Goal: Information Seeking & Learning: Learn about a topic

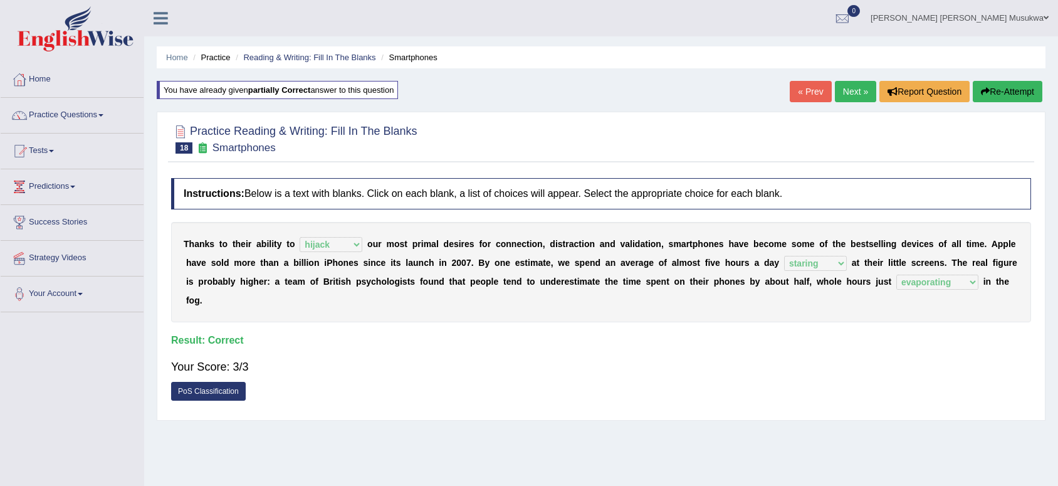
select select "hijack"
select select "staring"
select select "evaporating"
click at [847, 92] on link "Next »" at bounding box center [855, 91] width 41 height 21
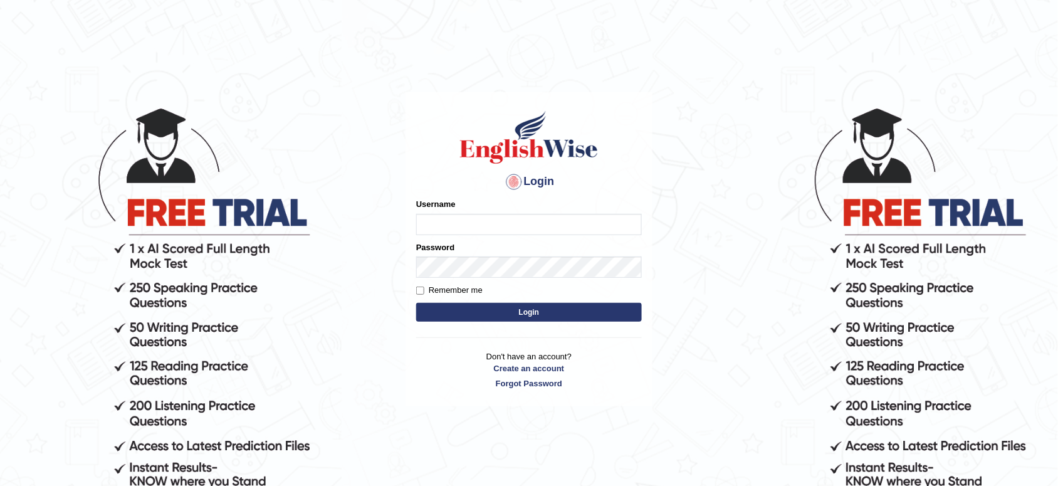
type input "musukwaluis1"
click at [525, 309] on button "Login" at bounding box center [529, 312] width 226 height 19
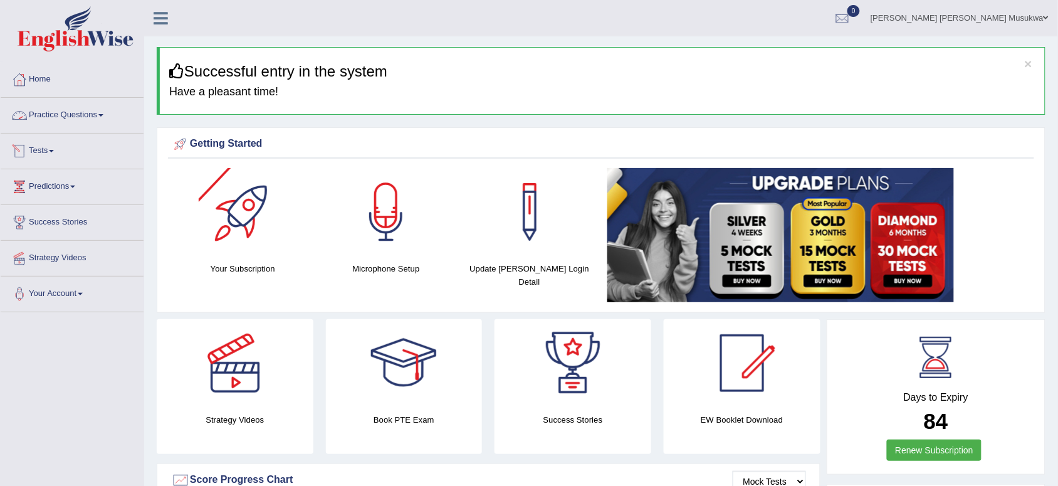
click at [70, 111] on link "Practice Questions" at bounding box center [72, 113] width 143 height 31
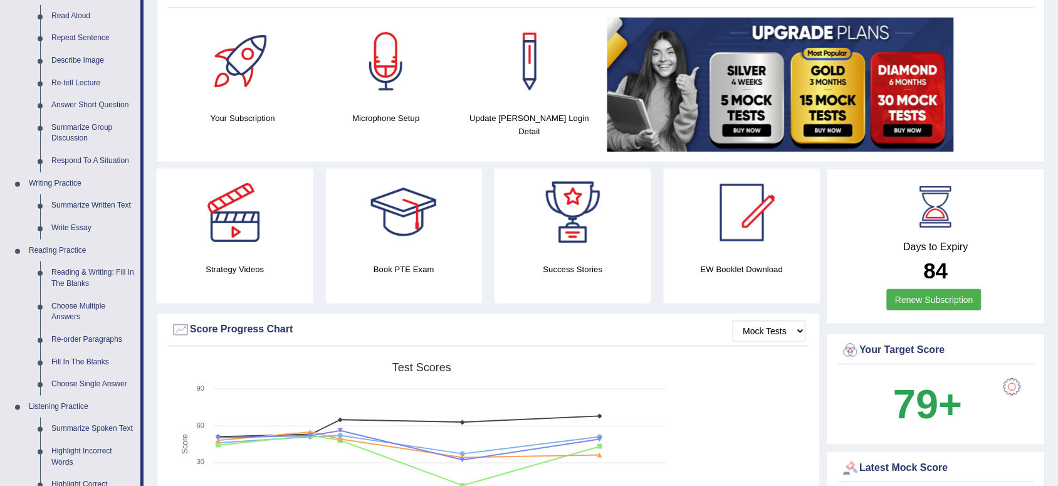
scroll to position [157, 0]
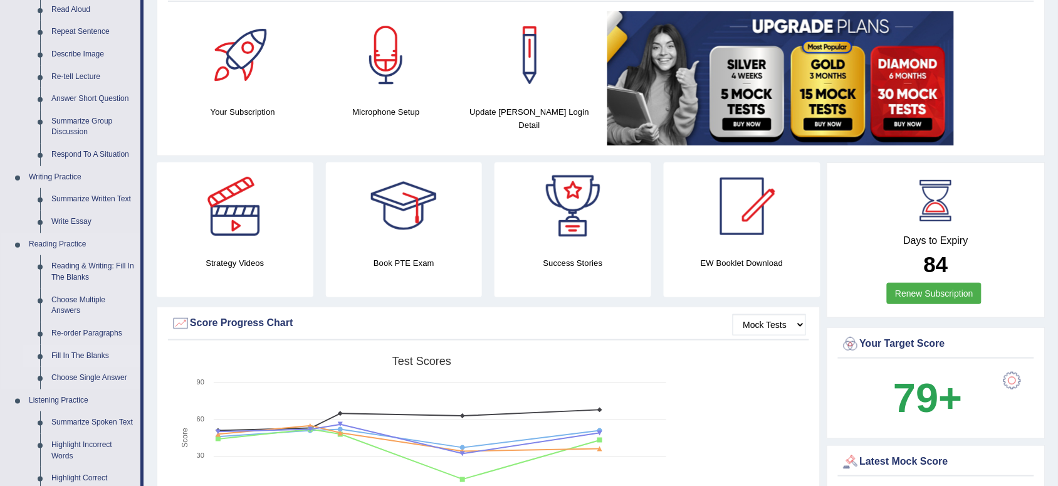
click at [86, 355] on link "Fill In The Blanks" at bounding box center [93, 356] width 95 height 23
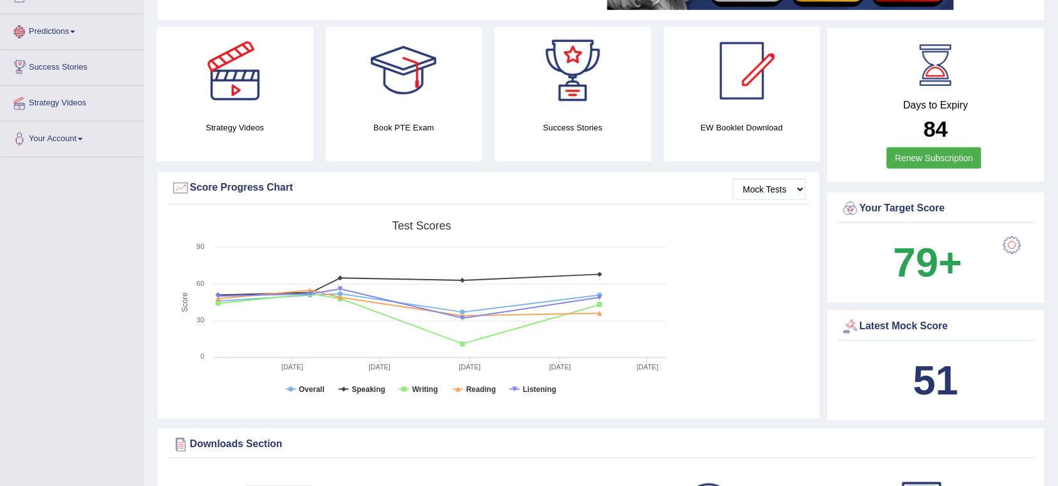
scroll to position [376, 0]
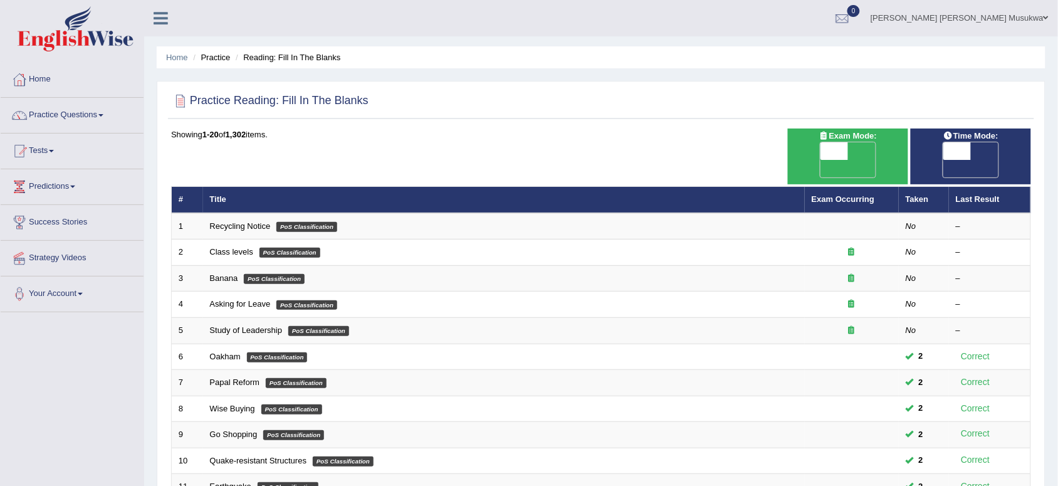
click at [821, 160] on span "OFF" at bounding box center [807, 169] width 28 height 18
checkbox input "true"
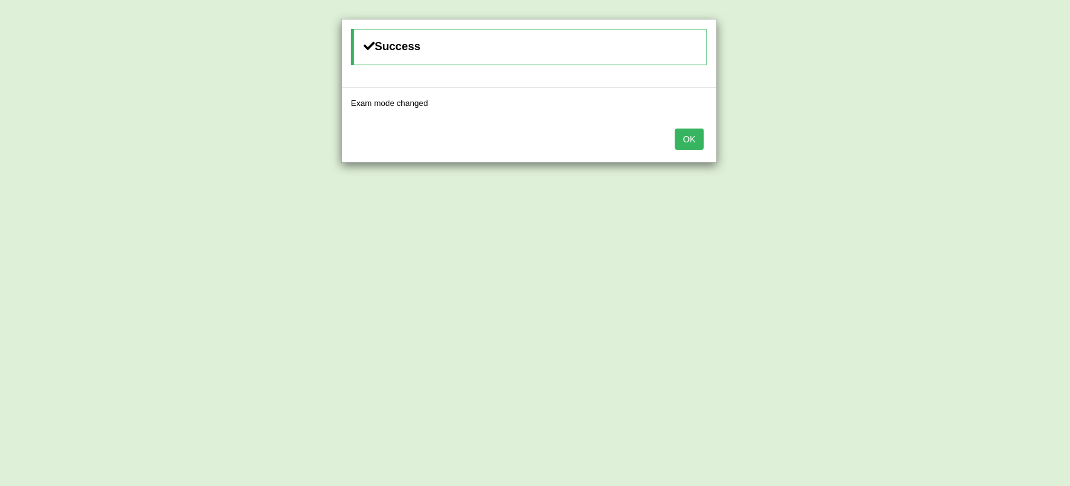
click at [676, 138] on button "OK" at bounding box center [689, 139] width 29 height 21
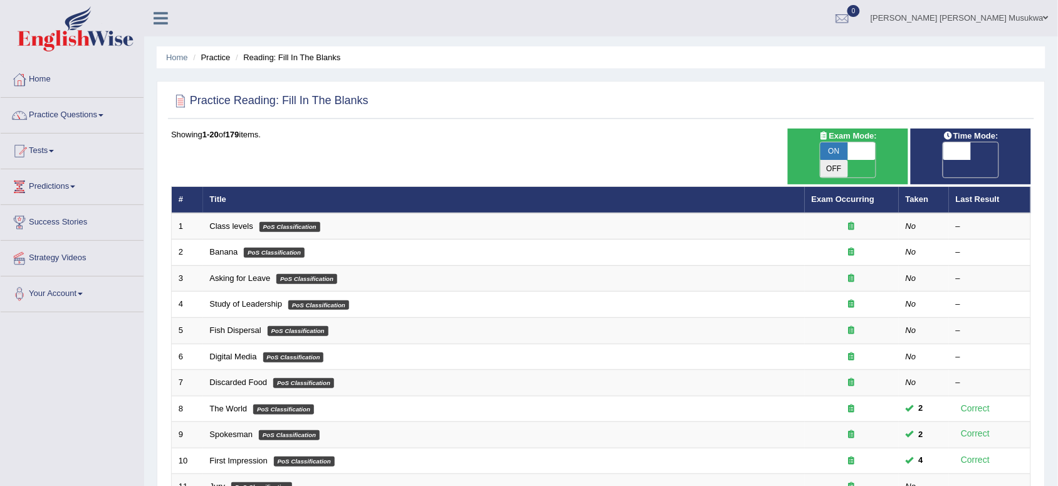
click at [944, 160] on span "OFF" at bounding box center [930, 169] width 28 height 18
checkbox input "true"
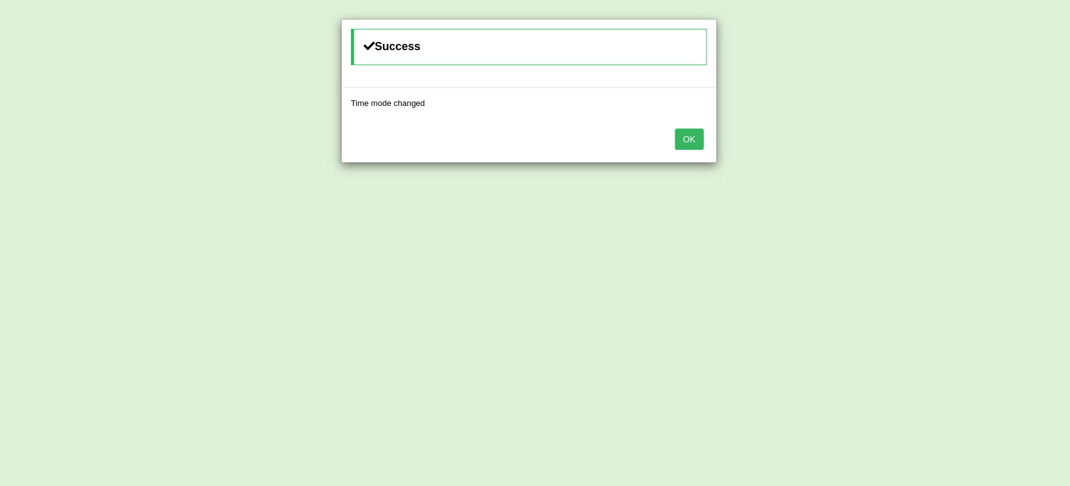
click at [682, 134] on button "OK" at bounding box center [689, 139] width 29 height 21
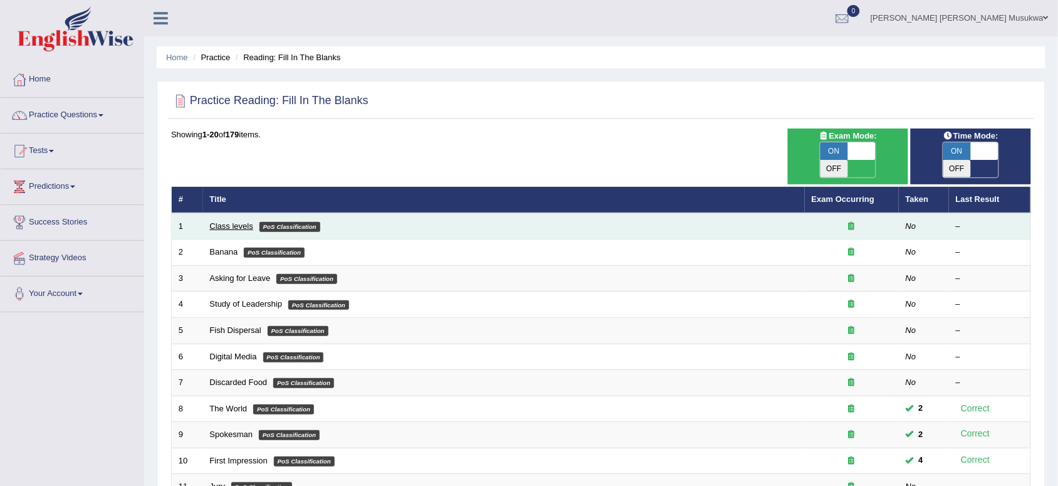
click at [248, 221] on link "Class levels" at bounding box center [231, 225] width 43 height 9
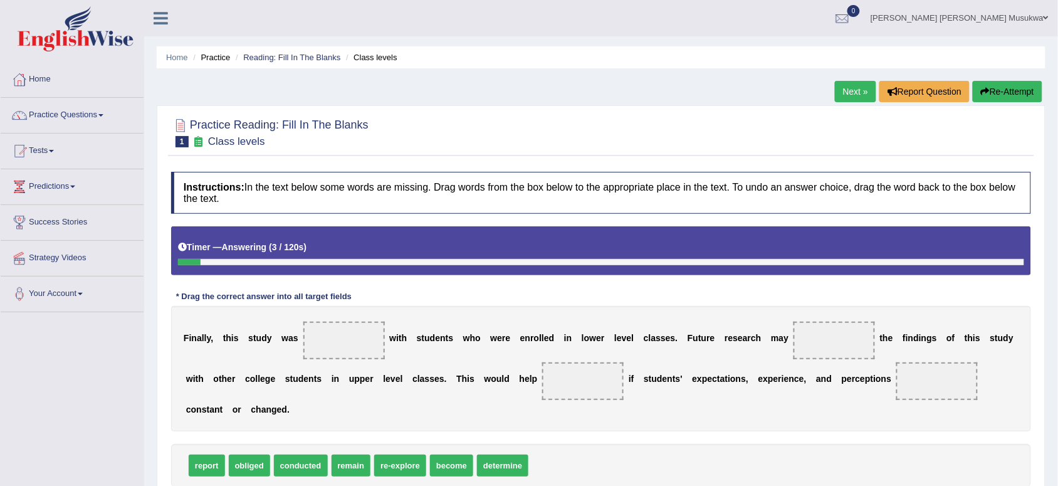
click at [1055, 464] on div "Home Practice Reading: Fill In The Blanks Class levels Next » Report Question R…" at bounding box center [601, 313] width 914 height 627
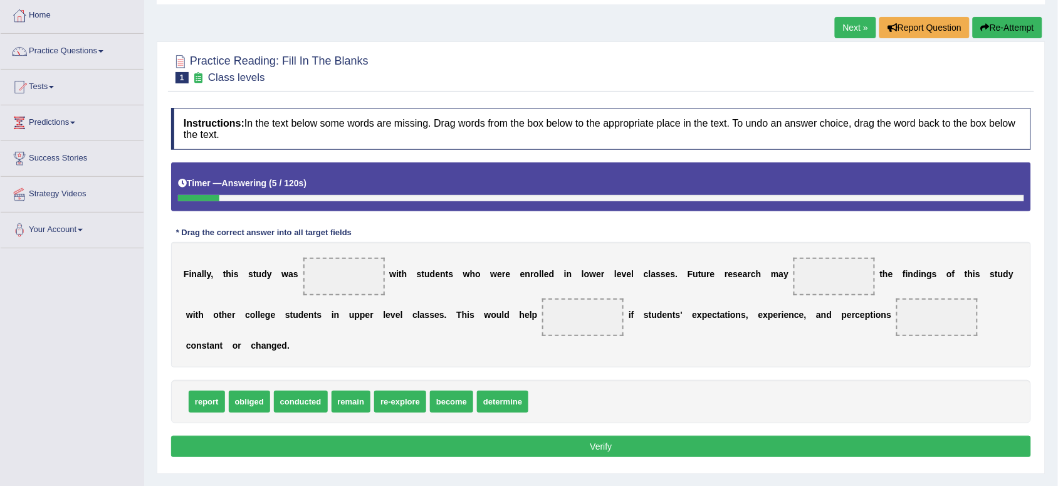
scroll to position [94, 0]
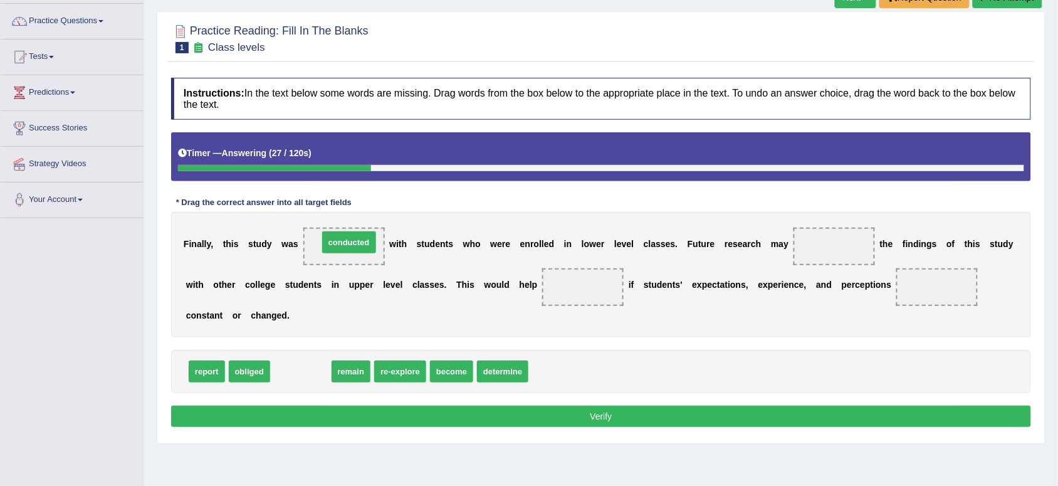
drag, startPoint x: 306, startPoint y: 369, endPoint x: 354, endPoint y: 240, distance: 137.9
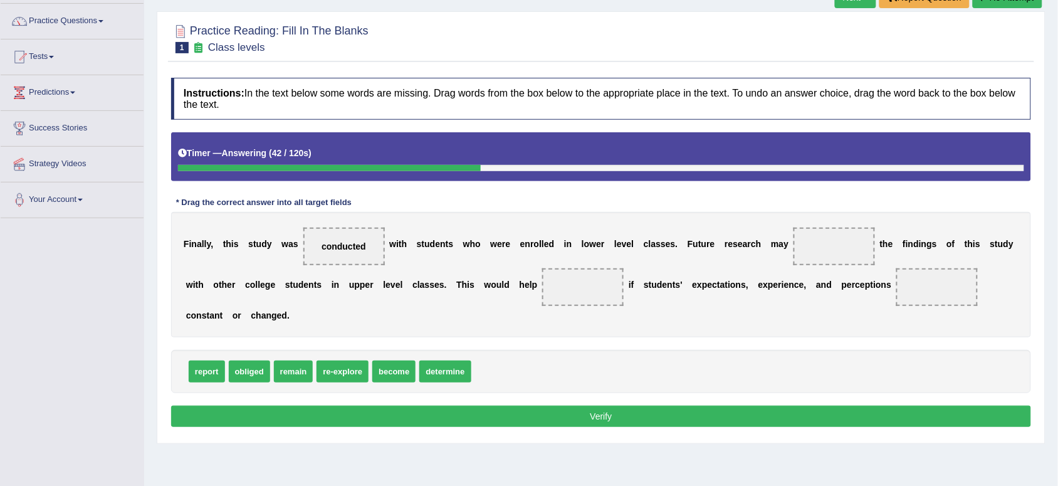
click at [487, 352] on div "report obliged remain re-explore become determine" at bounding box center [601, 371] width 860 height 43
click at [451, 374] on span "determine" at bounding box center [445, 372] width 51 height 22
drag, startPoint x: 444, startPoint y: 374, endPoint x: 857, endPoint y: 240, distance: 434.5
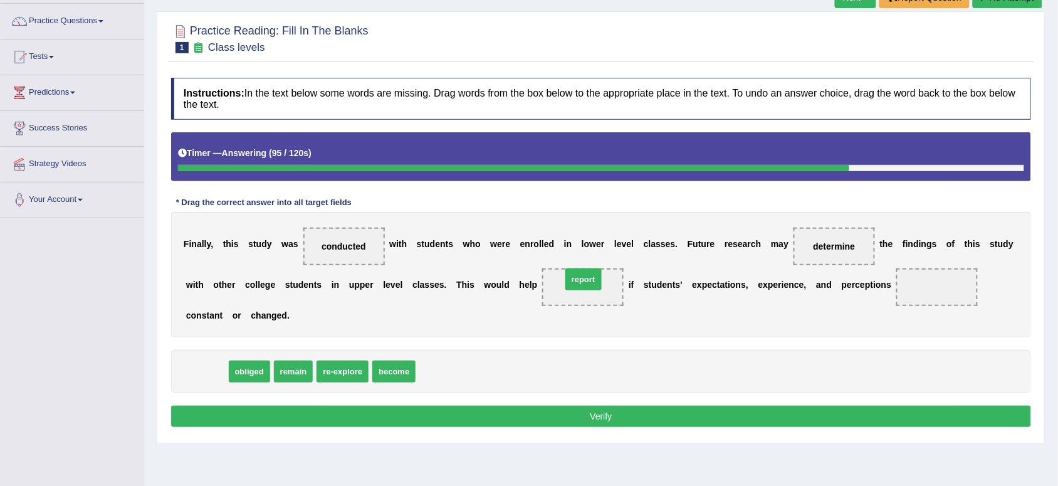
drag, startPoint x: 211, startPoint y: 374, endPoint x: 588, endPoint y: 282, distance: 388.0
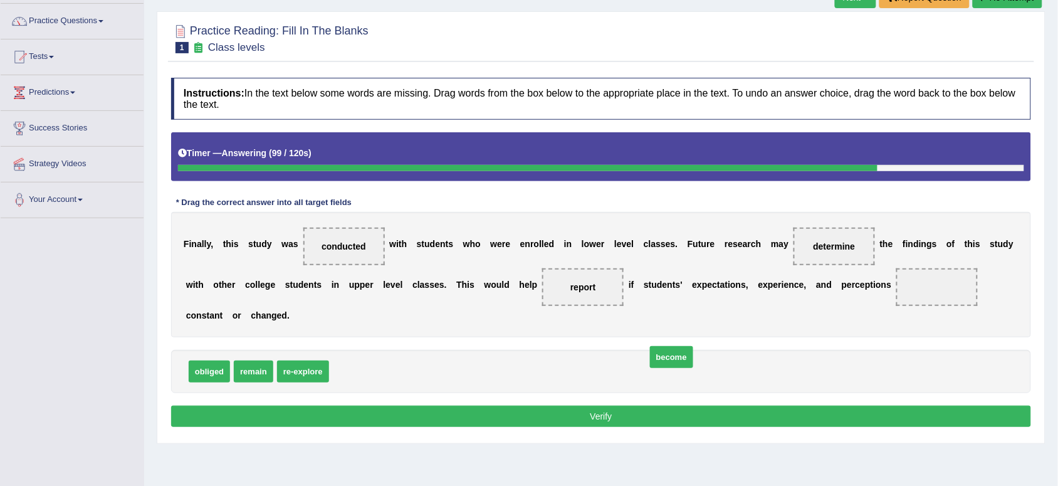
drag, startPoint x: 365, startPoint y: 369, endPoint x: 690, endPoint y: 352, distance: 325.2
drag, startPoint x: 356, startPoint y: 368, endPoint x: 879, endPoint y: 290, distance: 528.7
click at [879, 290] on span "become" at bounding box center [866, 298] width 43 height 22
drag, startPoint x: 359, startPoint y: 372, endPoint x: 583, endPoint y: 359, distance: 224.2
drag, startPoint x: 351, startPoint y: 369, endPoint x: 981, endPoint y: 268, distance: 638.1
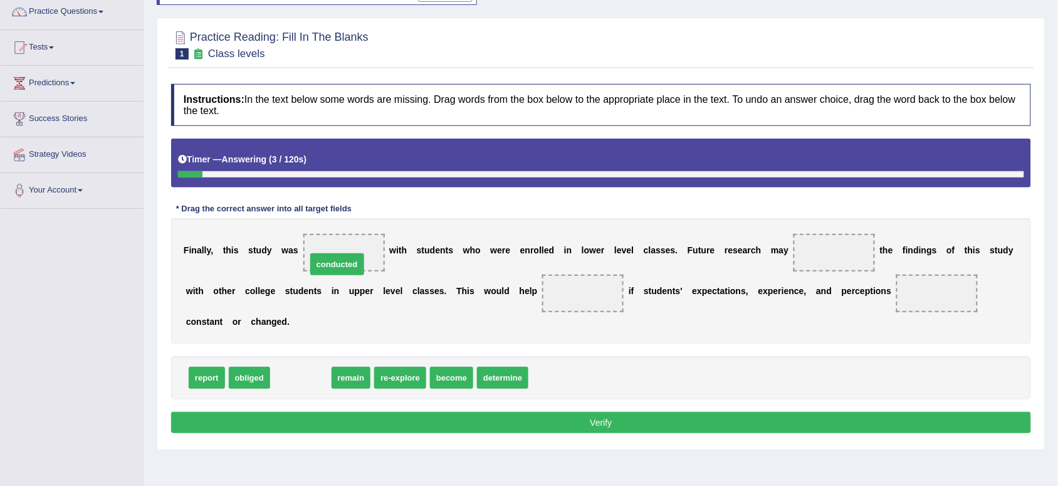
drag, startPoint x: 300, startPoint y: 377, endPoint x: 336, endPoint y: 264, distance: 119.2
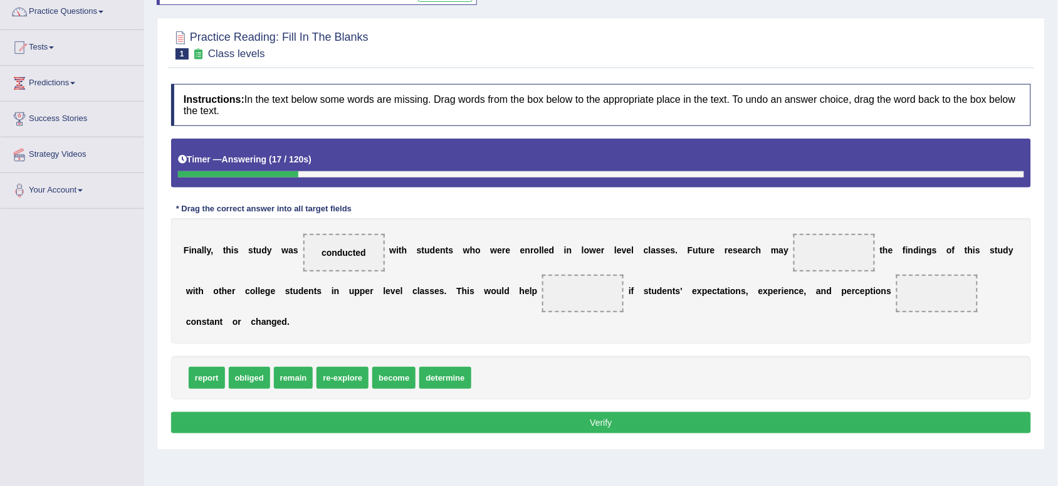
click at [349, 383] on span "re-explore" at bounding box center [343, 378] width 52 height 22
drag, startPoint x: 349, startPoint y: 371, endPoint x: 838, endPoint y: 232, distance: 507.8
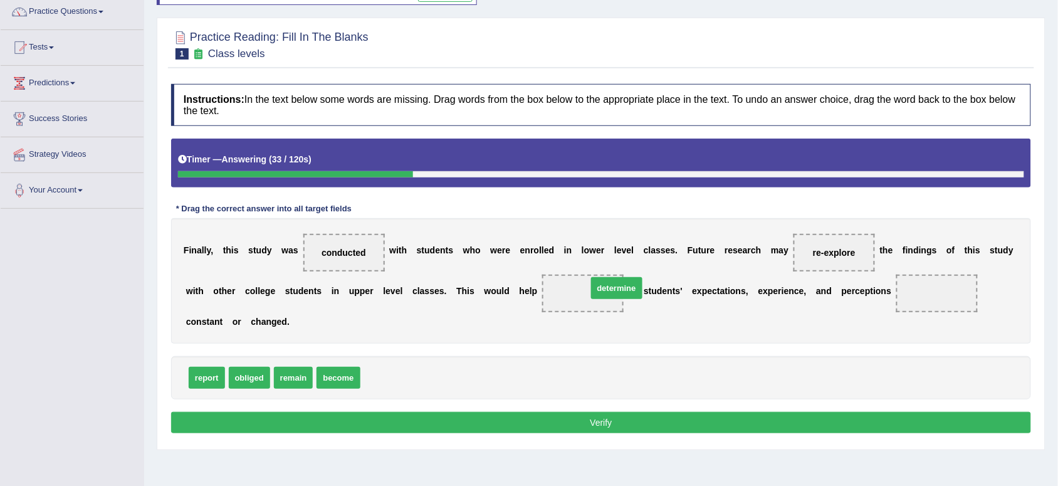
drag, startPoint x: 399, startPoint y: 383, endPoint x: 609, endPoint y: 295, distance: 227.4
drag, startPoint x: 282, startPoint y: 381, endPoint x: 451, endPoint y: 325, distance: 178.3
click at [314, 367] on span "remain" at bounding box center [294, 378] width 40 height 22
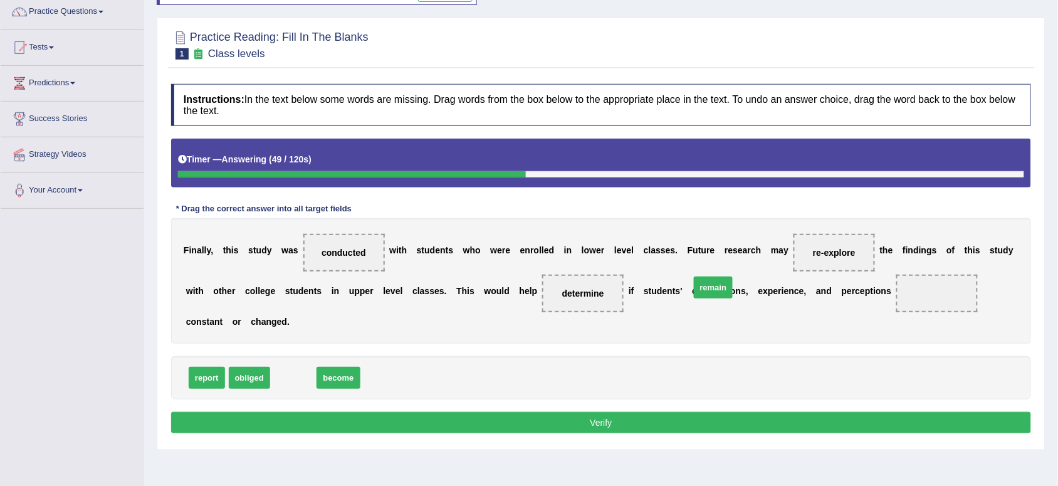
drag, startPoint x: 292, startPoint y: 380, endPoint x: 716, endPoint y: 289, distance: 433.5
click at [716, 289] on span "remain" at bounding box center [714, 288] width 40 height 22
drag, startPoint x: 301, startPoint y: 374, endPoint x: 420, endPoint y: 367, distance: 119.3
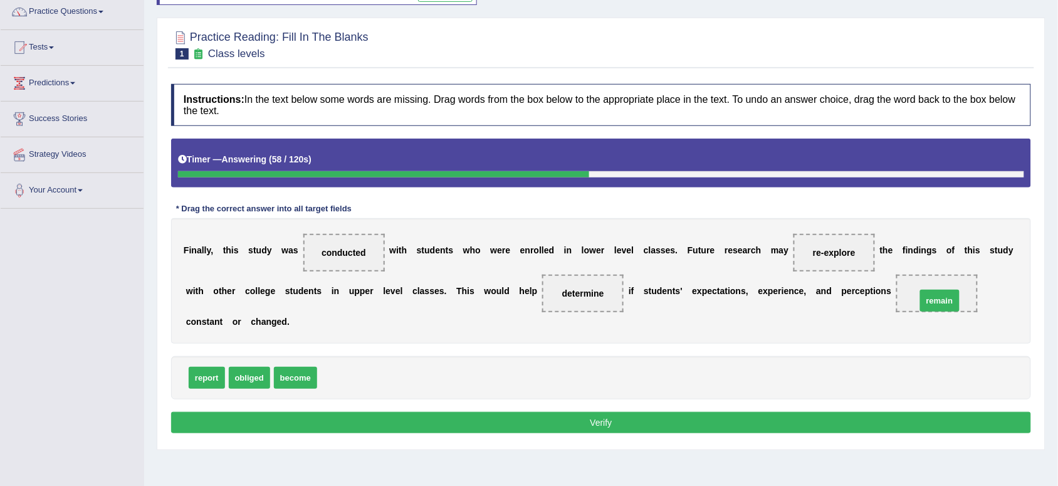
drag, startPoint x: 352, startPoint y: 378, endPoint x: 954, endPoint y: 293, distance: 607.4
click at [585, 421] on button "Verify" at bounding box center [601, 422] width 860 height 21
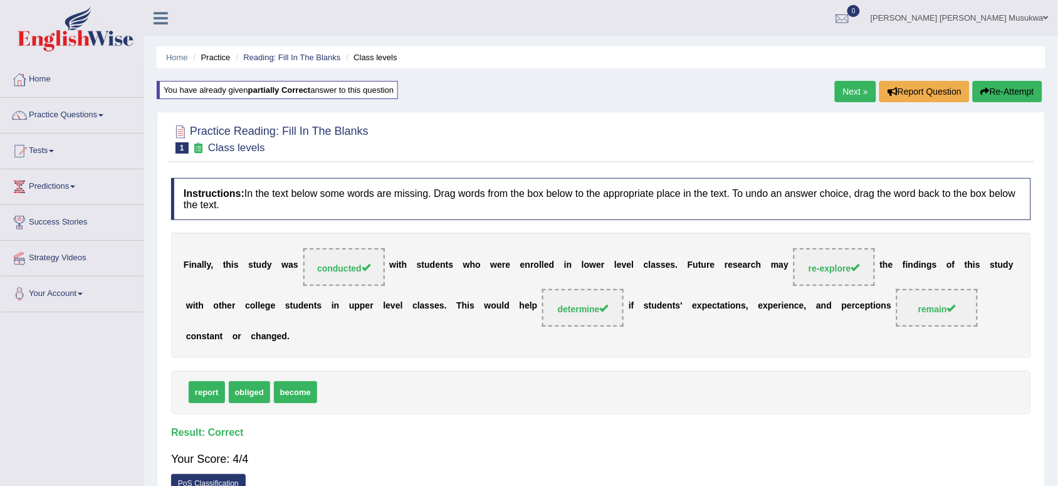
click at [850, 95] on link "Next »" at bounding box center [855, 91] width 41 height 21
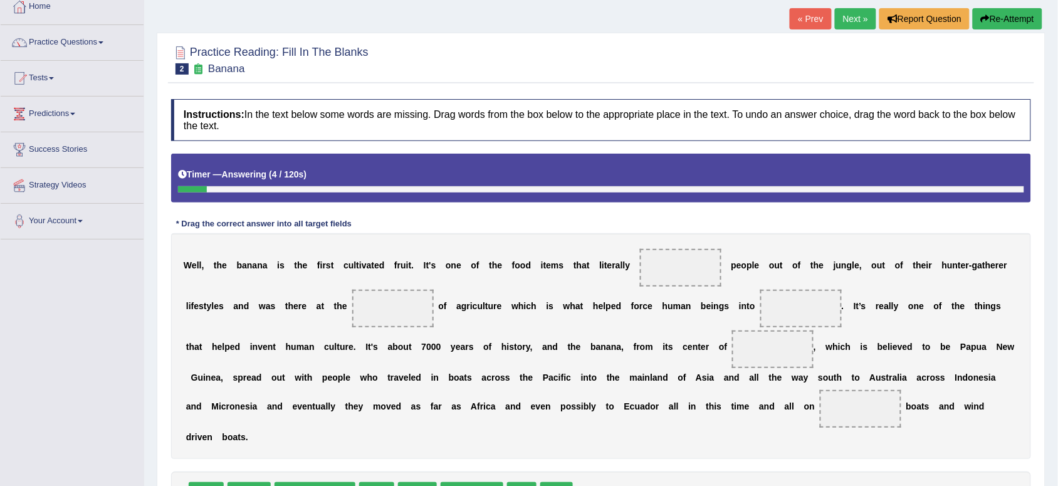
scroll to position [194, 0]
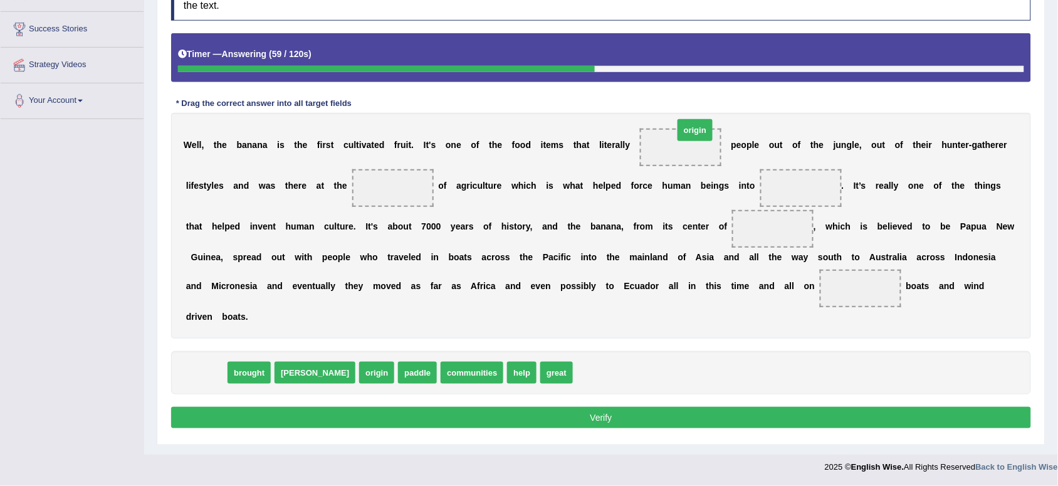
drag, startPoint x: 216, startPoint y: 373, endPoint x: 705, endPoint y: 129, distance: 546.6
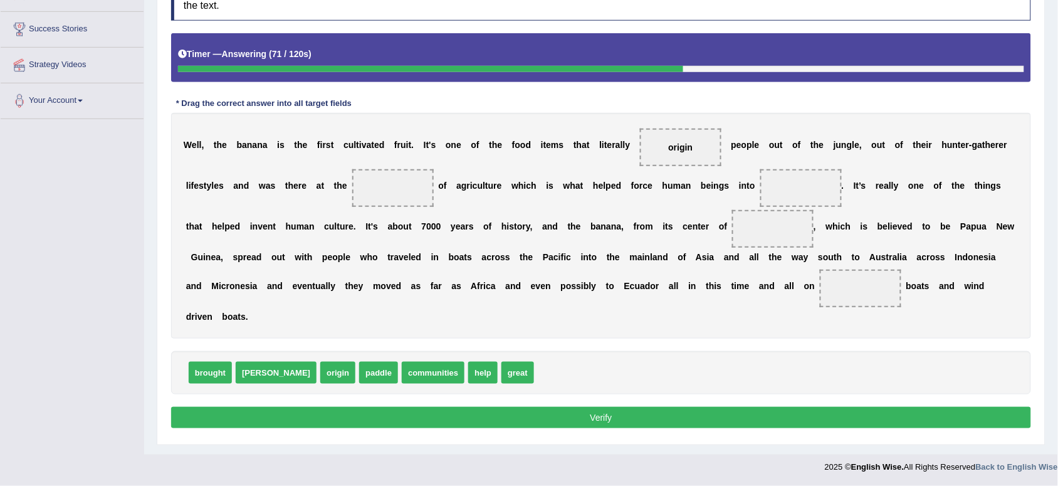
drag, startPoint x: 344, startPoint y: 323, endPoint x: 292, endPoint y: 374, distance: 72.3
click at [292, 374] on div "Instructions: In the text below some words are missing. Drag words from the box…" at bounding box center [601, 205] width 867 height 466
drag, startPoint x: 292, startPoint y: 374, endPoint x: 398, endPoint y: 204, distance: 199.7
click at [430, 370] on span "help" at bounding box center [444, 373] width 29 height 22
click at [224, 376] on span "brought" at bounding box center [210, 373] width 43 height 22
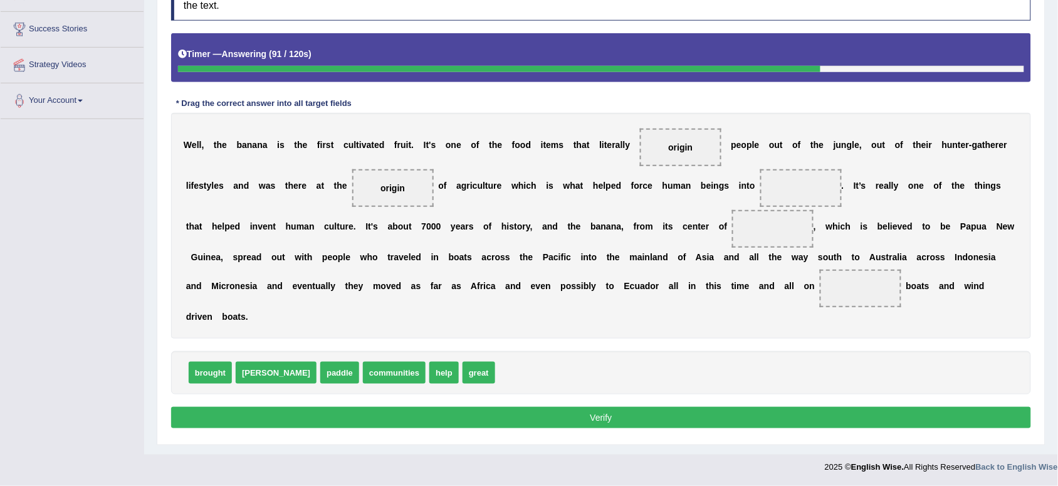
drag, startPoint x: 224, startPoint y: 376, endPoint x: 280, endPoint y: 368, distance: 56.4
click at [224, 376] on span "brought" at bounding box center [210, 373] width 43 height 22
click at [258, 367] on span "dawn" at bounding box center [276, 373] width 81 height 22
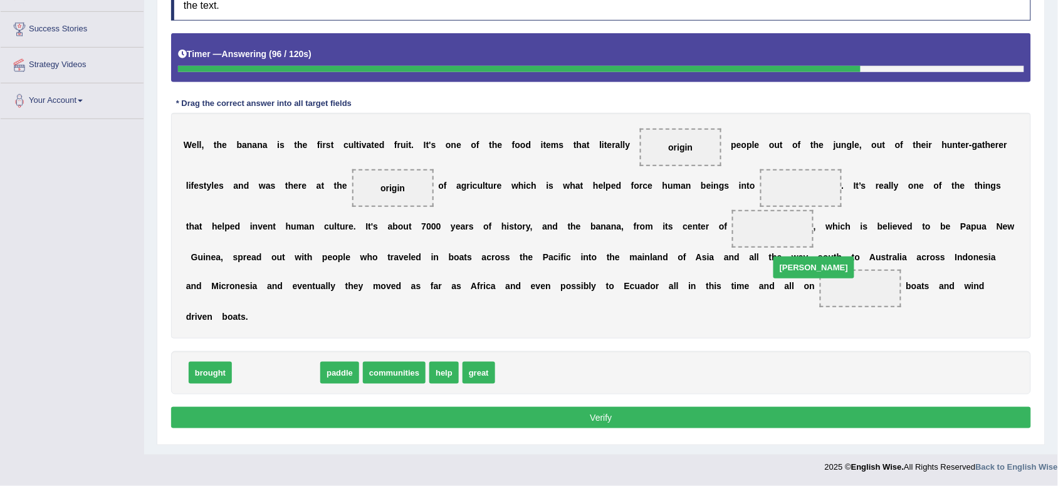
drag, startPoint x: 256, startPoint y: 371, endPoint x: 801, endPoint y: 262, distance: 556.2
click at [801, 262] on span "dawn" at bounding box center [814, 267] width 81 height 22
drag, startPoint x: 257, startPoint y: 383, endPoint x: 258, endPoint y: 366, distance: 17.6
click at [258, 366] on div "brought dawn paddle communities help great" at bounding box center [601, 372] width 860 height 43
drag, startPoint x: 258, startPoint y: 366, endPoint x: 273, endPoint y: 364, distance: 15.2
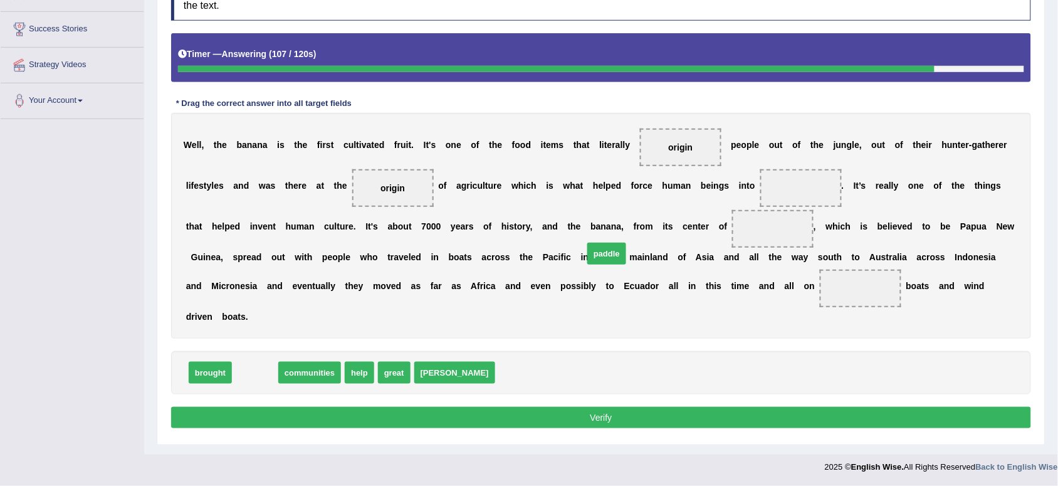
drag, startPoint x: 239, startPoint y: 367, endPoint x: 591, endPoint y: 248, distance: 372.0
click at [591, 248] on span "paddle" at bounding box center [607, 254] width 39 height 22
drag, startPoint x: 253, startPoint y: 376, endPoint x: 701, endPoint y: 221, distance: 474.3
click at [701, 221] on span "paddle" at bounding box center [702, 218] width 39 height 22
drag, startPoint x: 248, startPoint y: 377, endPoint x: 759, endPoint y: 298, distance: 517.1
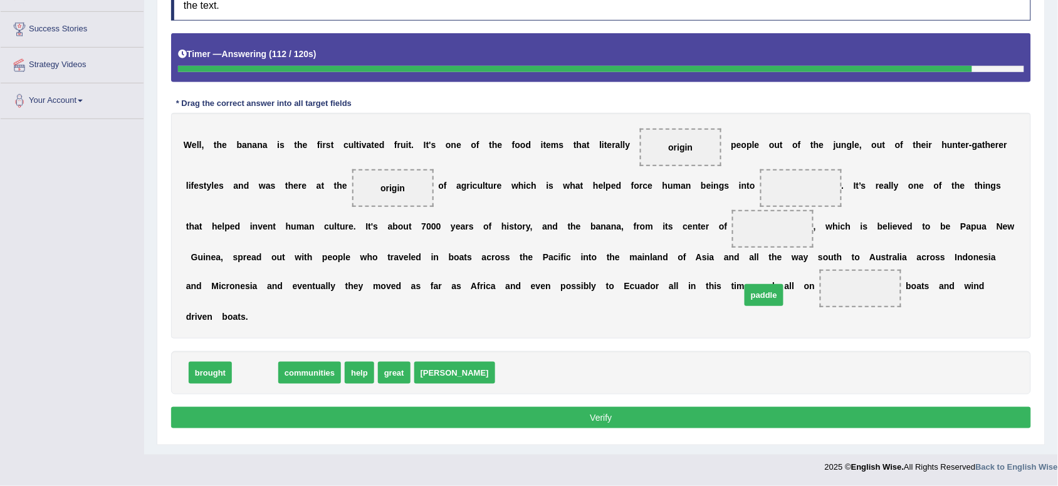
click at [759, 298] on span "paddle" at bounding box center [764, 295] width 39 height 22
drag, startPoint x: 261, startPoint y: 373, endPoint x: 852, endPoint y: 137, distance: 636.2
click at [852, 137] on span "paddle" at bounding box center [844, 138] width 39 height 22
drag, startPoint x: 256, startPoint y: 374, endPoint x: 859, endPoint y: 260, distance: 613.9
click at [859, 260] on span "paddle" at bounding box center [850, 262] width 39 height 22
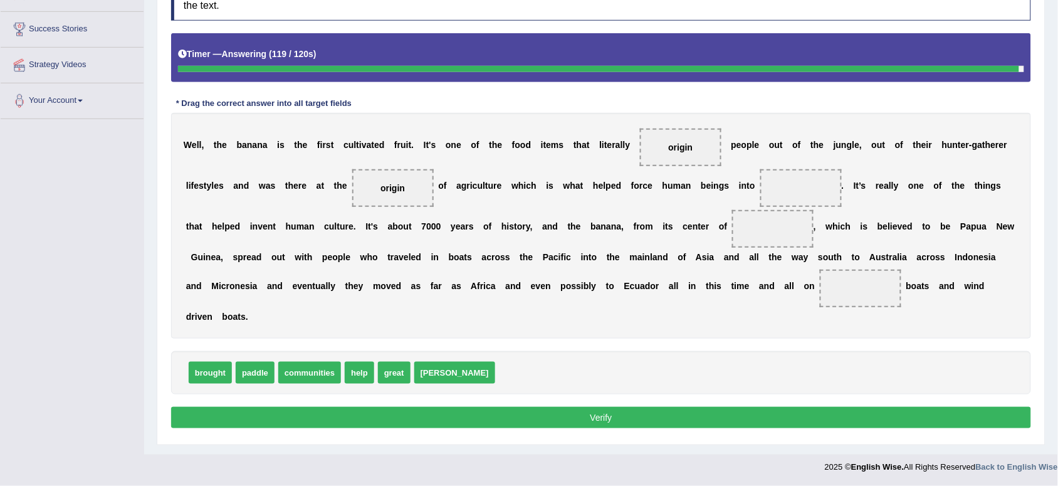
click at [859, 260] on b "o" at bounding box center [858, 257] width 6 height 10
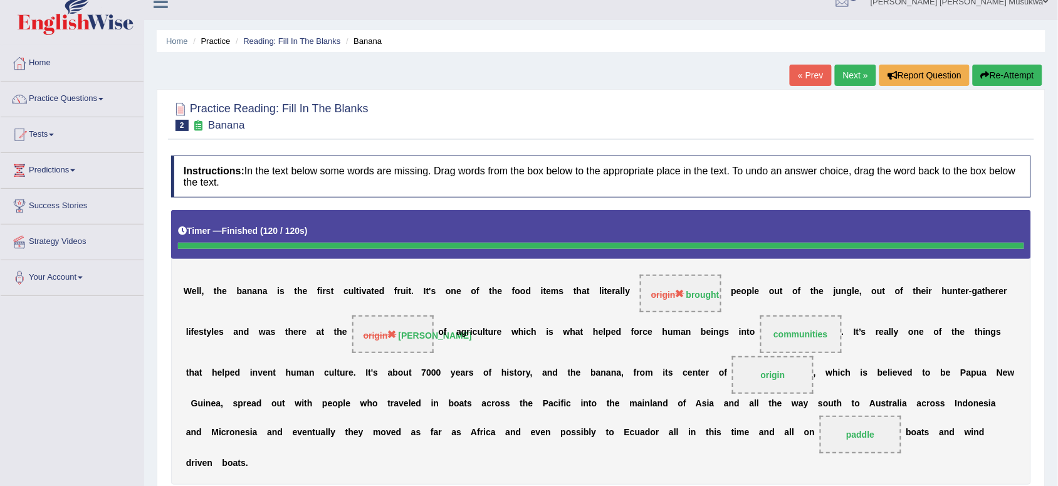
scroll to position [16, 0]
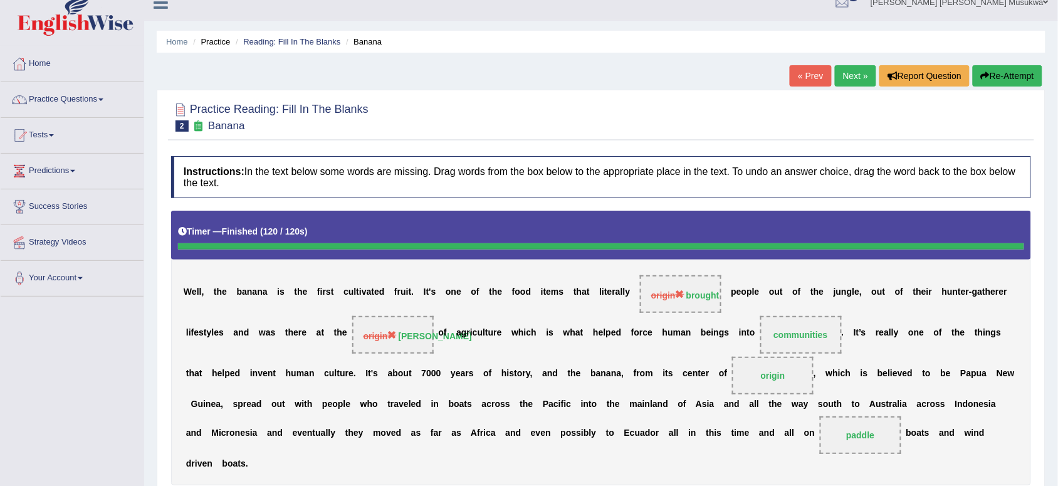
click at [1011, 72] on button "Re-Attempt" at bounding box center [1008, 75] width 70 height 21
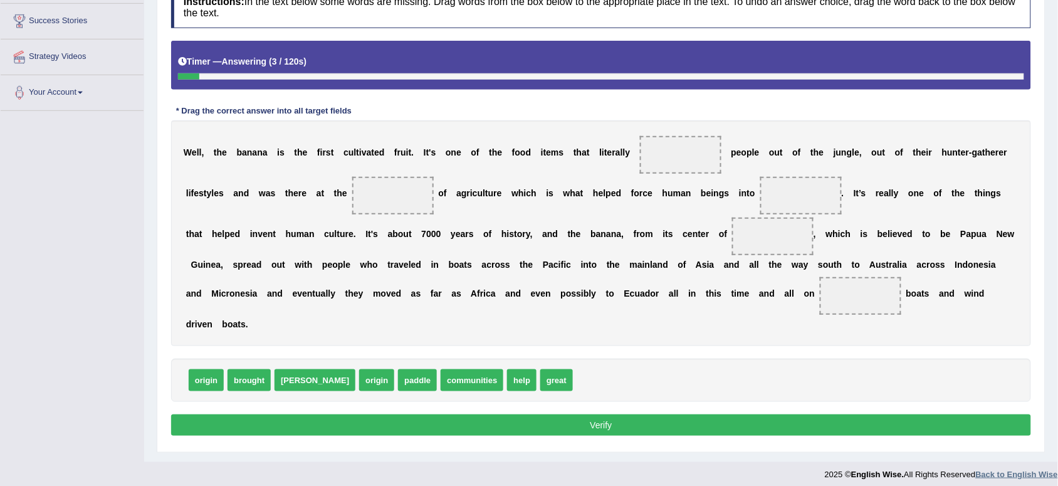
scroll to position [204, 0]
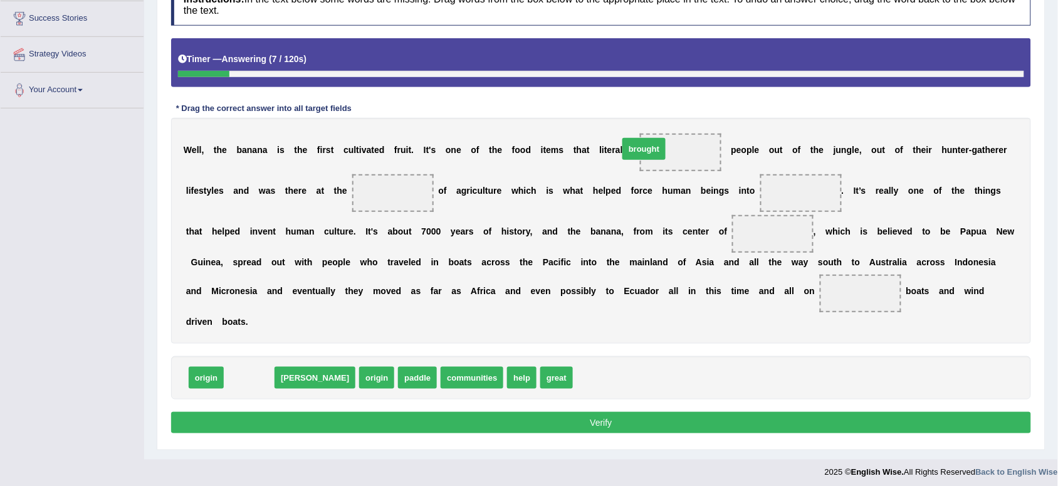
drag, startPoint x: 248, startPoint y: 381, endPoint x: 655, endPoint y: 154, distance: 466.0
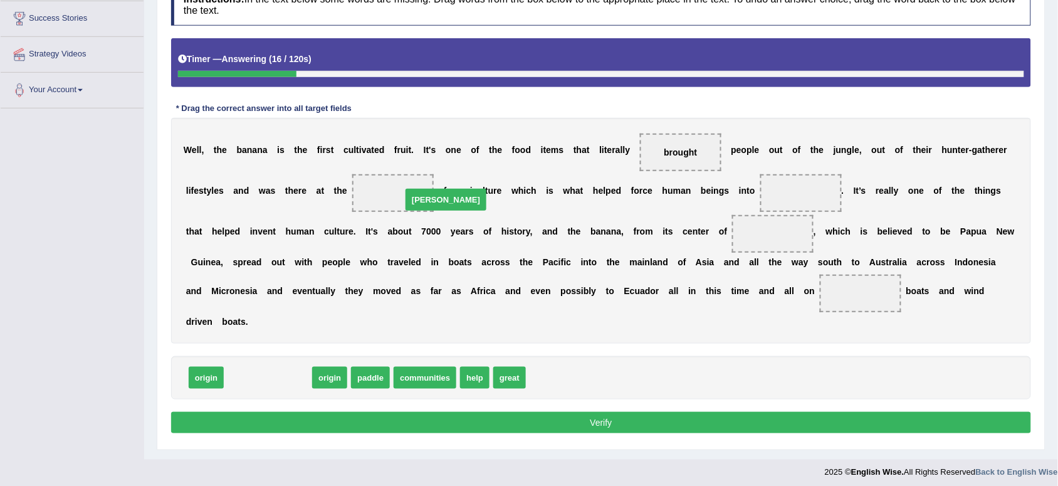
drag, startPoint x: 240, startPoint y: 374, endPoint x: 409, endPoint y: 188, distance: 251.7
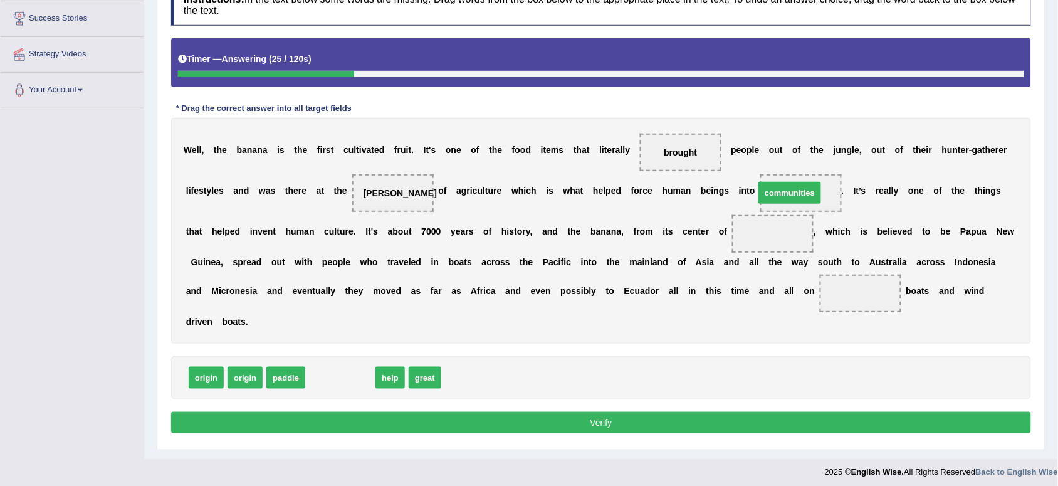
drag, startPoint x: 344, startPoint y: 378, endPoint x: 794, endPoint y: 193, distance: 486.8
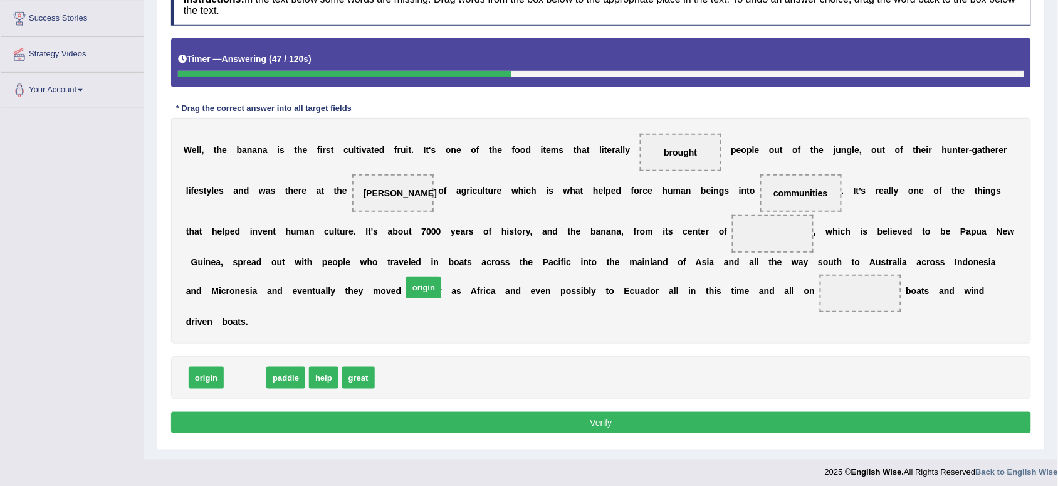
drag, startPoint x: 243, startPoint y: 376, endPoint x: 422, endPoint y: 286, distance: 200.2
click at [422, 286] on span "origin" at bounding box center [423, 288] width 35 height 22
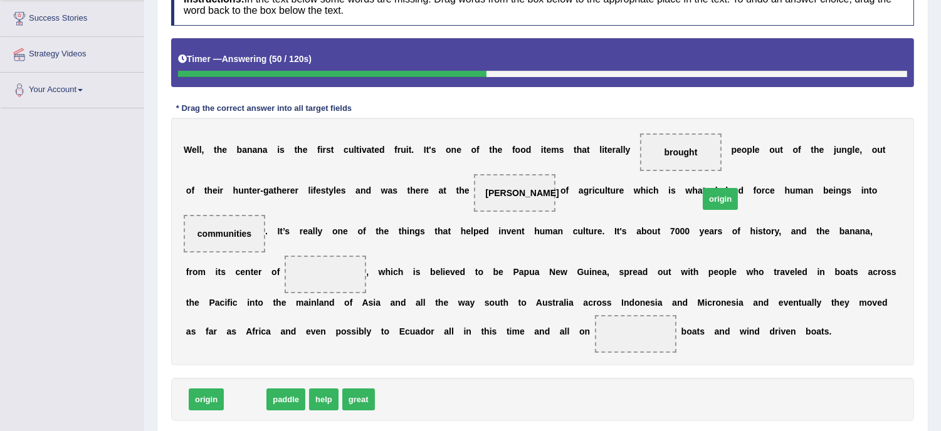
drag, startPoint x: 243, startPoint y: 375, endPoint x: 721, endPoint y: 174, distance: 519.1
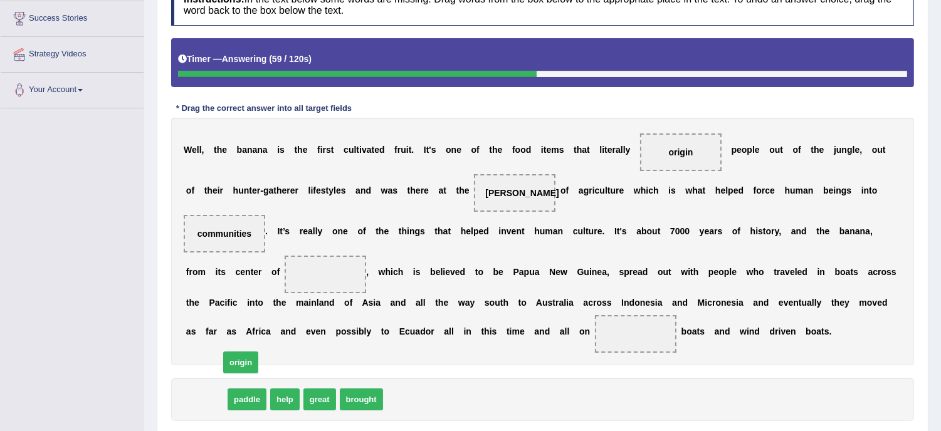
drag, startPoint x: 211, startPoint y: 396, endPoint x: 289, endPoint y: 309, distance: 117.2
click at [258, 352] on span "origin" at bounding box center [240, 363] width 35 height 22
drag, startPoint x: 204, startPoint y: 394, endPoint x: 282, endPoint y: 309, distance: 114.9
click at [275, 330] on span "origin" at bounding box center [257, 341] width 35 height 22
drag, startPoint x: 197, startPoint y: 399, endPoint x: 256, endPoint y: 357, distance: 72.0
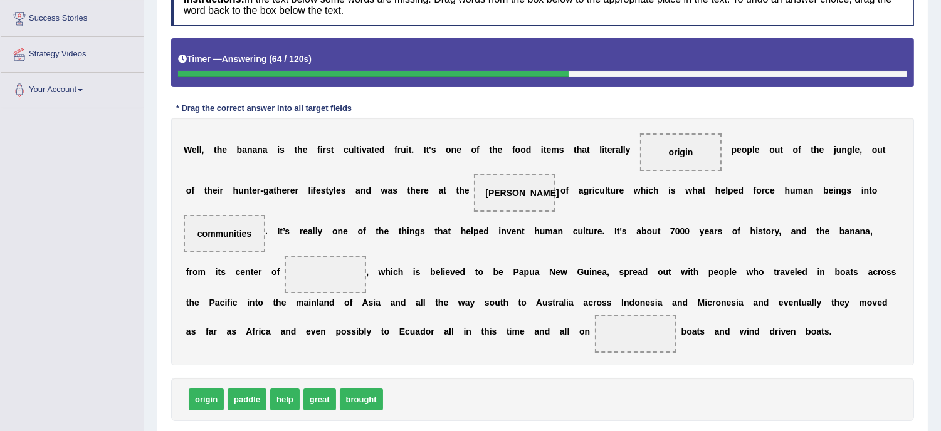
click at [224, 389] on span "origin" at bounding box center [206, 400] width 35 height 22
drag, startPoint x: 198, startPoint y: 396, endPoint x: 303, endPoint y: 312, distance: 134.8
click at [303, 317] on span "origin" at bounding box center [297, 328] width 35 height 22
drag, startPoint x: 199, startPoint y: 404, endPoint x: 327, endPoint y: 260, distance: 191.9
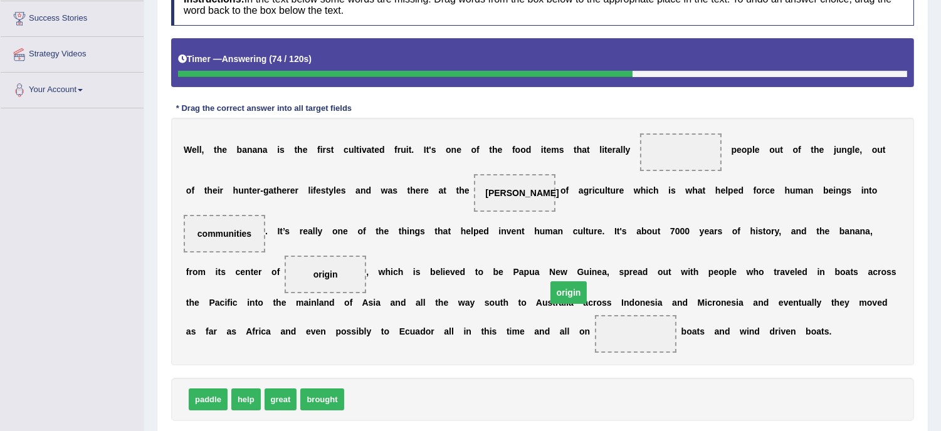
drag, startPoint x: 685, startPoint y: 149, endPoint x: 528, endPoint y: 322, distance: 233.0
click at [551, 304] on span "origin" at bounding box center [569, 293] width 37 height 23
drag, startPoint x: 267, startPoint y: 422, endPoint x: 417, endPoint y: 341, distance: 170.3
click at [435, 328] on div "Instructions: In the text below some words are missing. Drag words from the box…" at bounding box center [542, 221] width 749 height 488
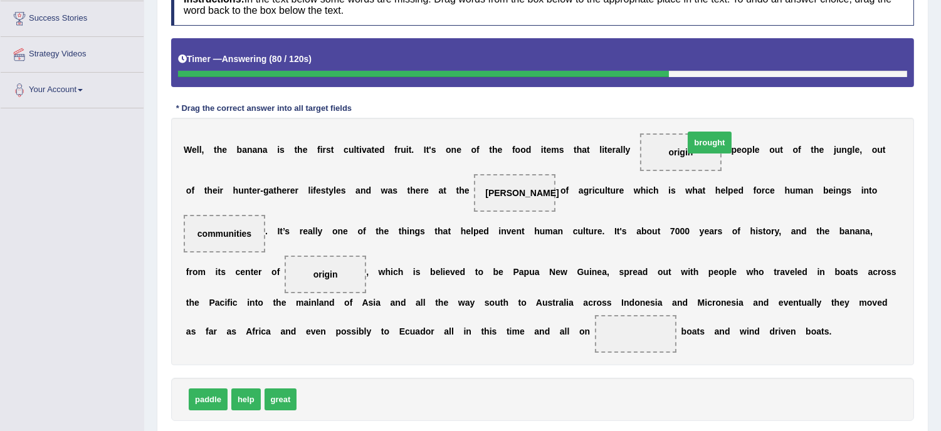
drag, startPoint x: 327, startPoint y: 401, endPoint x: 715, endPoint y: 144, distance: 465.1
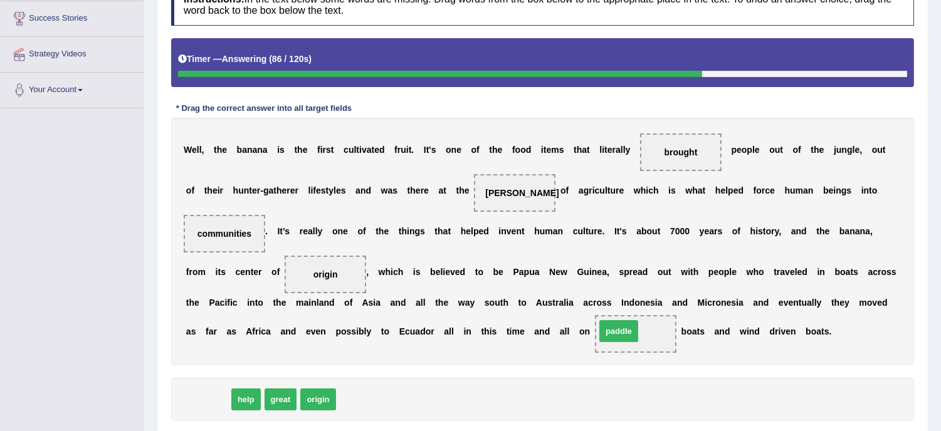
drag, startPoint x: 205, startPoint y: 402, endPoint x: 616, endPoint y: 334, distance: 416.4
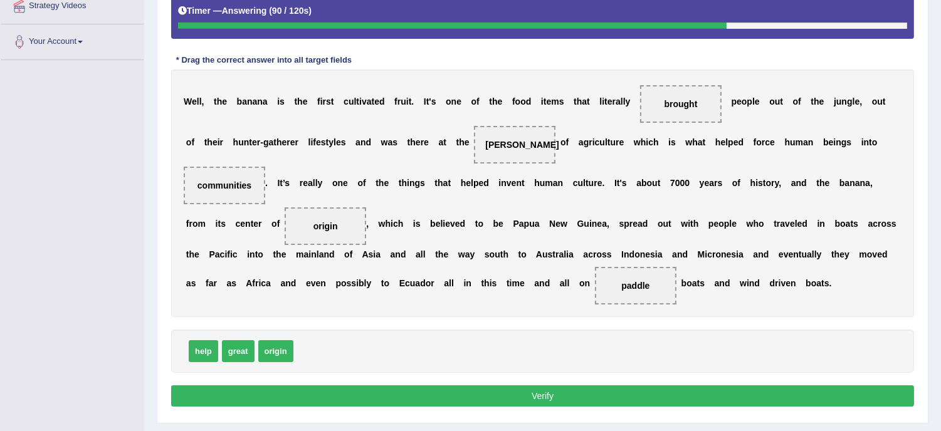
scroll to position [285, 0]
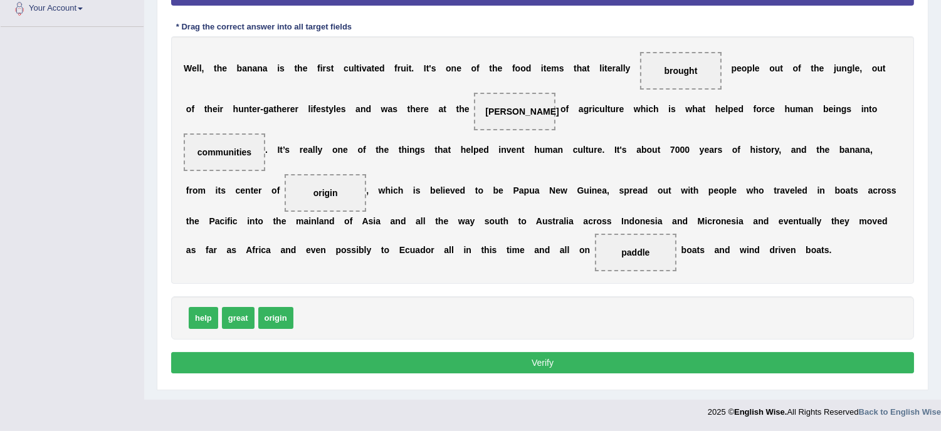
click at [558, 362] on button "Verify" at bounding box center [542, 362] width 743 height 21
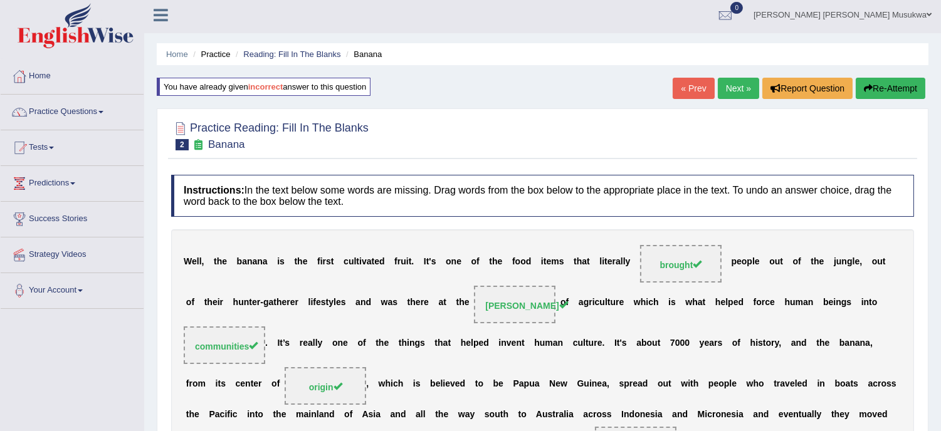
scroll to position [0, 0]
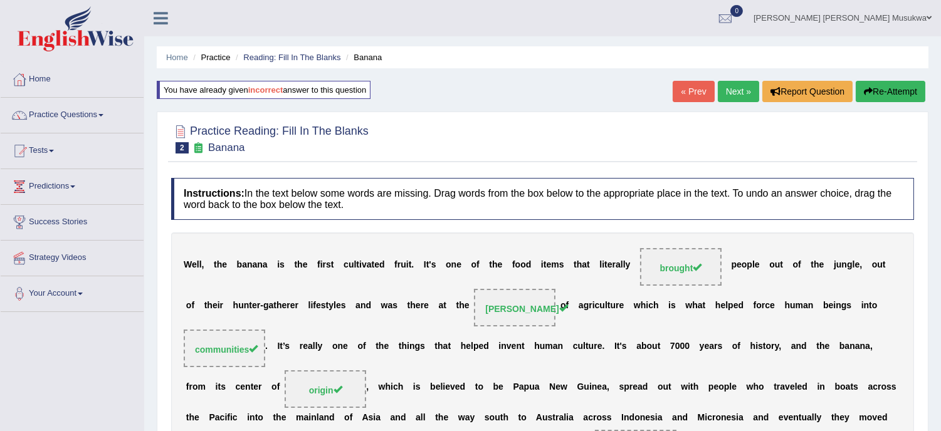
click at [736, 85] on link "Next »" at bounding box center [738, 91] width 41 height 21
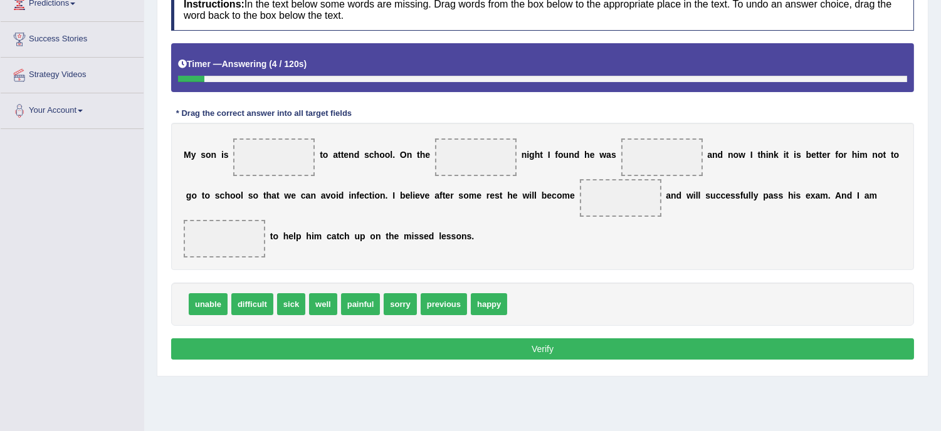
scroll to position [195, 0]
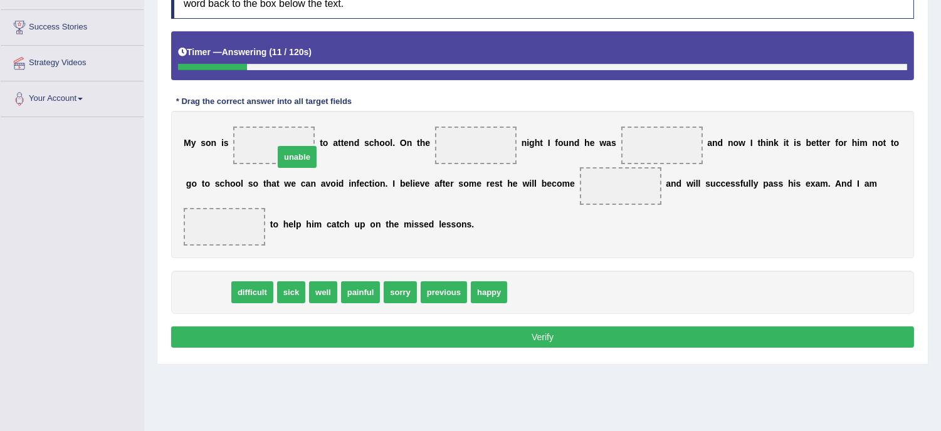
drag, startPoint x: 203, startPoint y: 293, endPoint x: 291, endPoint y: 155, distance: 163.9
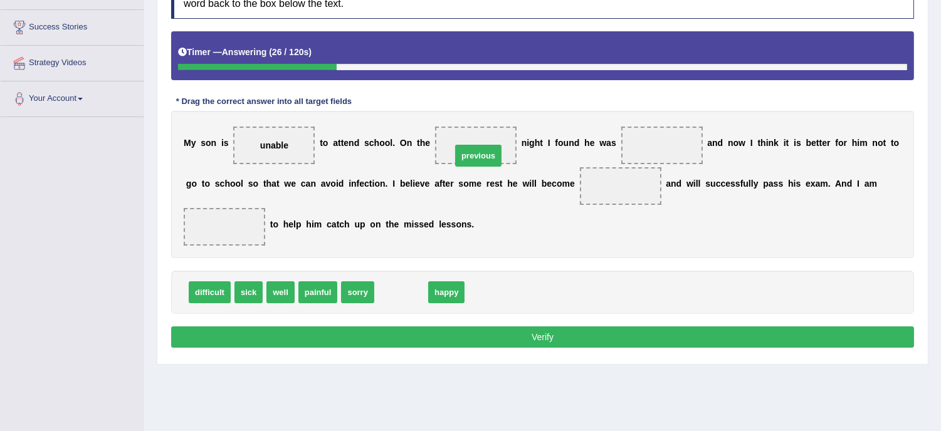
drag, startPoint x: 409, startPoint y: 292, endPoint x: 486, endPoint y: 155, distance: 157.0
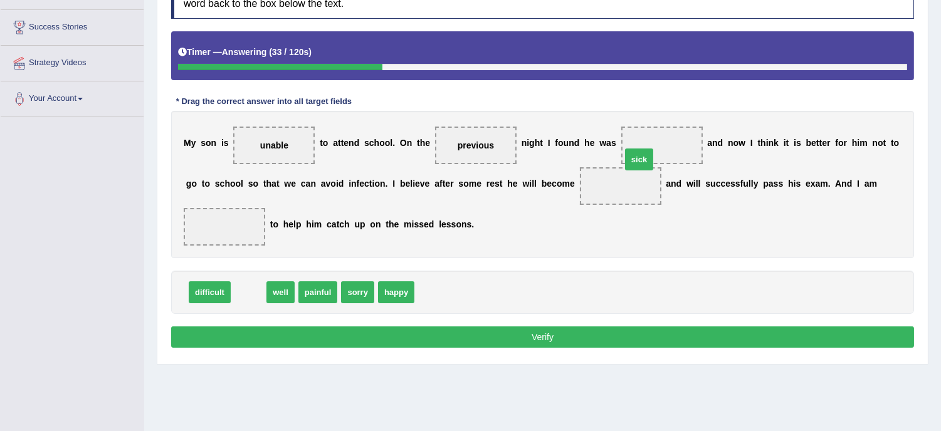
drag, startPoint x: 246, startPoint y: 292, endPoint x: 638, endPoint y: 157, distance: 414.5
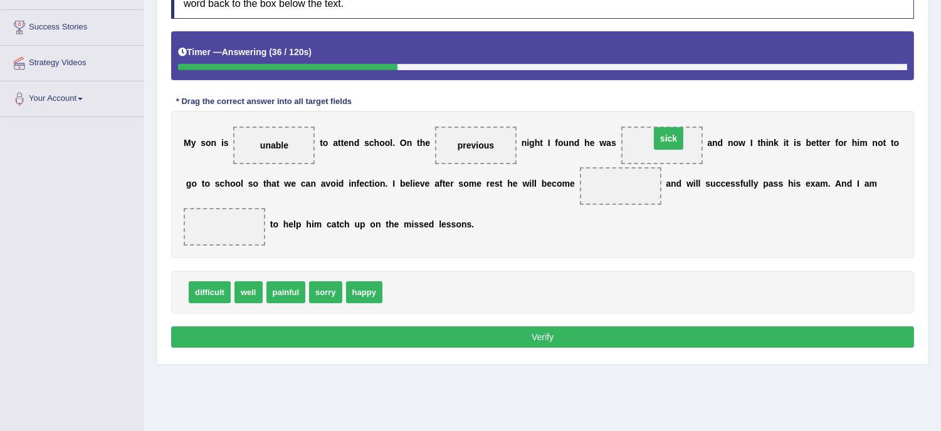
drag, startPoint x: 619, startPoint y: 185, endPoint x: 667, endPoint y: 137, distance: 68.3
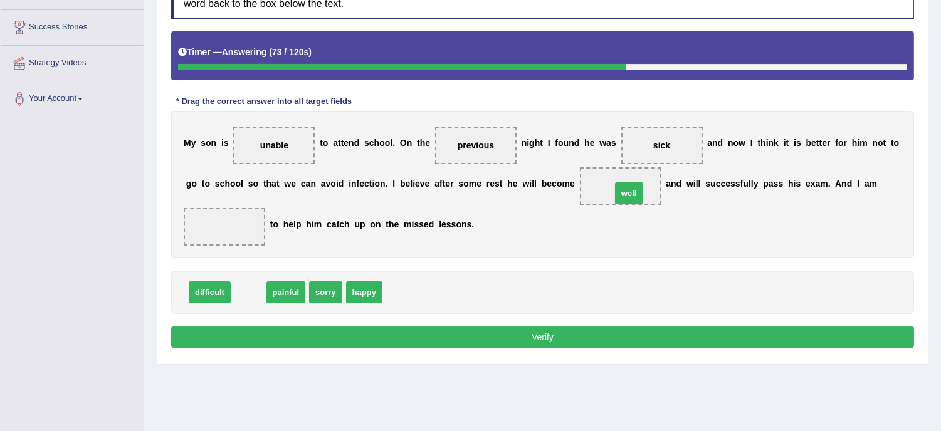
drag, startPoint x: 250, startPoint y: 288, endPoint x: 631, endPoint y: 189, distance: 394.7
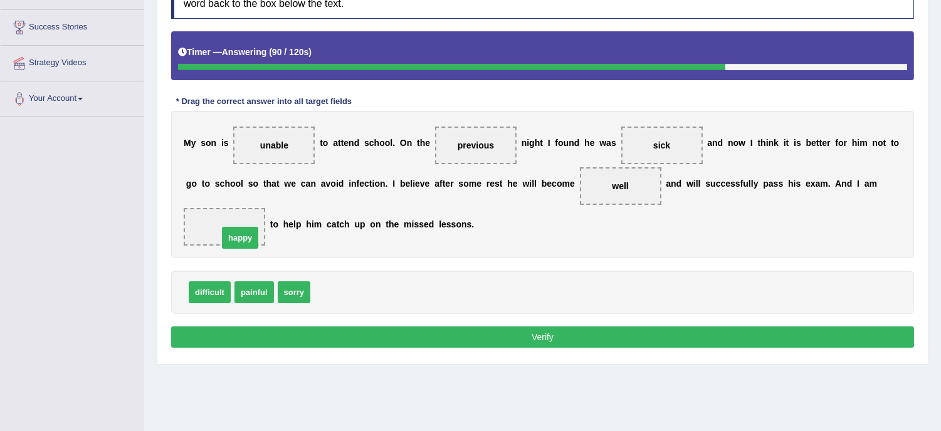
drag, startPoint x: 339, startPoint y: 284, endPoint x: 239, endPoint y: 224, distance: 116.7
click at [539, 335] on button "Verify" at bounding box center [542, 337] width 743 height 21
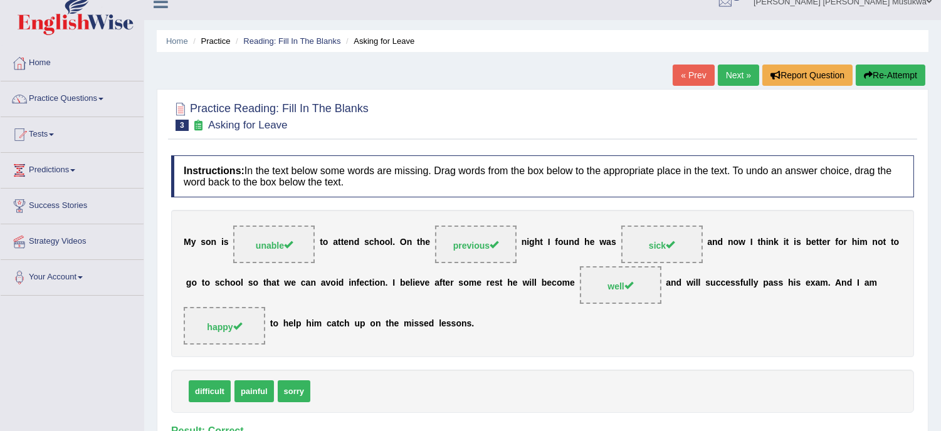
scroll to position [0, 0]
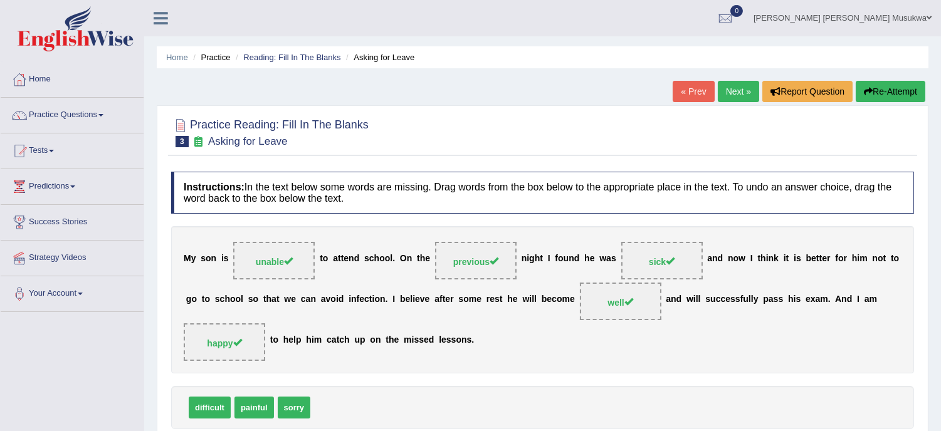
click at [723, 83] on link "Next »" at bounding box center [738, 91] width 41 height 21
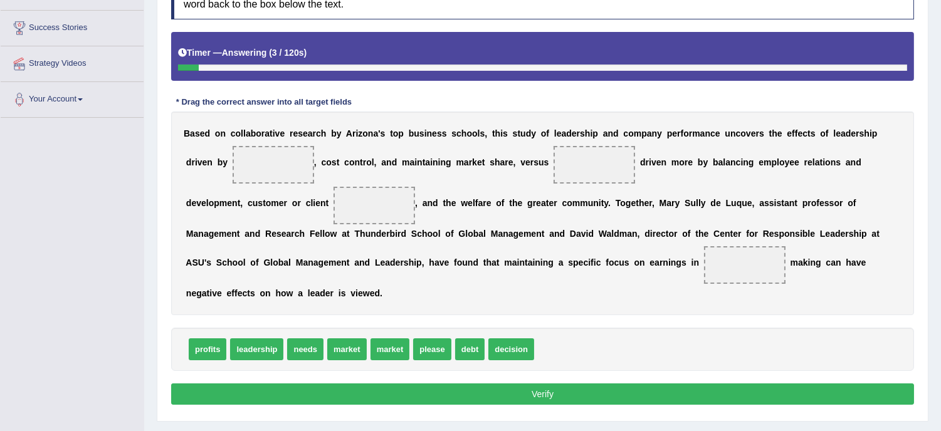
scroll to position [195, 0]
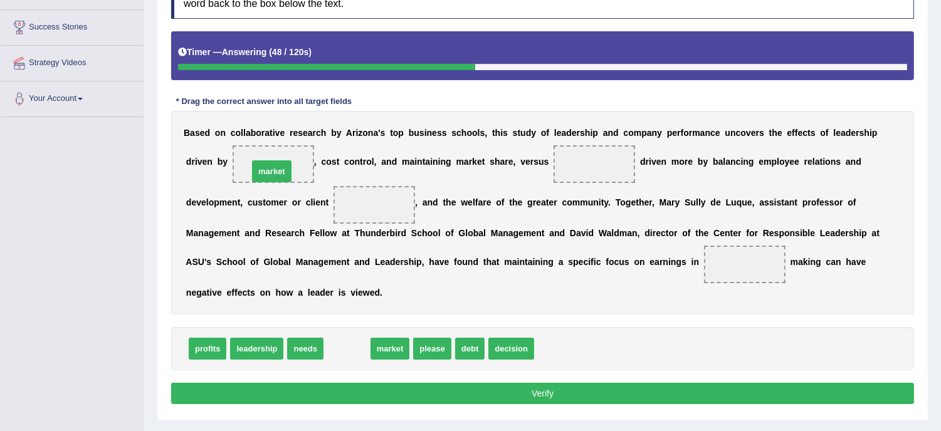
drag, startPoint x: 347, startPoint y: 345, endPoint x: 272, endPoint y: 167, distance: 192.8
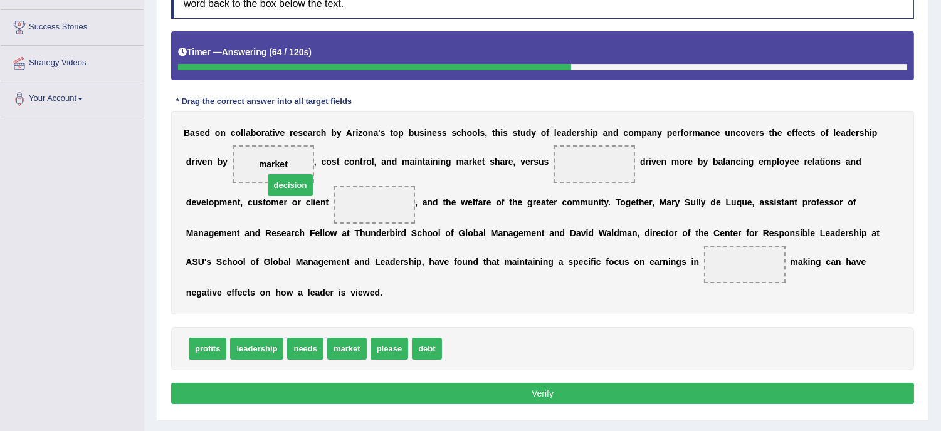
drag, startPoint x: 453, startPoint y: 346, endPoint x: 273, endPoint y: 178, distance: 246.2
drag, startPoint x: 205, startPoint y: 347, endPoint x: 253, endPoint y: 320, distance: 55.6
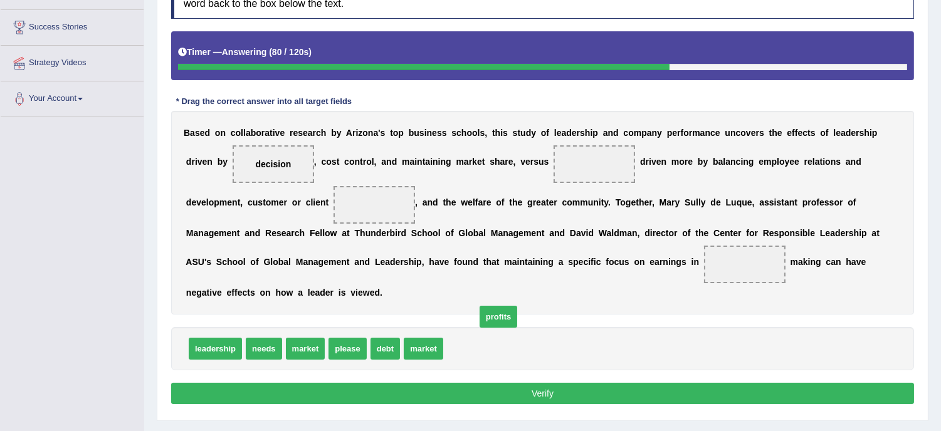
drag, startPoint x: 471, startPoint y: 346, endPoint x: 504, endPoint y: 314, distance: 45.7
drag, startPoint x: 459, startPoint y: 347, endPoint x: 586, endPoint y: 174, distance: 214.8
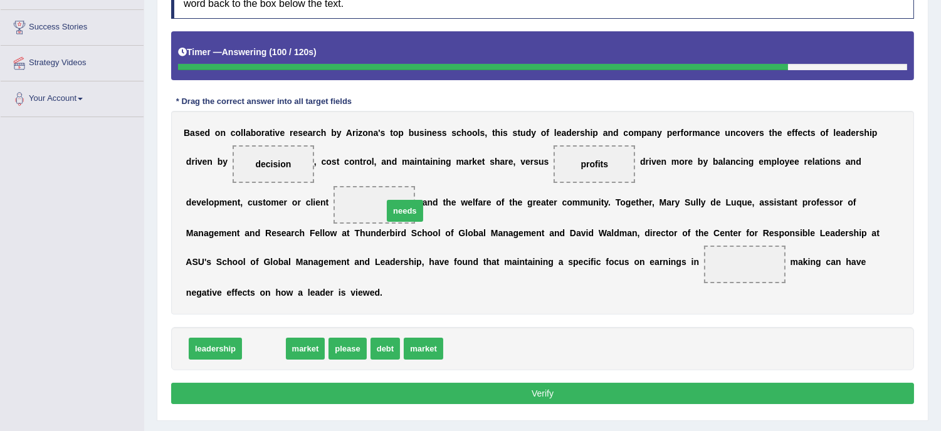
drag, startPoint x: 255, startPoint y: 349, endPoint x: 397, endPoint y: 211, distance: 197.8
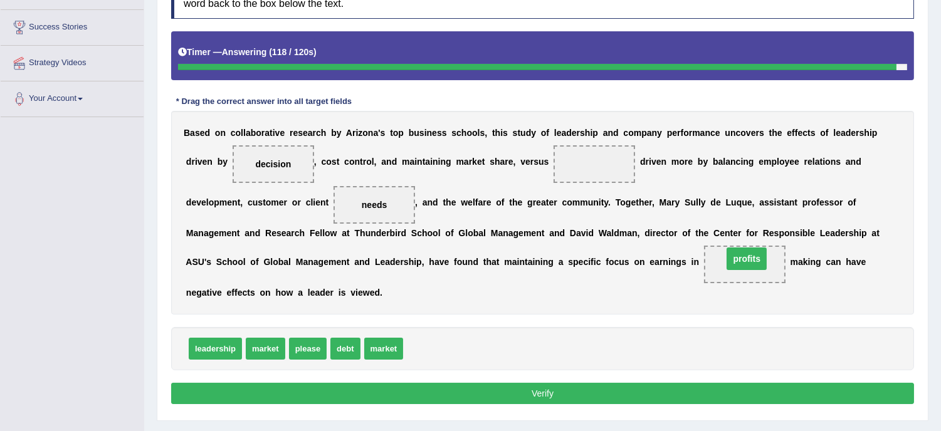
drag, startPoint x: 597, startPoint y: 162, endPoint x: 752, endPoint y: 257, distance: 182.4
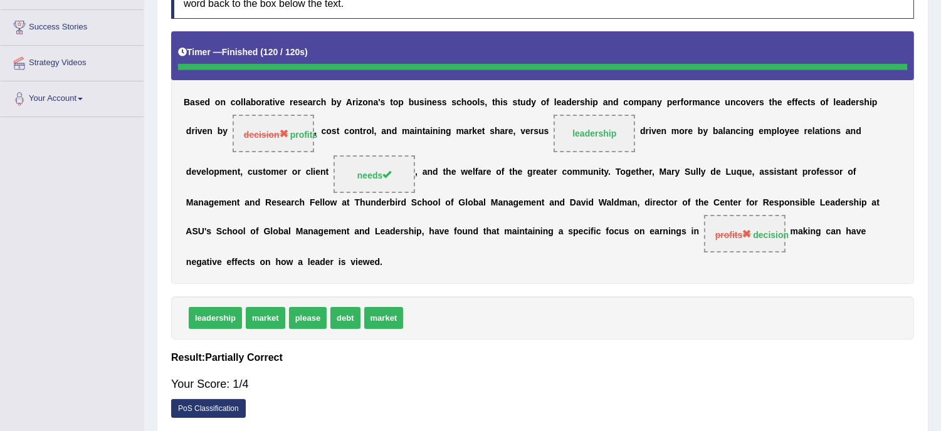
click at [546, 317] on div "leadership market please debt market" at bounding box center [542, 318] width 743 height 43
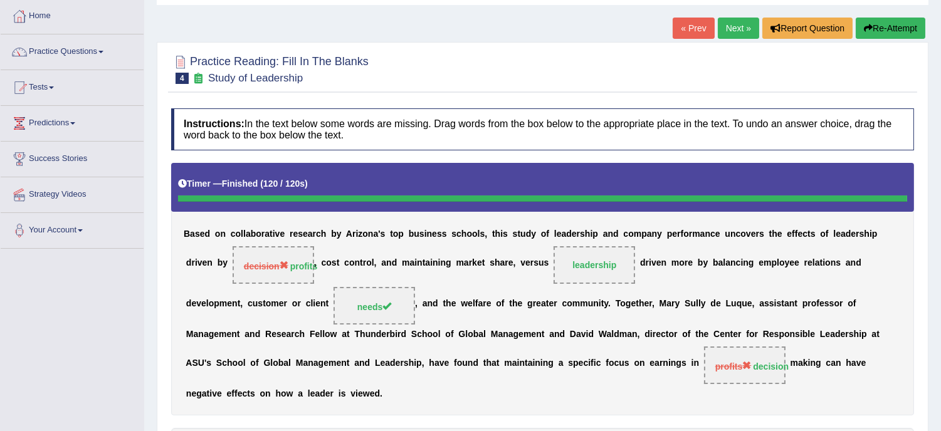
scroll to position [55, 0]
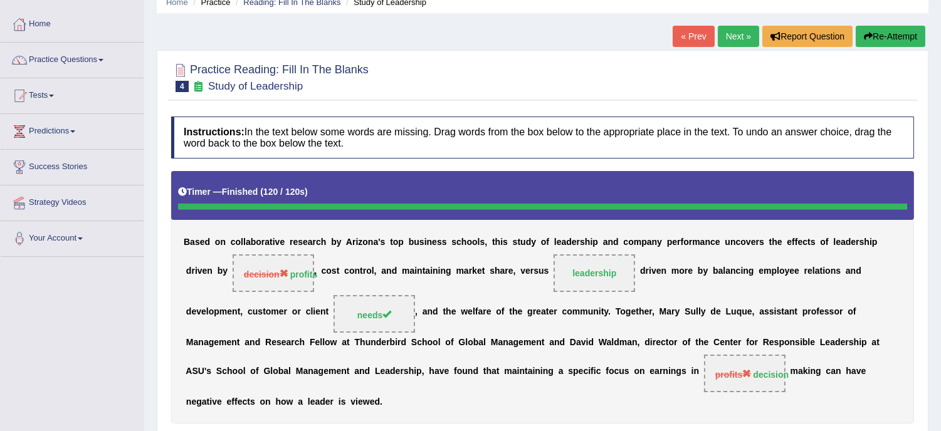
click at [893, 29] on button "Re-Attempt" at bounding box center [891, 36] width 70 height 21
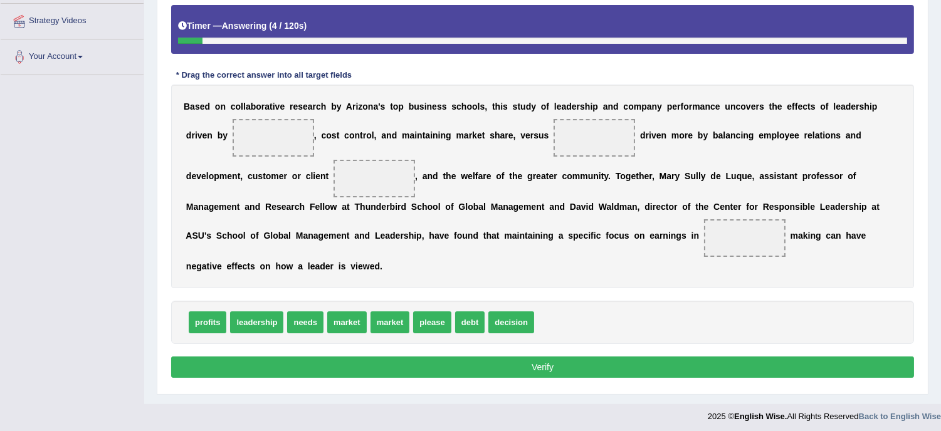
scroll to position [241, 0]
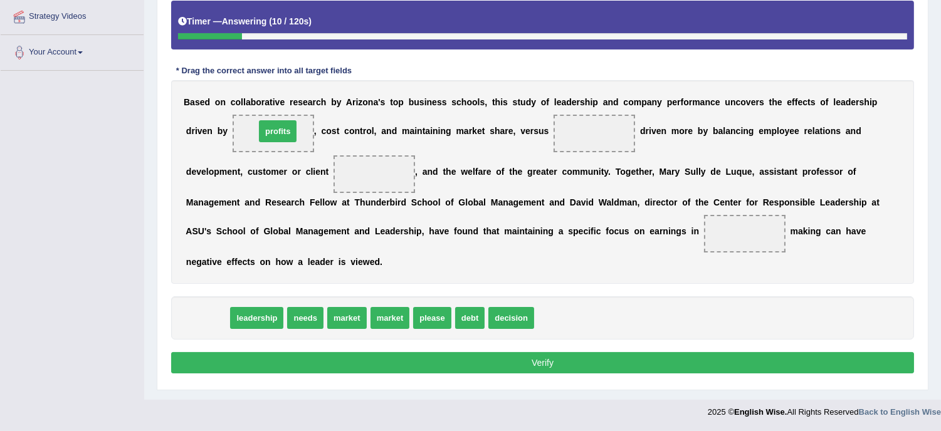
drag, startPoint x: 209, startPoint y: 315, endPoint x: 280, endPoint y: 127, distance: 200.8
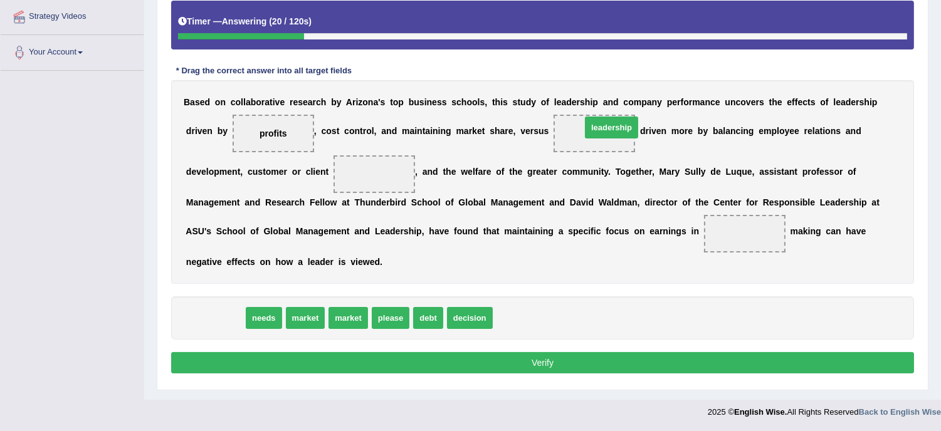
drag, startPoint x: 226, startPoint y: 314, endPoint x: 623, endPoint y: 122, distance: 440.0
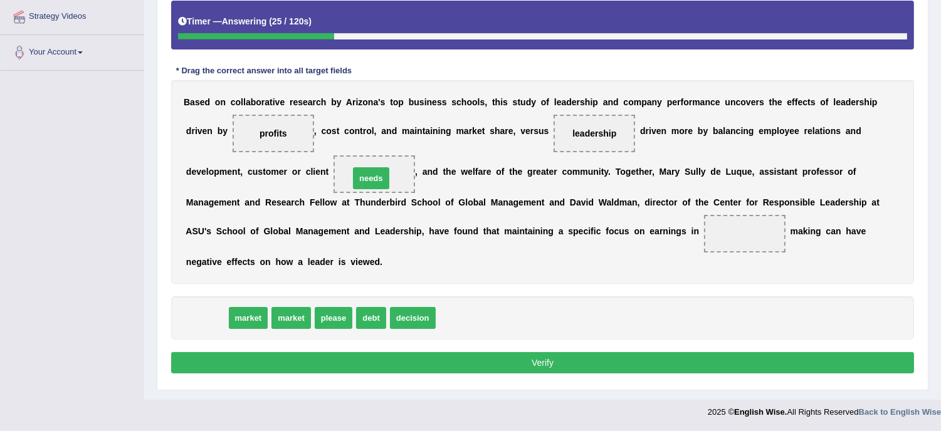
drag, startPoint x: 201, startPoint y: 322, endPoint x: 367, endPoint y: 179, distance: 218.7
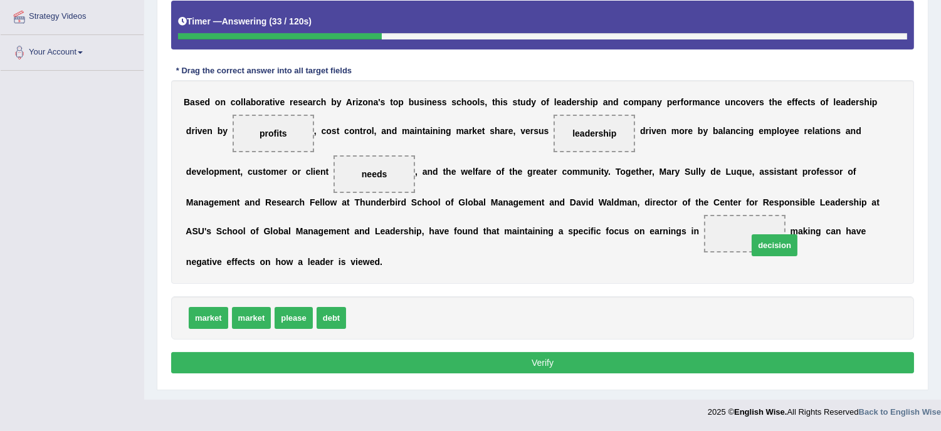
drag, startPoint x: 371, startPoint y: 314, endPoint x: 771, endPoint y: 241, distance: 407.4
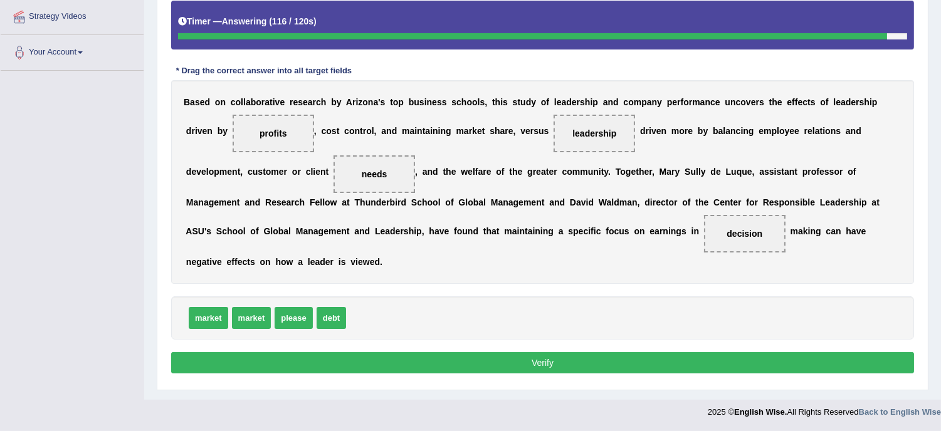
click at [574, 366] on button "Verify" at bounding box center [542, 362] width 743 height 21
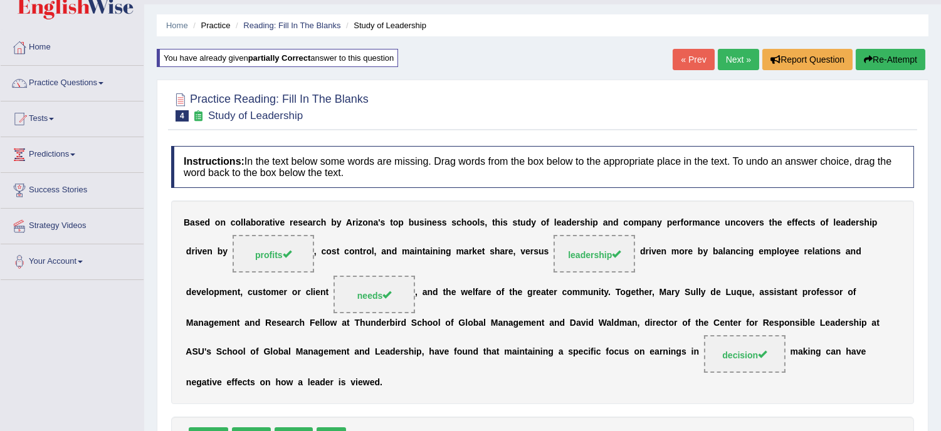
scroll to position [31, 0]
click at [732, 52] on link "Next »" at bounding box center [738, 60] width 41 height 21
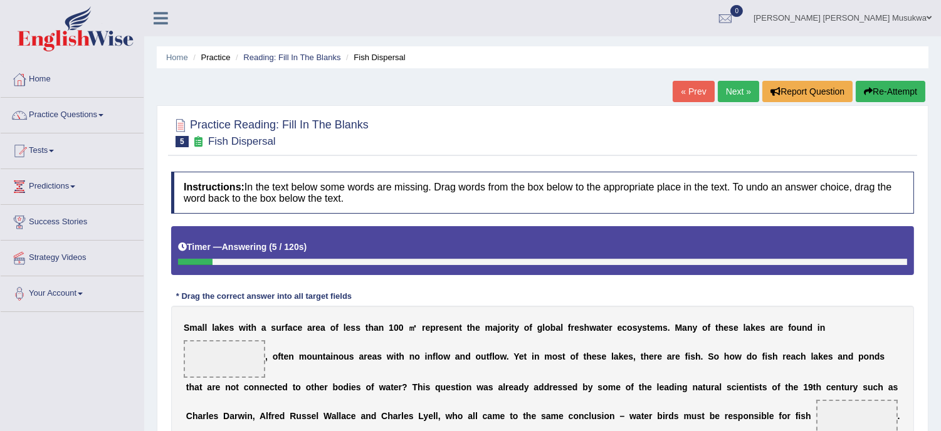
click at [635, 281] on div "Instructions: In the text below some words are missing. Drag words from the box…" at bounding box center [542, 397] width 749 height 463
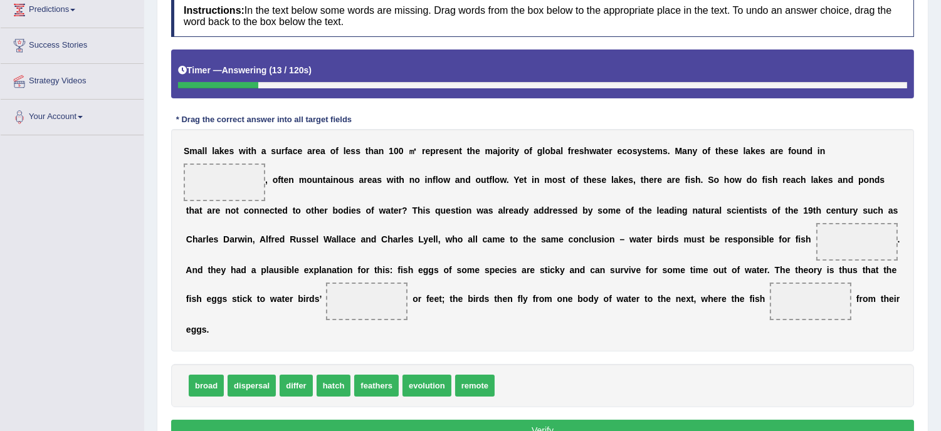
scroll to position [195, 0]
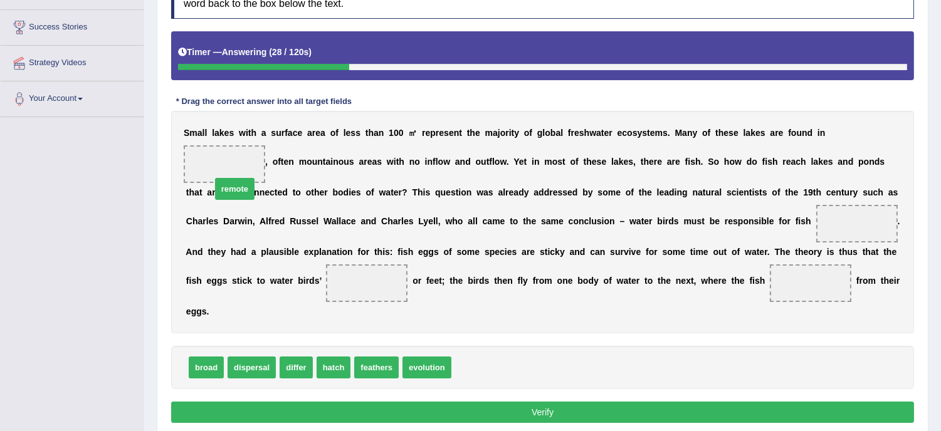
drag, startPoint x: 471, startPoint y: 365, endPoint x: 220, endPoint y: 181, distance: 311.3
drag, startPoint x: 398, startPoint y: 379, endPoint x: 263, endPoint y: 355, distance: 136.9
click at [263, 355] on div "broad dispersal differ hatch feathers evolution" at bounding box center [542, 367] width 743 height 43
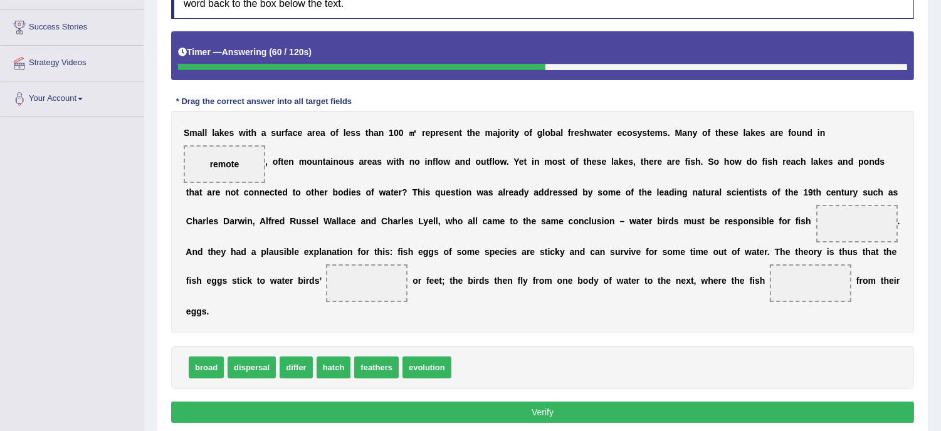
drag, startPoint x: 250, startPoint y: 362, endPoint x: 260, endPoint y: 361, distance: 10.8
drag, startPoint x: 243, startPoint y: 368, endPoint x: 834, endPoint y: 218, distance: 610.0
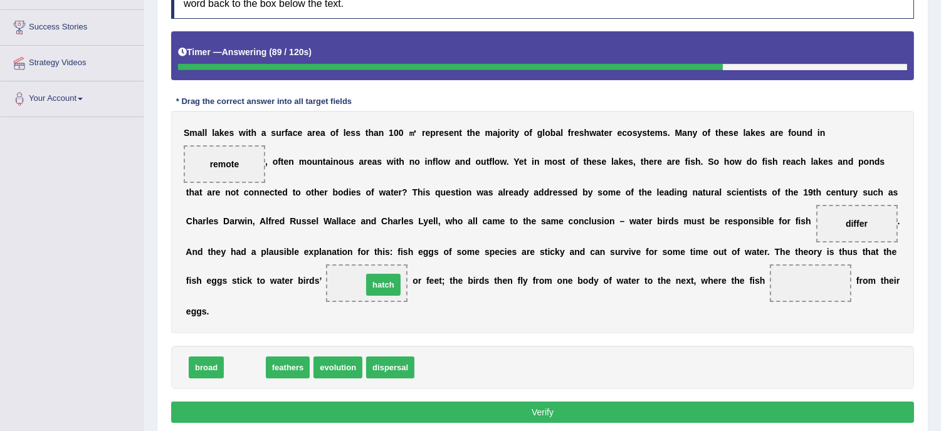
drag, startPoint x: 248, startPoint y: 365, endPoint x: 387, endPoint y: 282, distance: 161.4
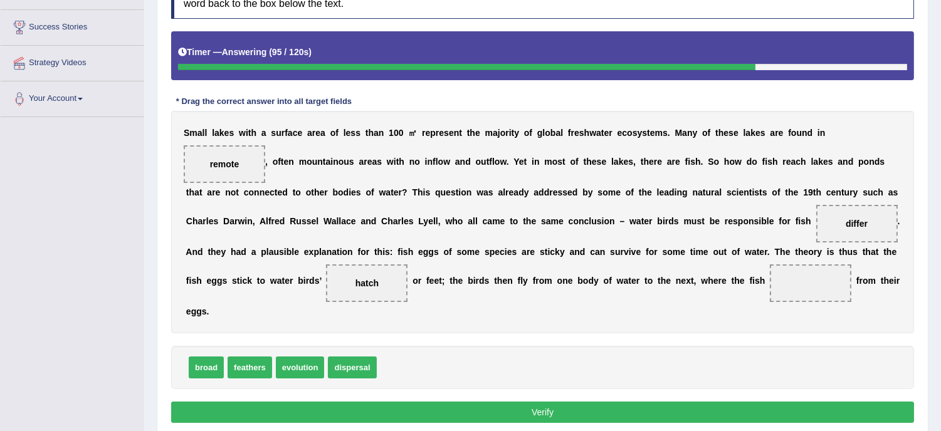
drag, startPoint x: 461, startPoint y: 298, endPoint x: 446, endPoint y: 298, distance: 14.4
click at [446, 298] on div "S m a l l l a k e s w i t h a s u r f a c e a r e a o f l e s s t h a n 1 0 0 ㎡…" at bounding box center [542, 222] width 743 height 223
click at [477, 375] on div "broad feathers evolution dispersal" at bounding box center [542, 367] width 743 height 43
drag, startPoint x: 477, startPoint y: 375, endPoint x: 632, endPoint y: 342, distance: 158.4
click at [632, 342] on div "Instructions: In the text below some words are missing. Drag words from the box…" at bounding box center [542, 202] width 749 height 463
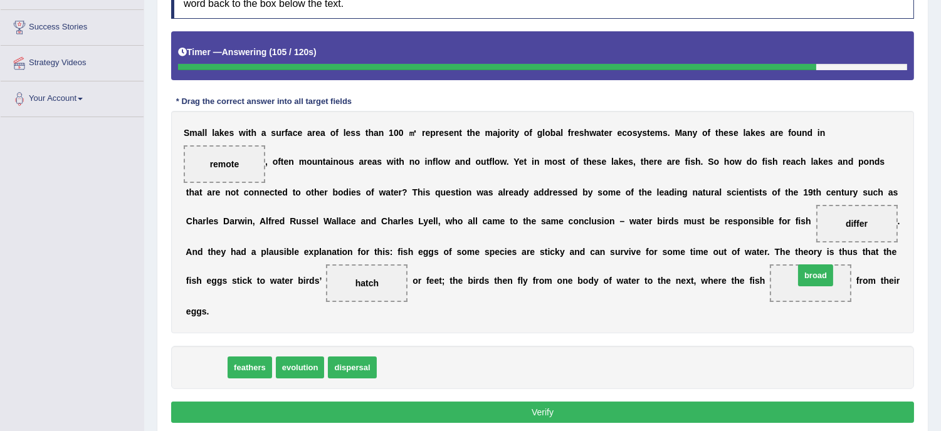
drag, startPoint x: 199, startPoint y: 366, endPoint x: 809, endPoint y: 273, distance: 616.4
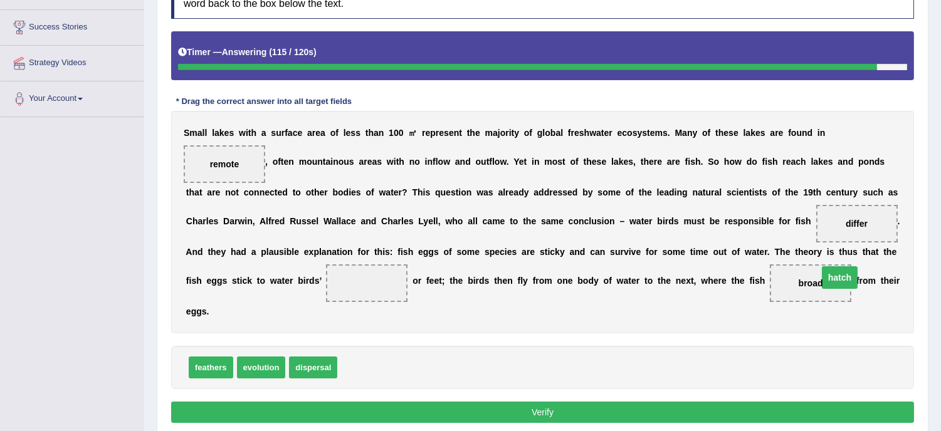
drag, startPoint x: 374, startPoint y: 283, endPoint x: 847, endPoint y: 277, distance: 472.8
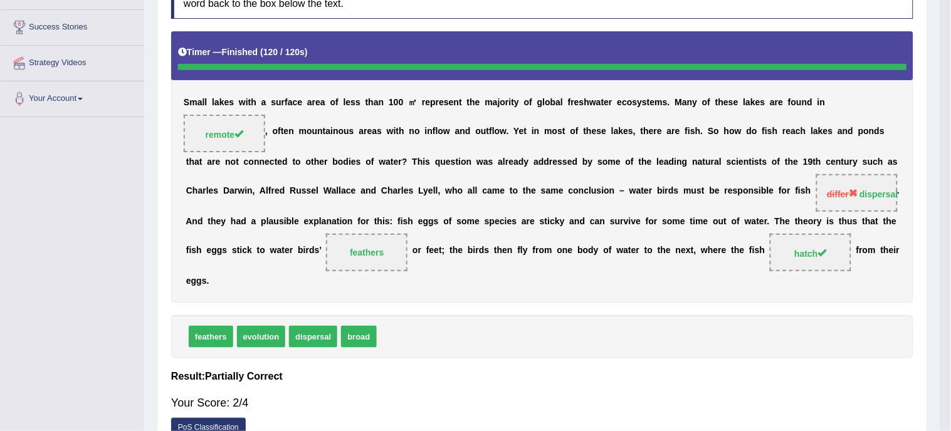
drag, startPoint x: 359, startPoint y: 285, endPoint x: 346, endPoint y: 366, distance: 81.2
click at [346, 366] on div "Instructions: In the text below some words are missing. Drag words from the box…" at bounding box center [542, 211] width 749 height 480
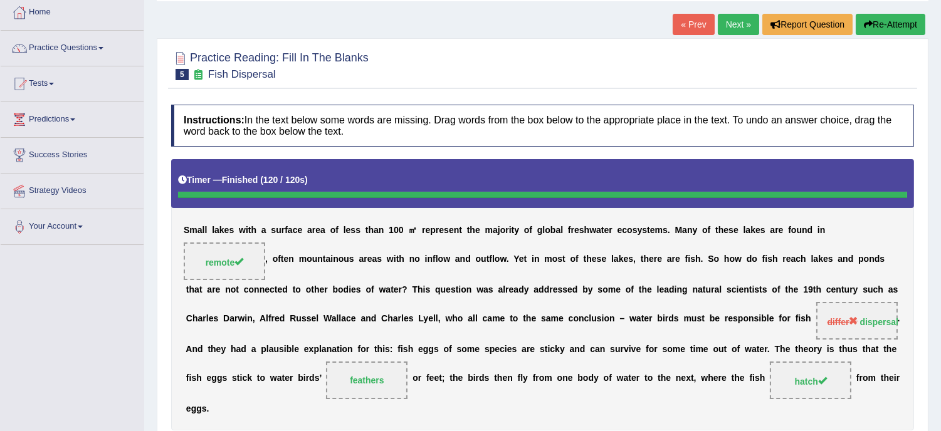
scroll to position [55, 0]
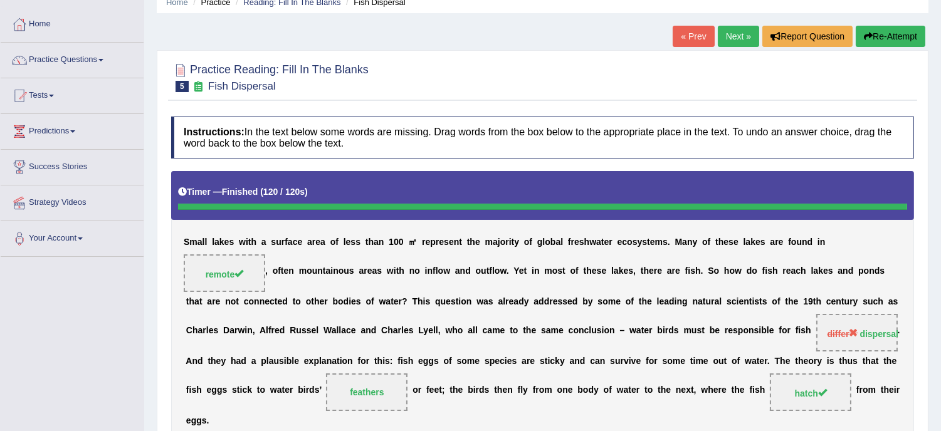
click at [899, 29] on button "Re-Attempt" at bounding box center [891, 36] width 70 height 21
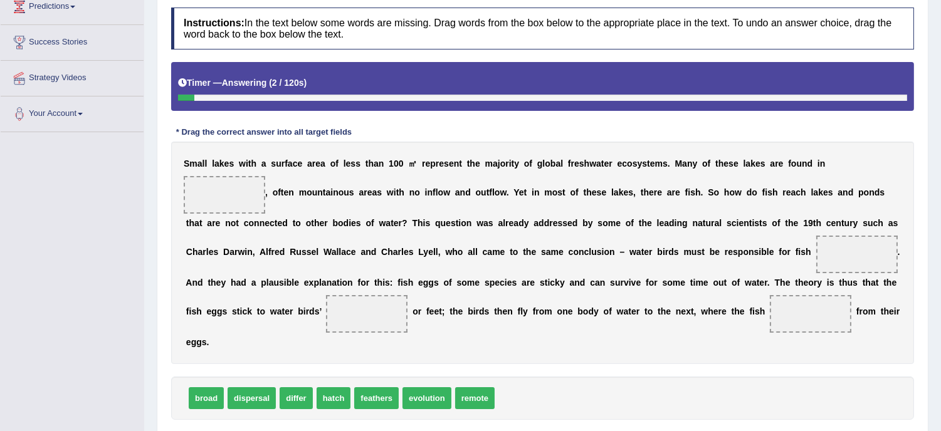
scroll to position [195, 0]
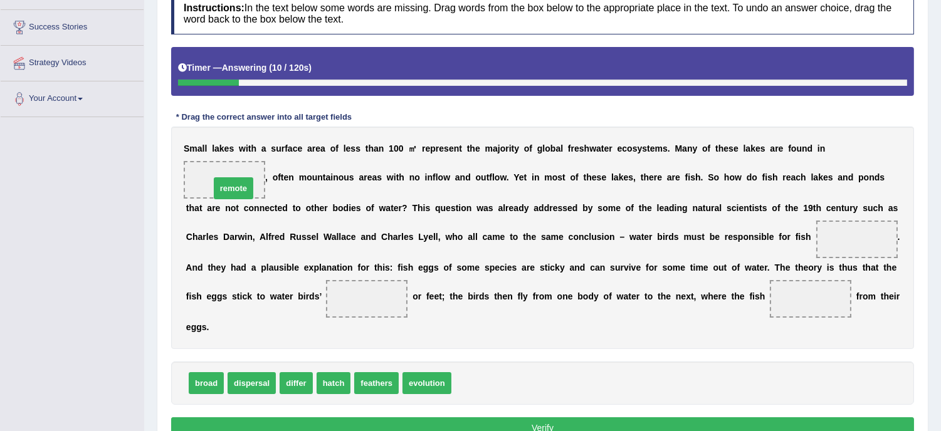
drag, startPoint x: 465, startPoint y: 383, endPoint x: 224, endPoint y: 188, distance: 310.3
drag, startPoint x: 417, startPoint y: 238, endPoint x: 484, endPoint y: 319, distance: 104.6
click at [484, 319] on div "S m a l l l a k e s w i t h a s u r f a c e a r e a o f l e s s t h a n 1 0 0 ㎡…" at bounding box center [542, 238] width 743 height 223
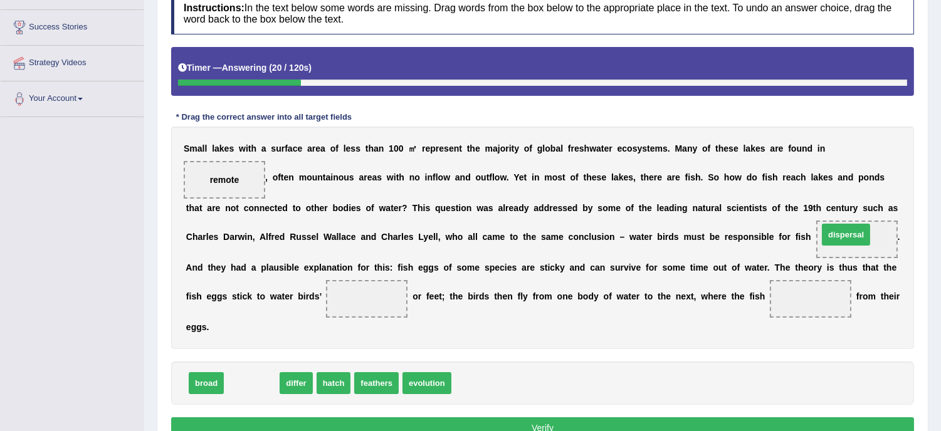
drag, startPoint x: 253, startPoint y: 386, endPoint x: 848, endPoint y: 237, distance: 612.9
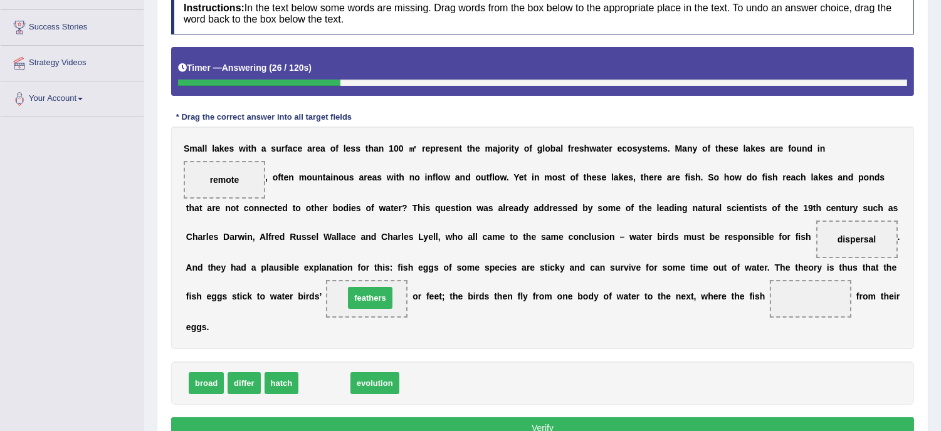
drag, startPoint x: 326, startPoint y: 381, endPoint x: 372, endPoint y: 297, distance: 96.2
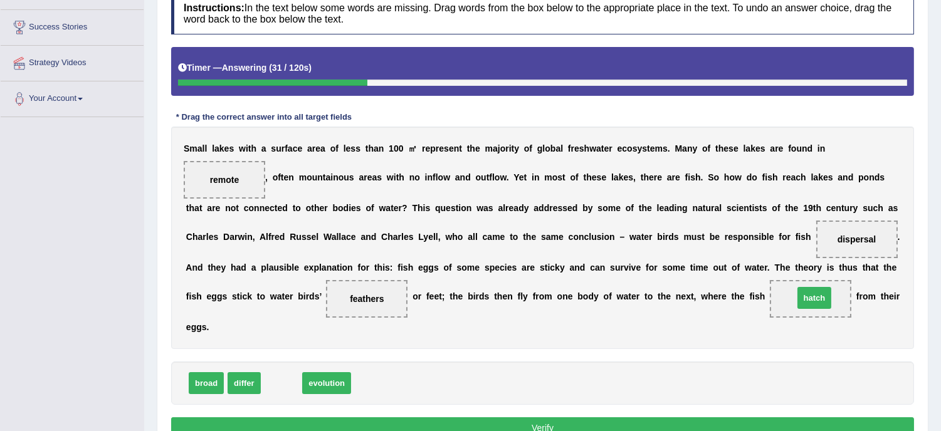
drag, startPoint x: 274, startPoint y: 389, endPoint x: 807, endPoint y: 304, distance: 539.8
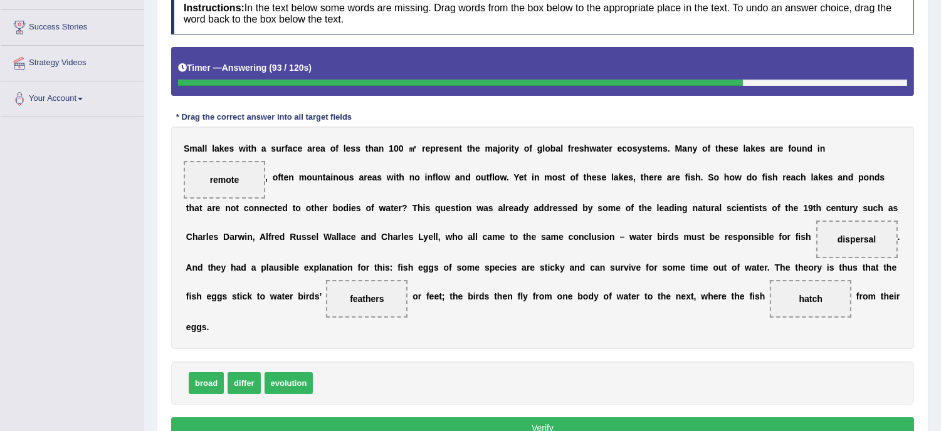
click at [611, 431] on button "Verify" at bounding box center [542, 428] width 743 height 21
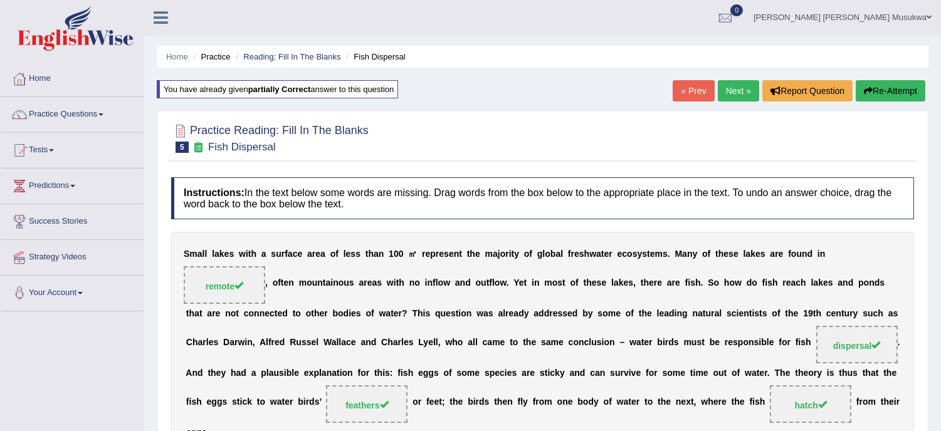
scroll to position [0, 0]
click at [750, 60] on ul "Home Practice Reading: Fill In The Blanks Fish Dispersal" at bounding box center [543, 57] width 772 height 22
click at [736, 90] on link "Next »" at bounding box center [738, 91] width 41 height 21
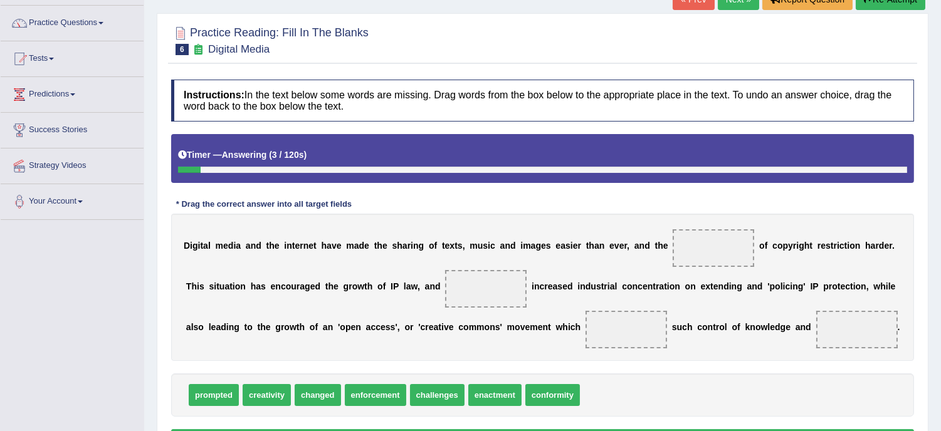
scroll to position [111, 0]
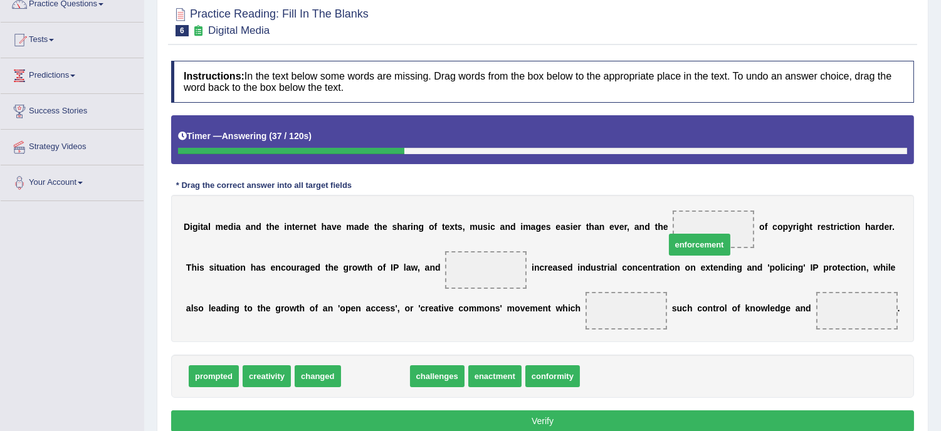
drag, startPoint x: 383, startPoint y: 378, endPoint x: 709, endPoint y: 246, distance: 351.3
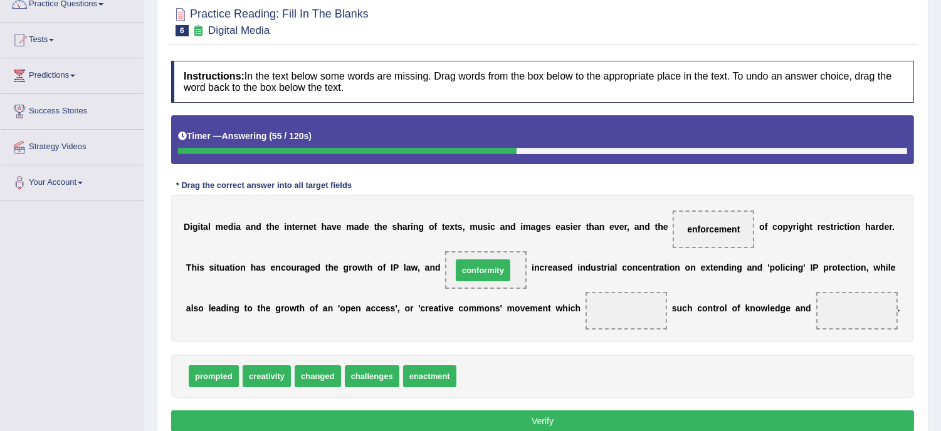
drag, startPoint x: 486, startPoint y: 380, endPoint x: 482, endPoint y: 274, distance: 106.1
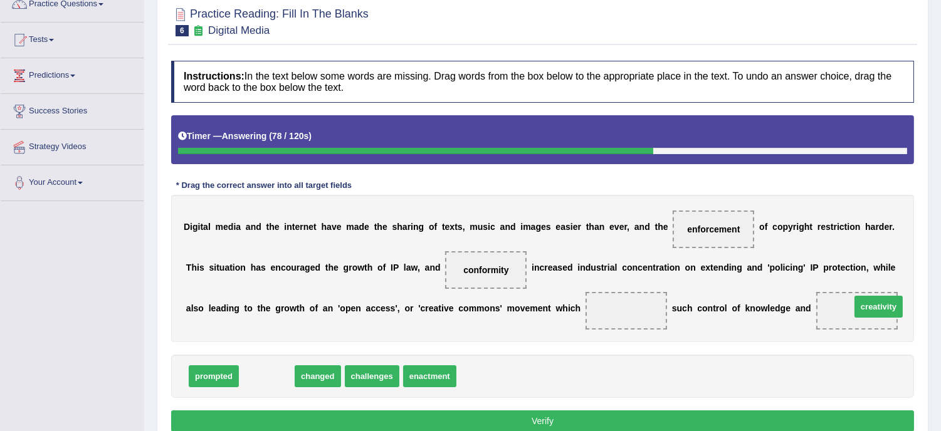
drag, startPoint x: 255, startPoint y: 379, endPoint x: 868, endPoint y: 310, distance: 616.6
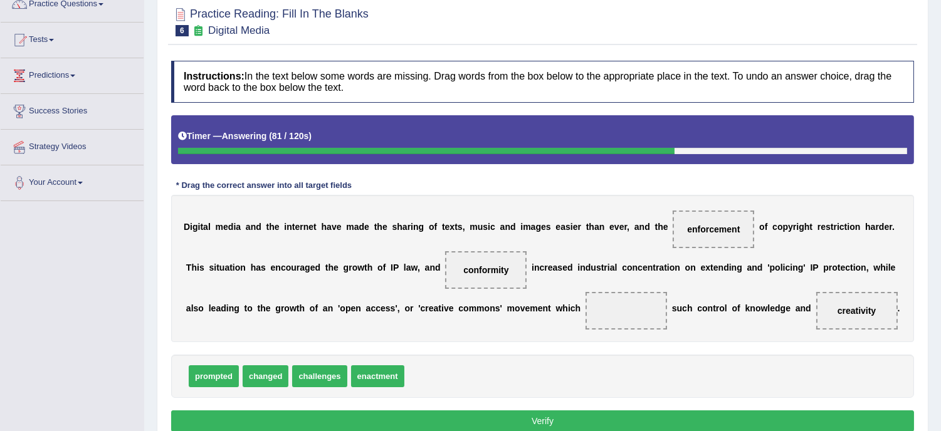
drag, startPoint x: 471, startPoint y: 360, endPoint x: 428, endPoint y: 364, distance: 42.9
click at [428, 364] on div "prompted changed challenges enactment" at bounding box center [542, 376] width 743 height 43
drag, startPoint x: 428, startPoint y: 364, endPoint x: 344, endPoint y: 371, distance: 84.9
click at [344, 371] on div "prompted changed challenges enactment" at bounding box center [542, 376] width 743 height 43
drag, startPoint x: 342, startPoint y: 371, endPoint x: 284, endPoint y: 379, distance: 58.3
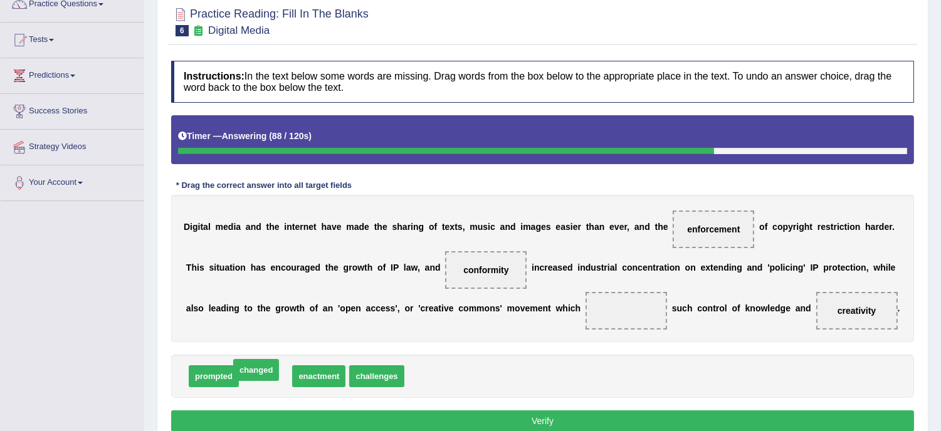
drag, startPoint x: 284, startPoint y: 379, endPoint x: 275, endPoint y: 373, distance: 11.3
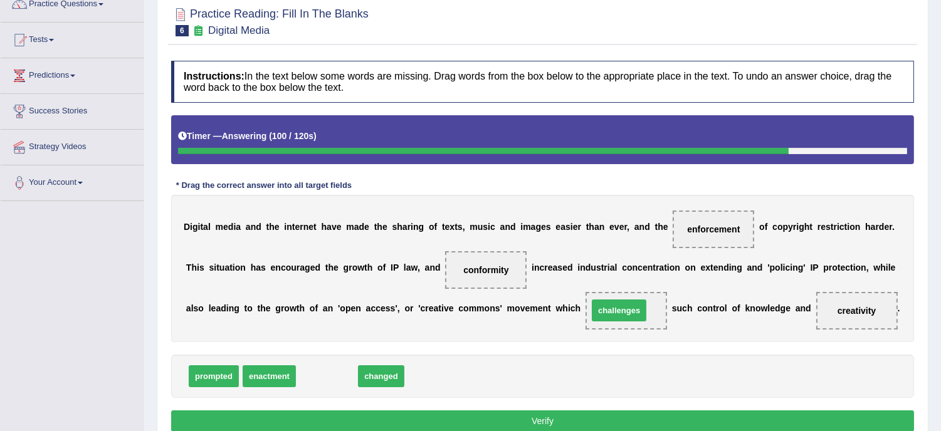
drag, startPoint x: 325, startPoint y: 375, endPoint x: 617, endPoint y: 309, distance: 299.5
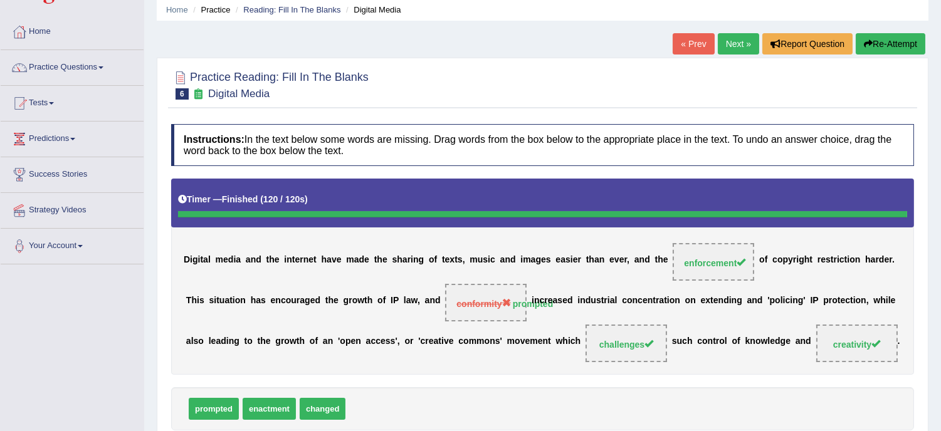
scroll to position [0, 0]
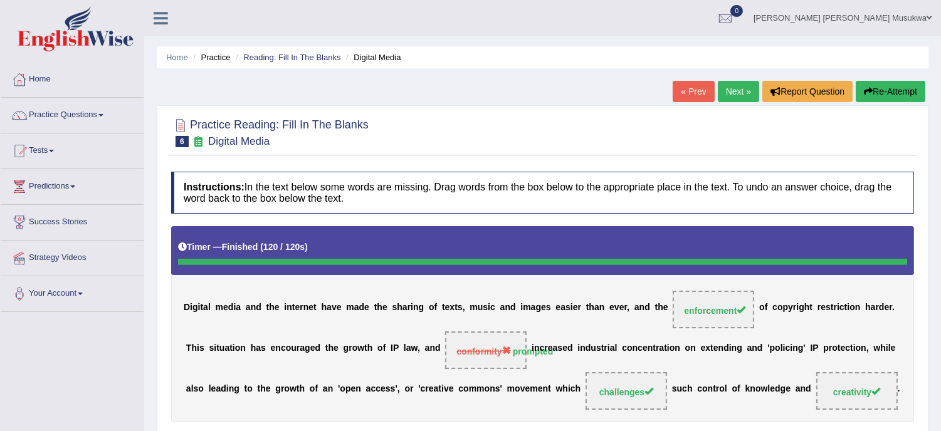
click at [892, 89] on button "Re-Attempt" at bounding box center [891, 91] width 70 height 21
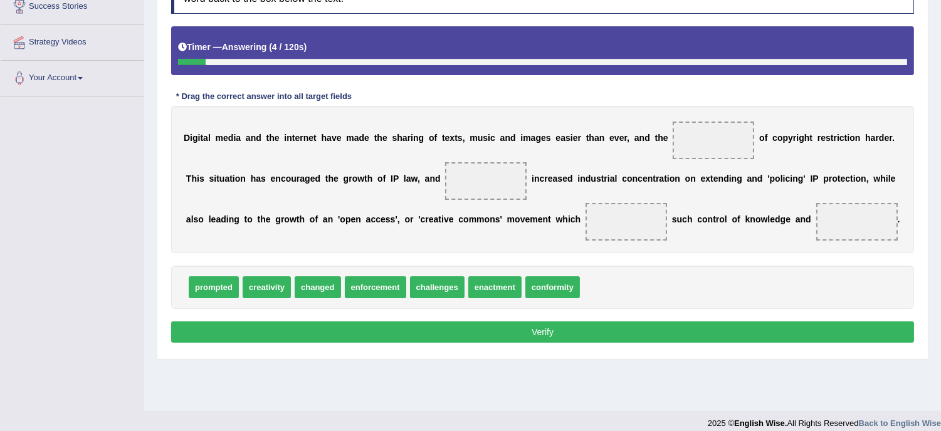
scroll to position [226, 0]
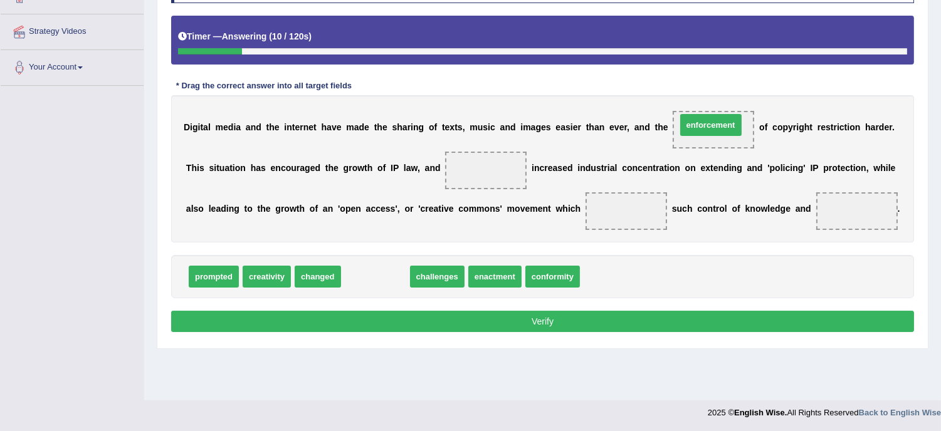
drag, startPoint x: 369, startPoint y: 278, endPoint x: 704, endPoint y: 127, distance: 368.2
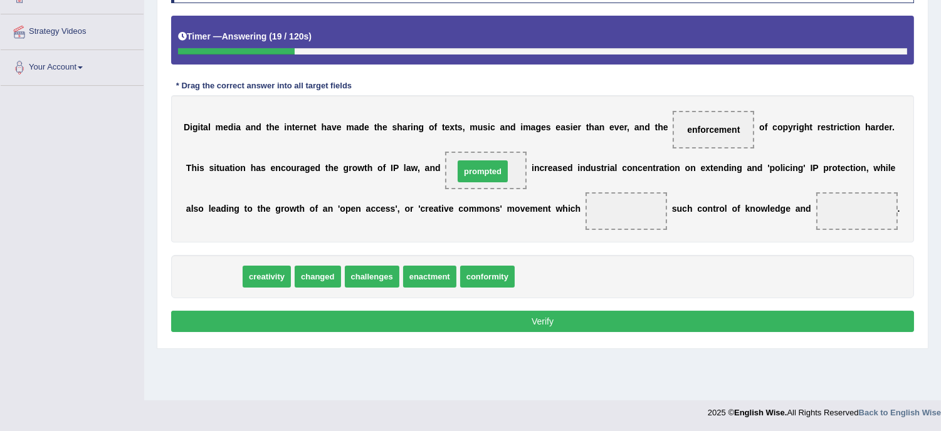
drag, startPoint x: 208, startPoint y: 277, endPoint x: 504, endPoint y: 159, distance: 318.9
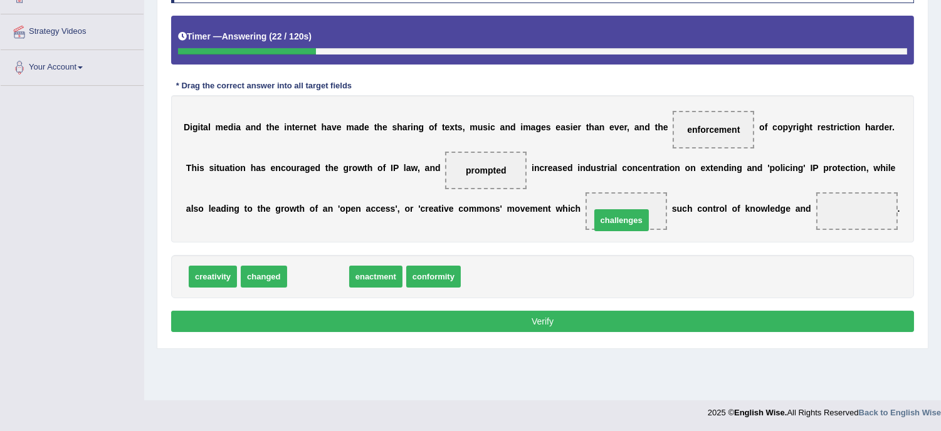
drag, startPoint x: 319, startPoint y: 280, endPoint x: 622, endPoint y: 224, distance: 308.6
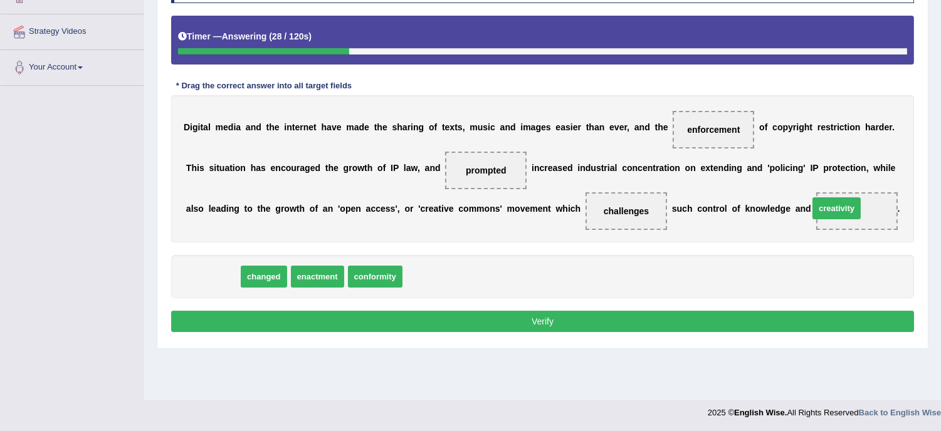
drag, startPoint x: 213, startPoint y: 278, endPoint x: 838, endPoint y: 209, distance: 629.0
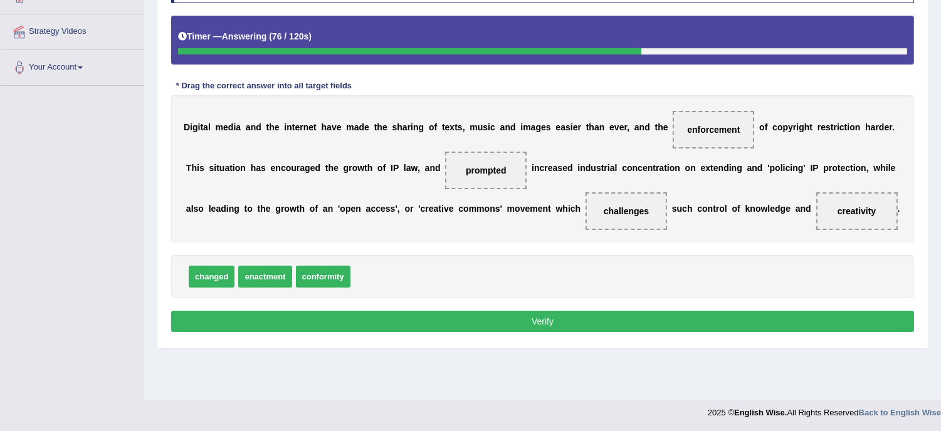
click at [542, 319] on button "Verify" at bounding box center [542, 321] width 743 height 21
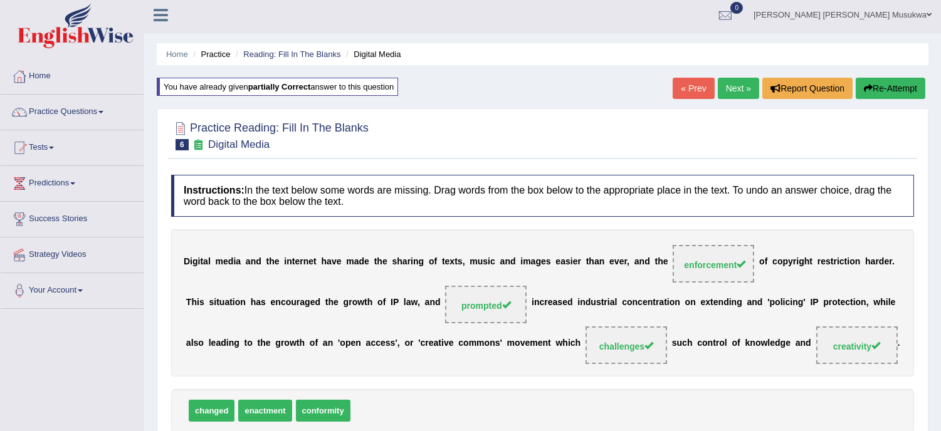
scroll to position [0, 0]
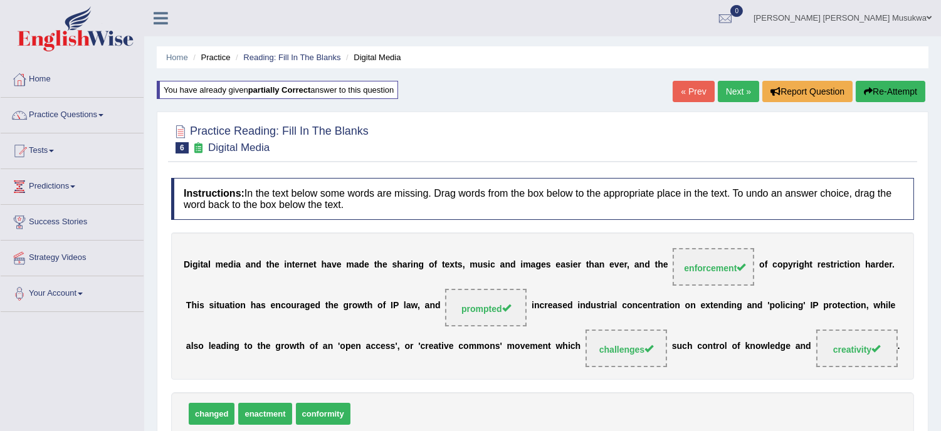
click at [727, 87] on link "Next »" at bounding box center [738, 91] width 41 height 21
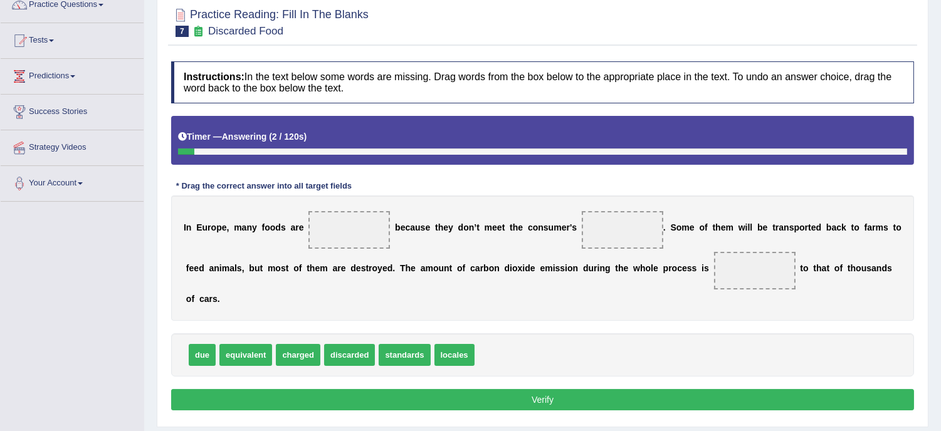
scroll to position [111, 0]
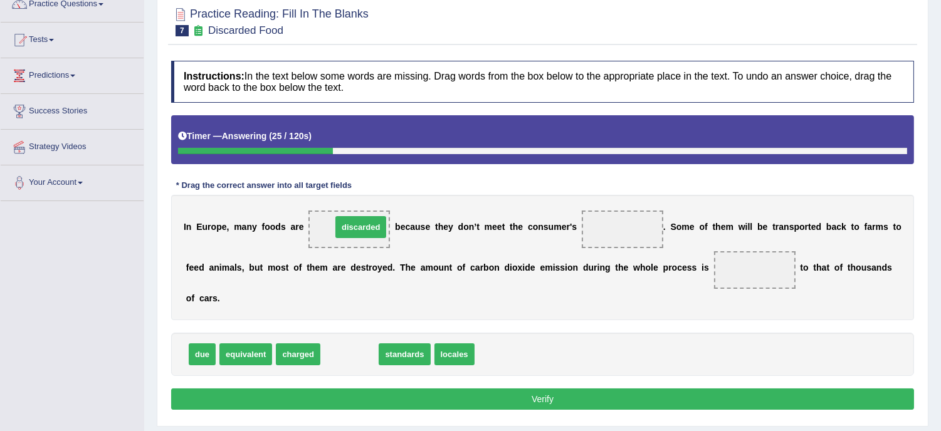
drag, startPoint x: 345, startPoint y: 352, endPoint x: 355, endPoint y: 222, distance: 130.2
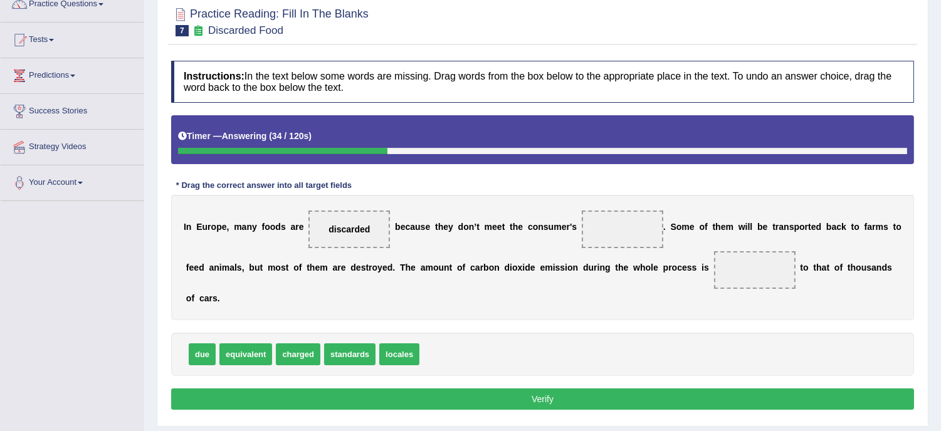
drag, startPoint x: 446, startPoint y: 316, endPoint x: 353, endPoint y: 359, distance: 102.7
click at [353, 359] on div "Instructions: In the text below some words are missing. Drag words from the box…" at bounding box center [542, 238] width 749 height 366
drag, startPoint x: 353, startPoint y: 356, endPoint x: 615, endPoint y: 234, distance: 289.0
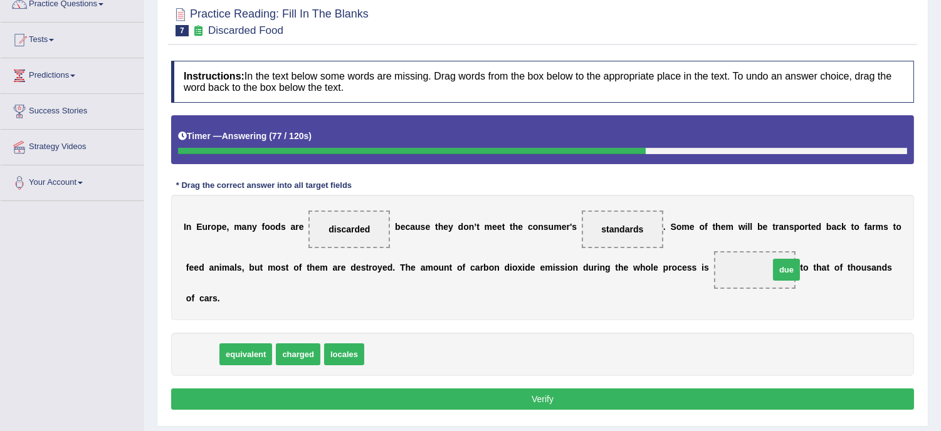
drag, startPoint x: 193, startPoint y: 350, endPoint x: 778, endPoint y: 265, distance: 590.5
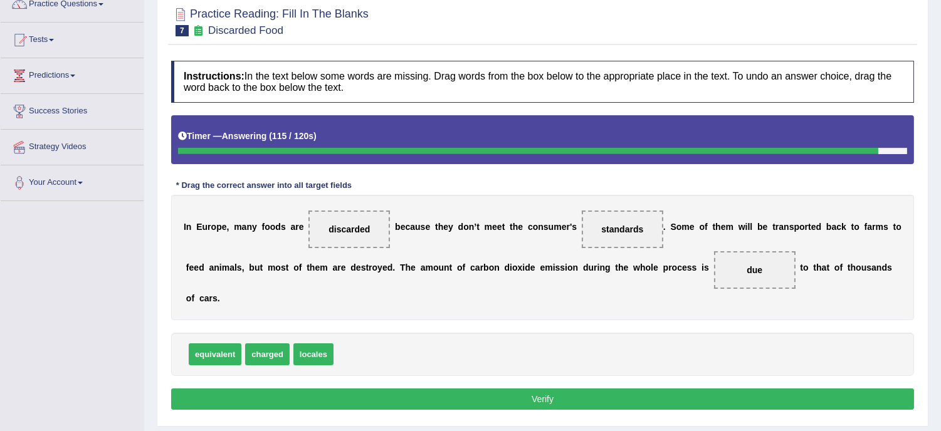
click at [491, 403] on button "Verify" at bounding box center [542, 399] width 743 height 21
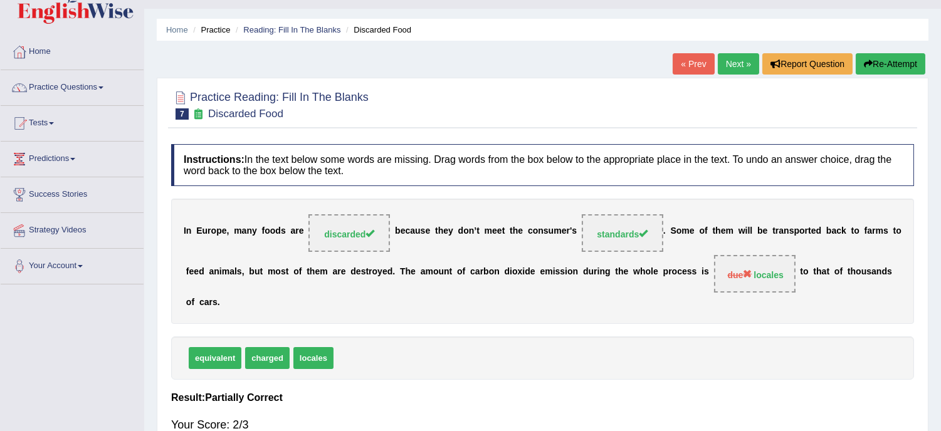
scroll to position [9, 0]
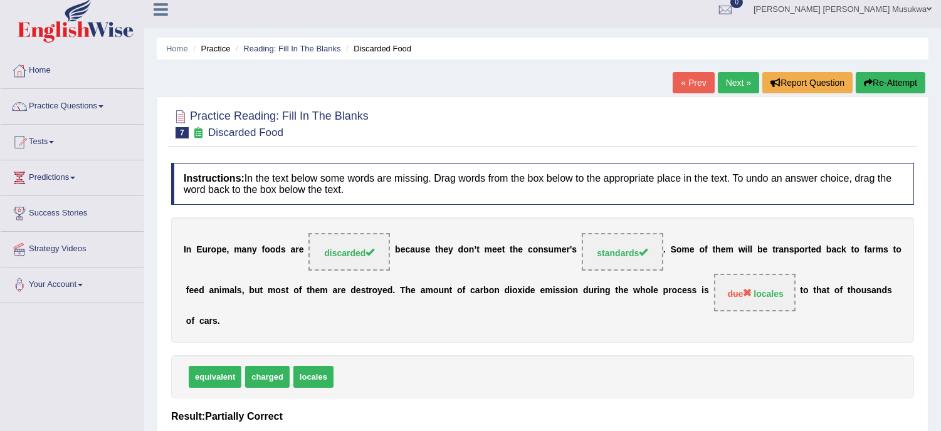
click at [895, 80] on button "Re-Attempt" at bounding box center [891, 82] width 70 height 21
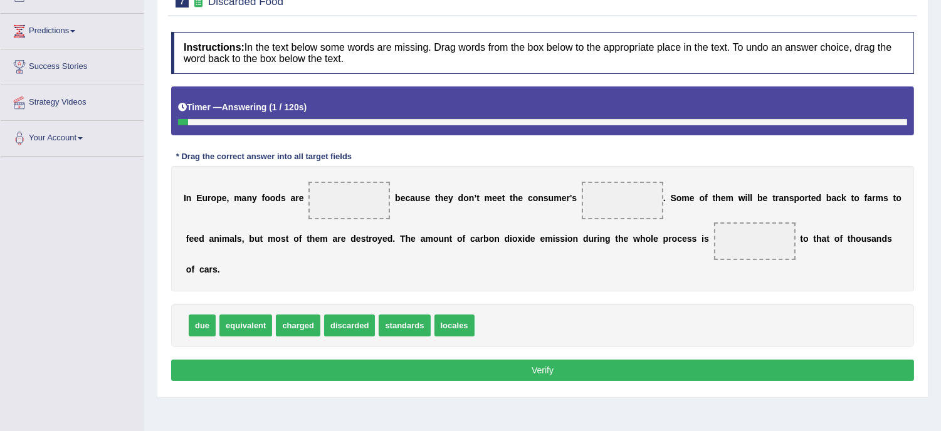
scroll to position [176, 0]
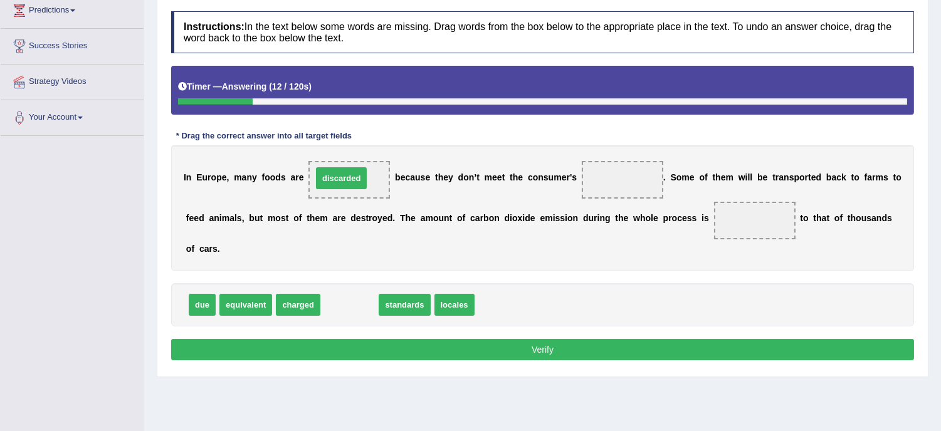
drag, startPoint x: 356, startPoint y: 305, endPoint x: 347, endPoint y: 179, distance: 126.9
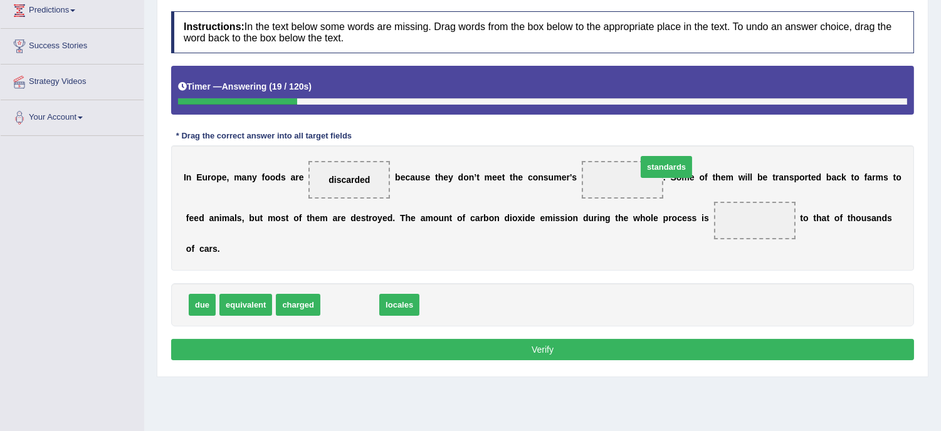
drag, startPoint x: 346, startPoint y: 310, endPoint x: 658, endPoint y: 176, distance: 339.9
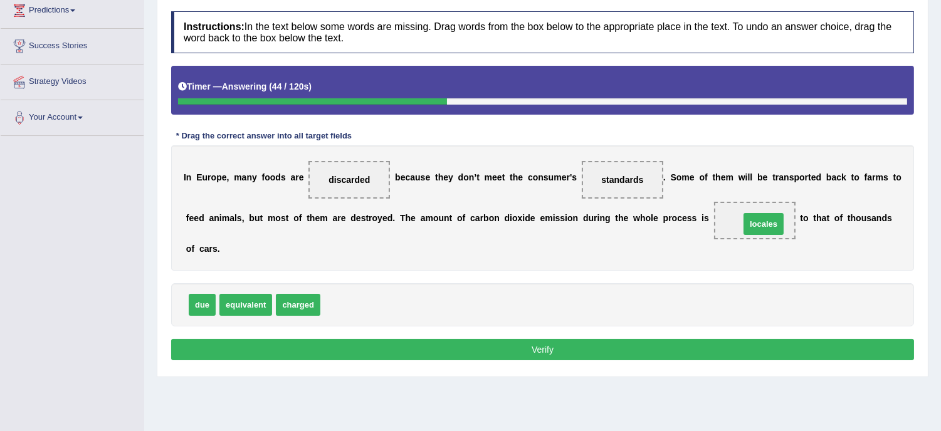
drag, startPoint x: 337, startPoint y: 309, endPoint x: 757, endPoint y: 228, distance: 427.2
click at [538, 352] on button "Verify" at bounding box center [542, 349] width 743 height 21
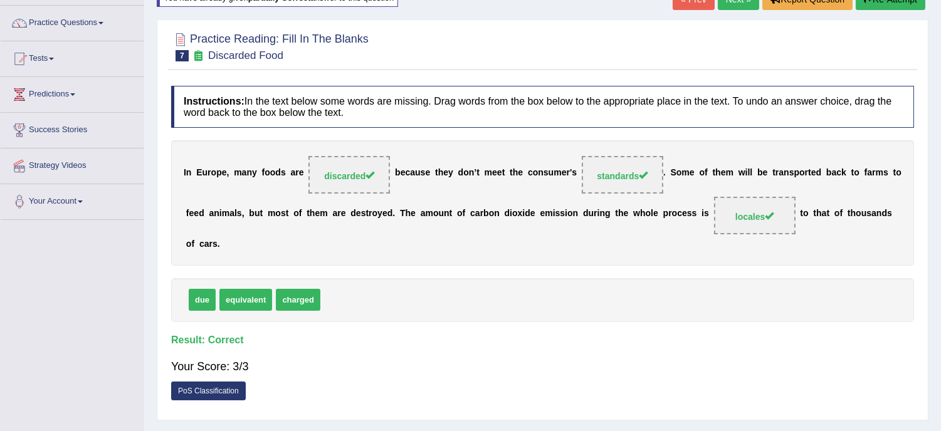
scroll to position [0, 0]
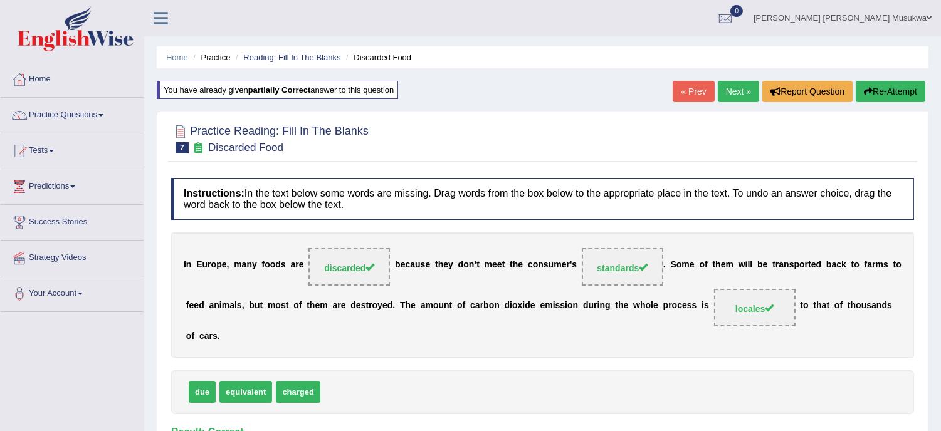
click at [737, 88] on link "Next »" at bounding box center [738, 91] width 41 height 21
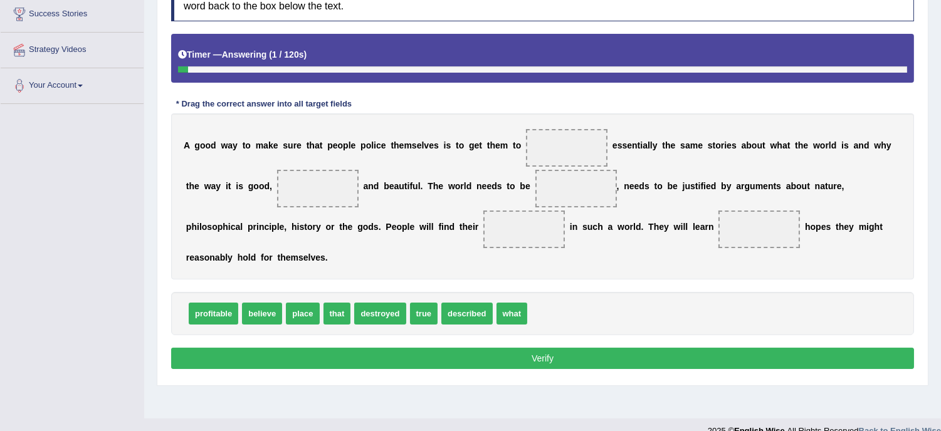
scroll to position [223, 0]
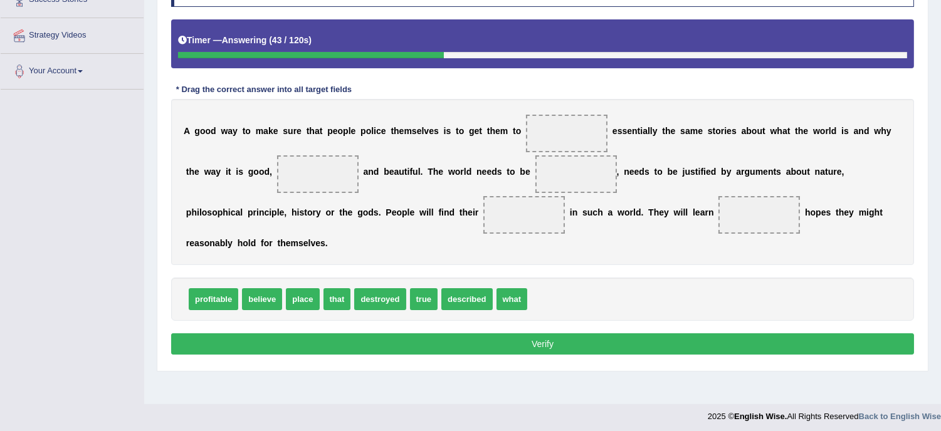
drag, startPoint x: 872, startPoint y: 401, endPoint x: 855, endPoint y: 399, distance: 17.1
click at [855, 399] on div "Home Practice Reading: Fill In The Blanks The World You have already given corr…" at bounding box center [542, 90] width 797 height 627
click at [848, 399] on div "Home Practice Reading: Fill In The Blanks The World You have already given corr…" at bounding box center [542, 90] width 797 height 627
drag, startPoint x: 253, startPoint y: 299, endPoint x: 569, endPoint y: 127, distance: 359.7
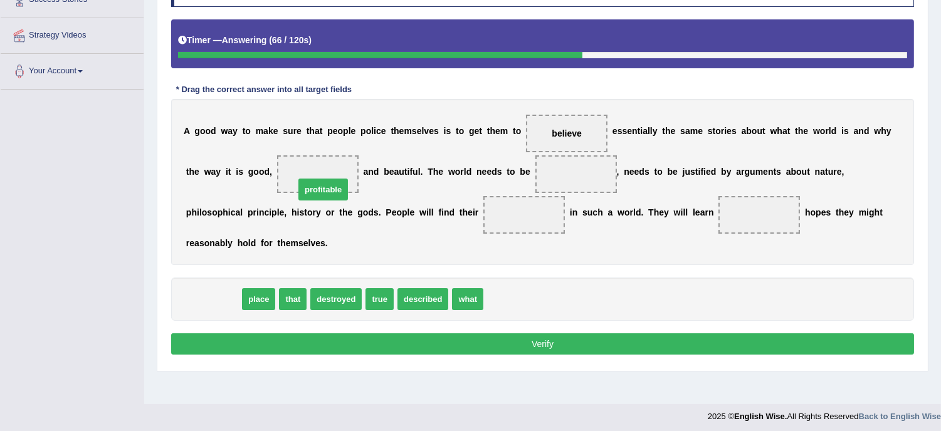
drag, startPoint x: 214, startPoint y: 305, endPoint x: 324, endPoint y: 196, distance: 154.7
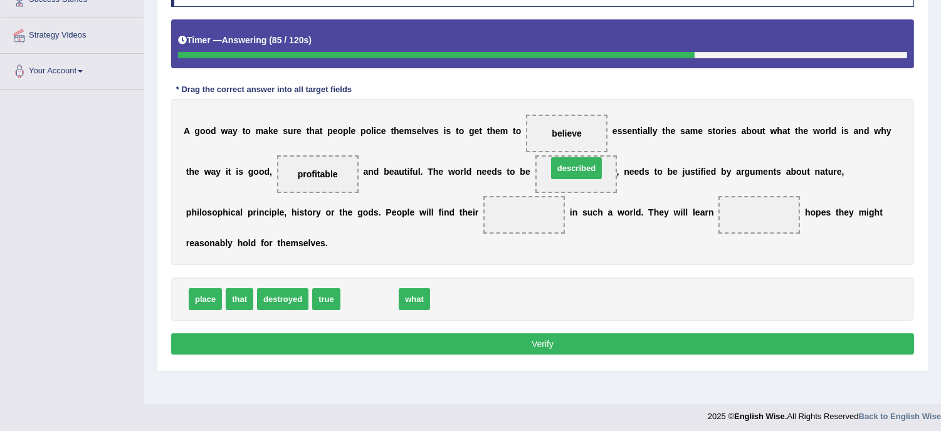
drag, startPoint x: 374, startPoint y: 298, endPoint x: 581, endPoint y: 167, distance: 244.9
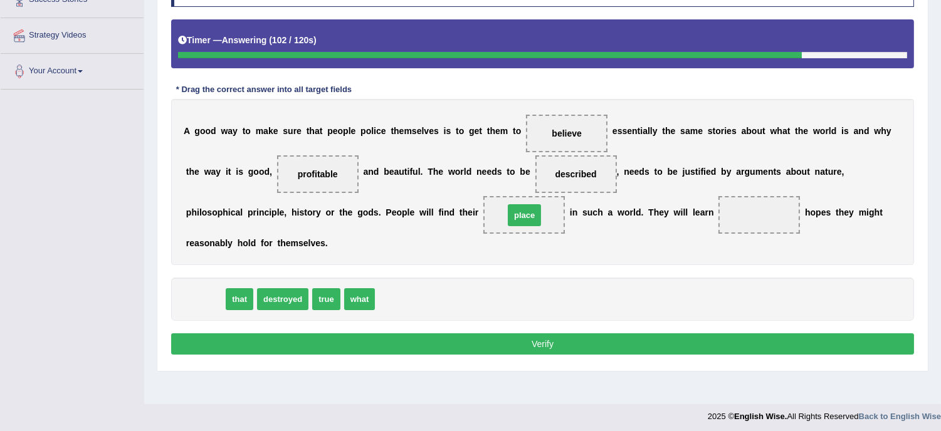
drag, startPoint x: 211, startPoint y: 300, endPoint x: 530, endPoint y: 216, distance: 330.0
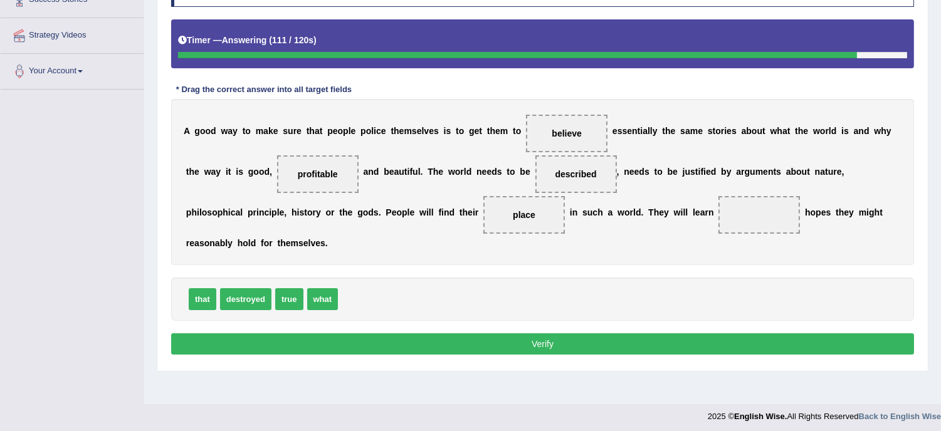
drag, startPoint x: 367, startPoint y: 299, endPoint x: 291, endPoint y: 293, distance: 76.8
click at [291, 293] on div "that destroyed true what" at bounding box center [542, 299] width 743 height 43
drag, startPoint x: 291, startPoint y: 293, endPoint x: 747, endPoint y: 209, distance: 464.2
click at [747, 209] on span "true" at bounding box center [760, 215] width 82 height 38
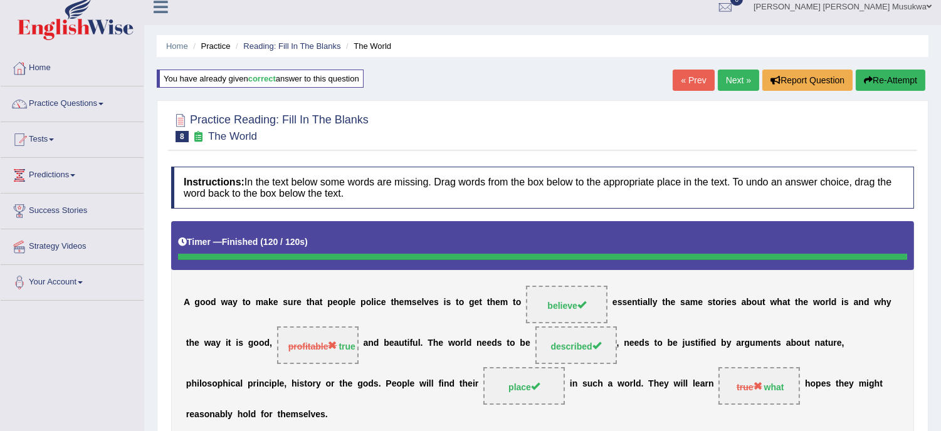
scroll to position [0, 0]
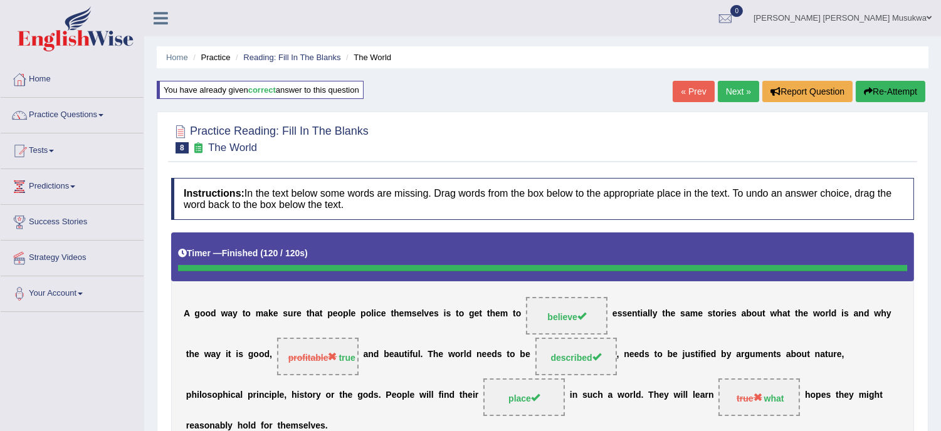
click at [898, 83] on button "Re-Attempt" at bounding box center [891, 91] width 70 height 21
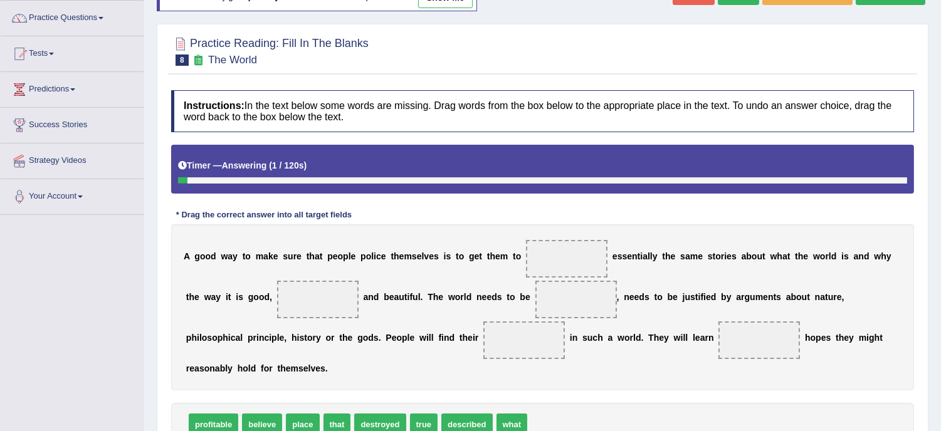
scroll to position [139, 0]
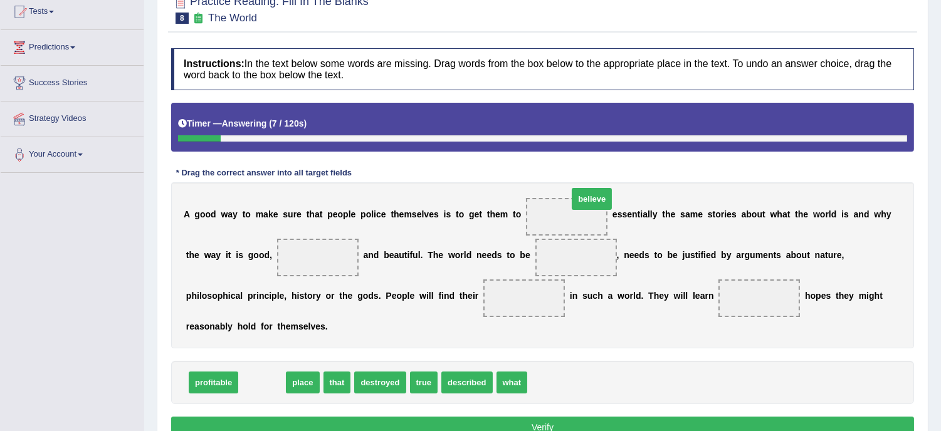
drag, startPoint x: 258, startPoint y: 386, endPoint x: 588, endPoint y: 203, distance: 377.6
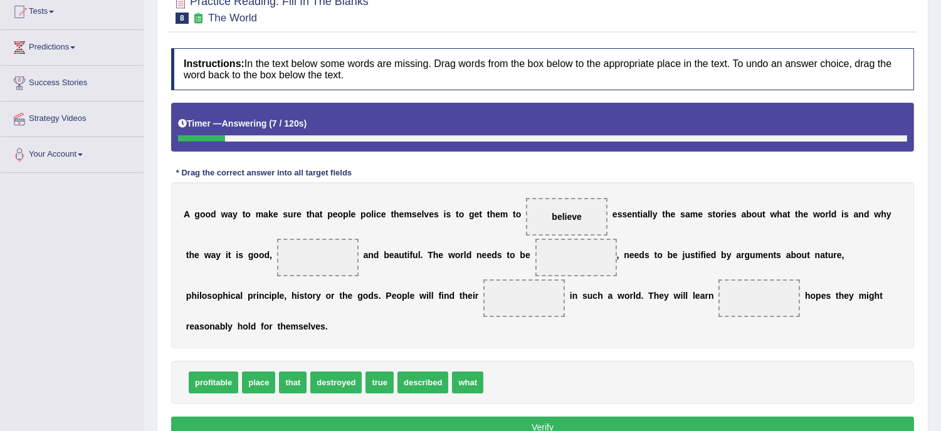
click at [588, 203] on span "believe" at bounding box center [567, 217] width 82 height 38
drag, startPoint x: 373, startPoint y: 384, endPoint x: 327, endPoint y: 280, distance: 114.0
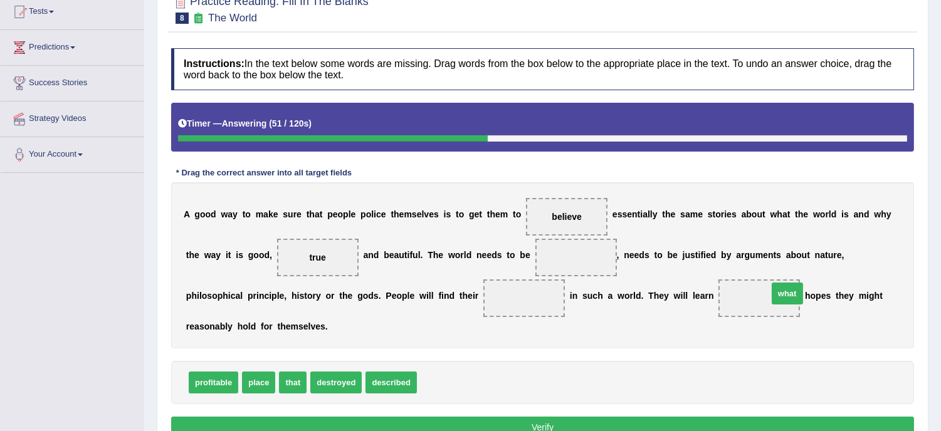
drag, startPoint x: 441, startPoint y: 384, endPoint x: 791, endPoint y: 296, distance: 361.4
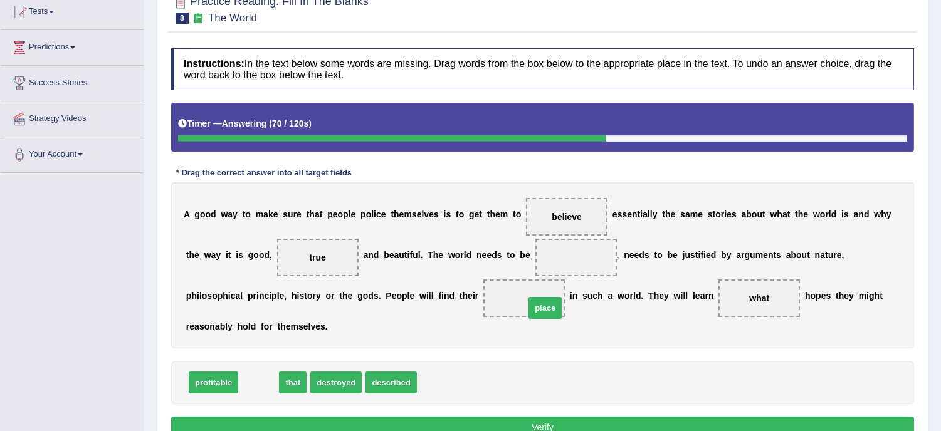
drag, startPoint x: 259, startPoint y: 381, endPoint x: 546, endPoint y: 307, distance: 296.0
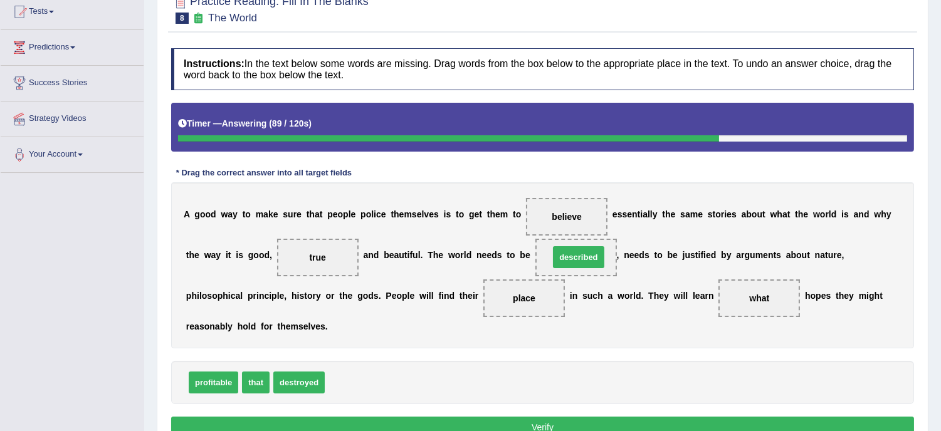
drag, startPoint x: 368, startPoint y: 383, endPoint x: 593, endPoint y: 258, distance: 257.1
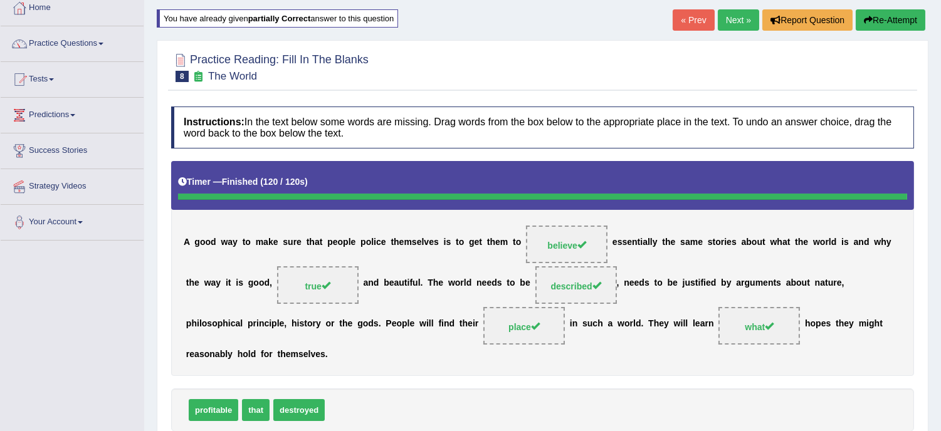
scroll to position [28, 0]
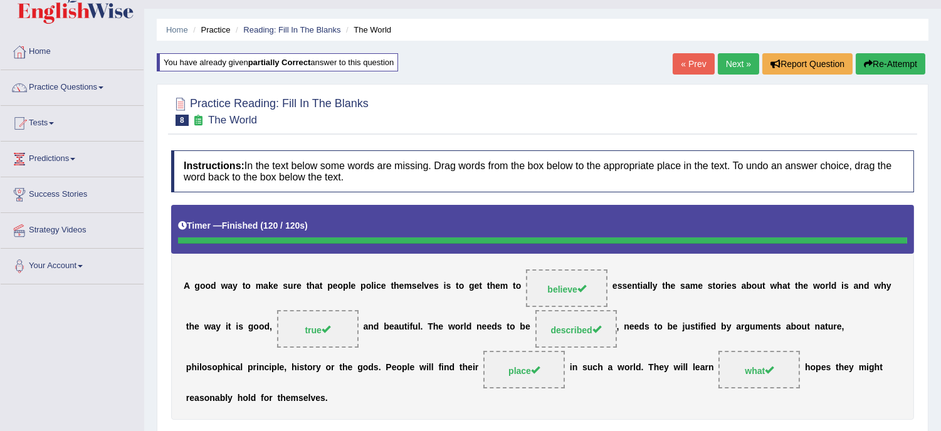
click at [731, 69] on link "Next »" at bounding box center [738, 63] width 41 height 21
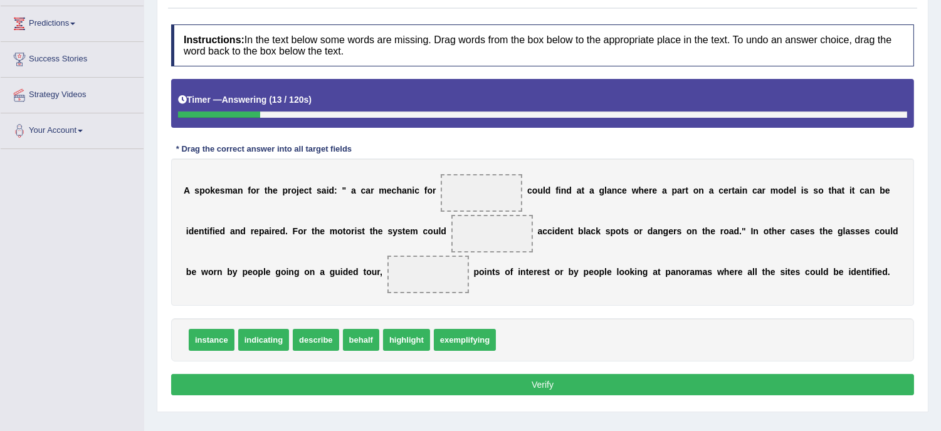
scroll to position [176, 0]
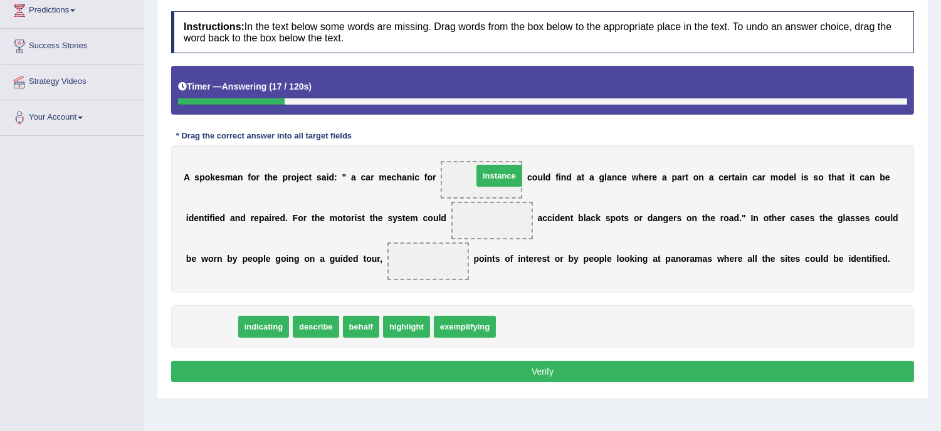
drag, startPoint x: 212, startPoint y: 327, endPoint x: 500, endPoint y: 176, distance: 324.8
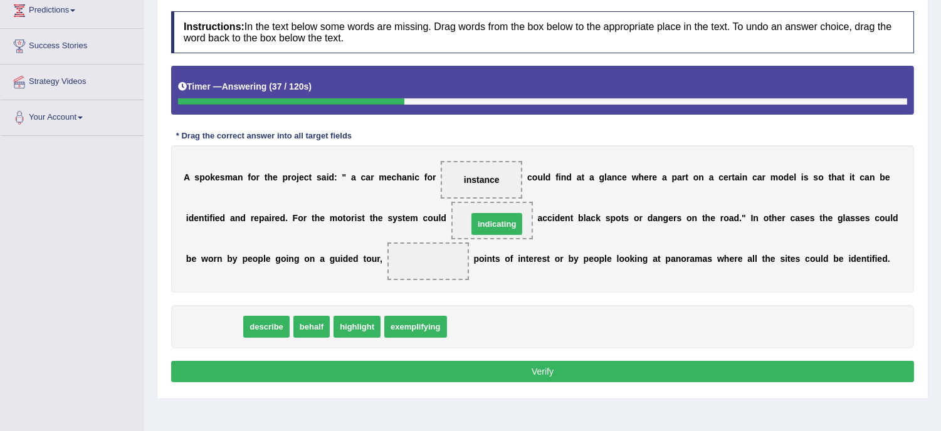
drag, startPoint x: 223, startPoint y: 330, endPoint x: 506, endPoint y: 227, distance: 300.9
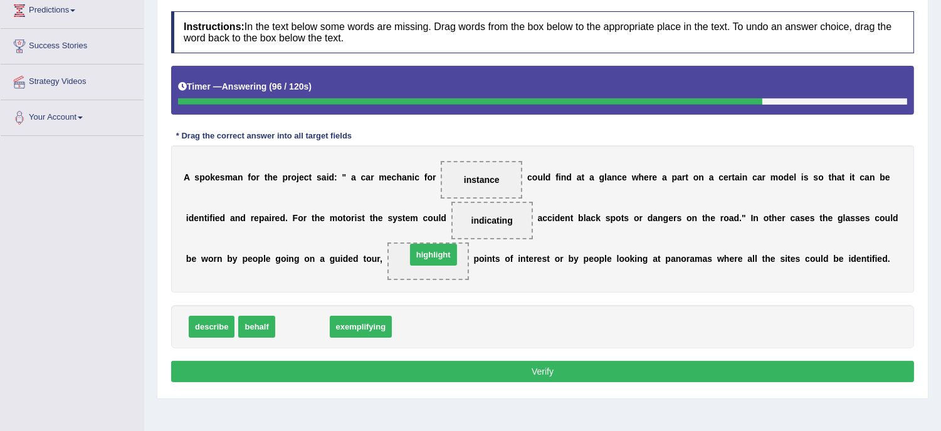
drag, startPoint x: 299, startPoint y: 325, endPoint x: 434, endPoint y: 253, distance: 152.9
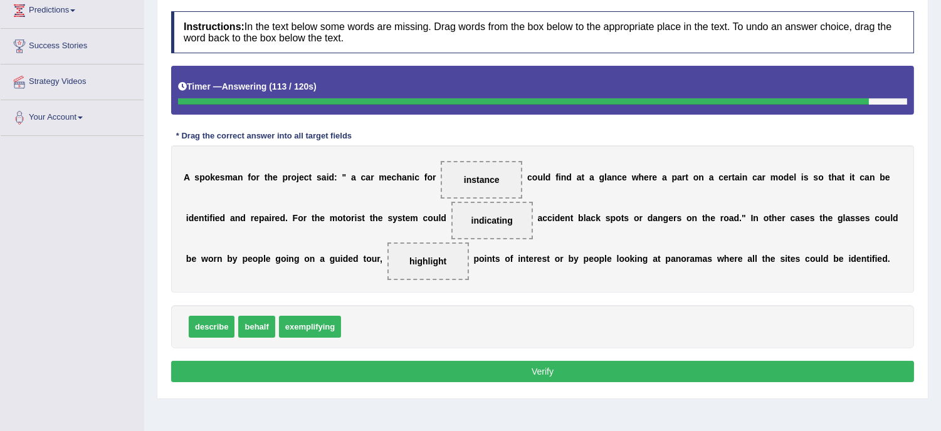
click at [513, 355] on div "Instructions: In the text below some words are missing. Drag words from the box…" at bounding box center [542, 199] width 749 height 388
click at [524, 371] on button "Verify" at bounding box center [542, 371] width 743 height 21
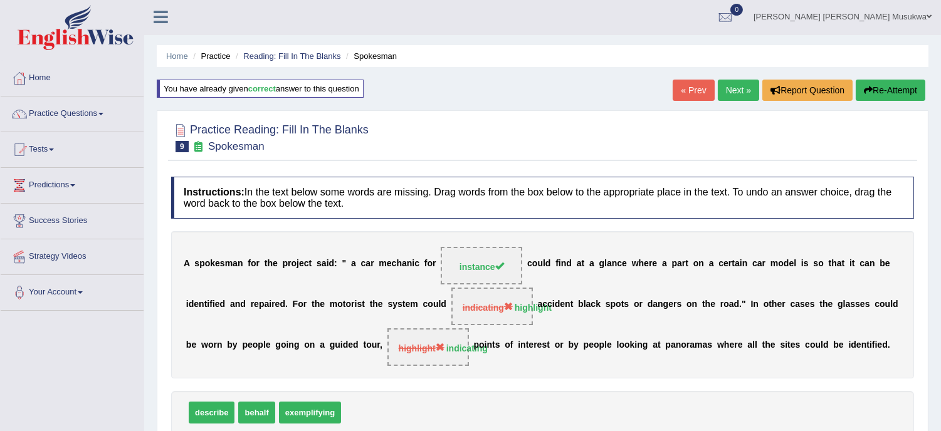
scroll to position [0, 0]
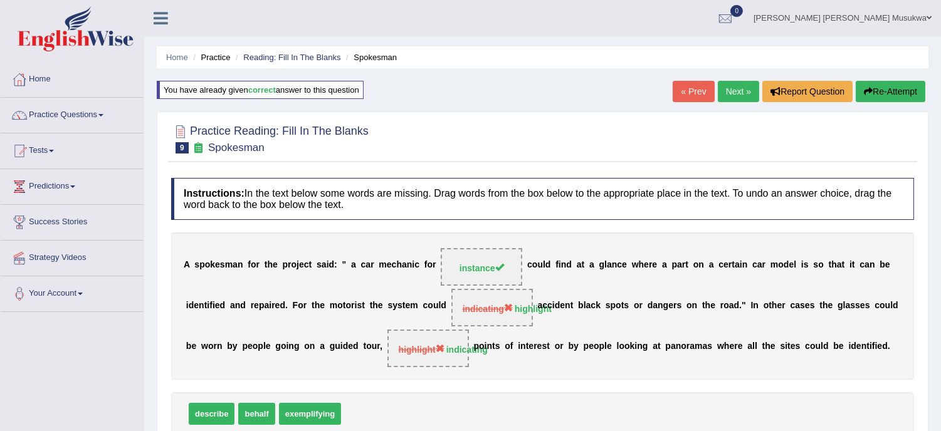
click at [886, 89] on button "Re-Attempt" at bounding box center [891, 91] width 70 height 21
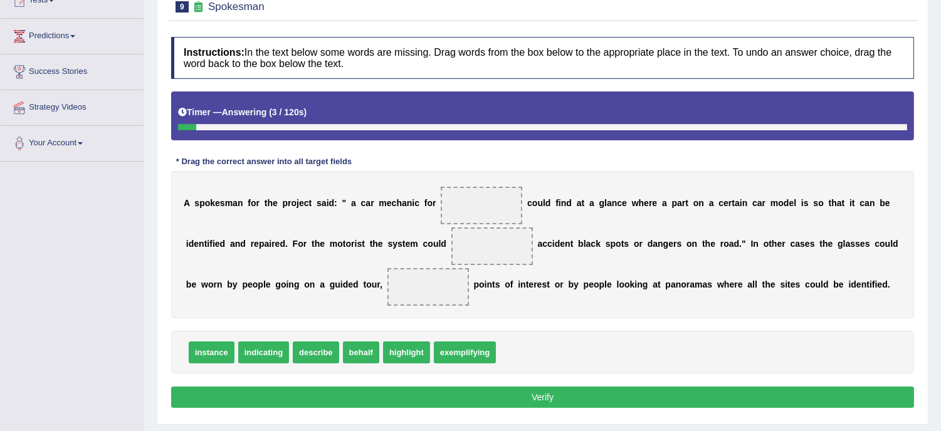
scroll to position [167, 0]
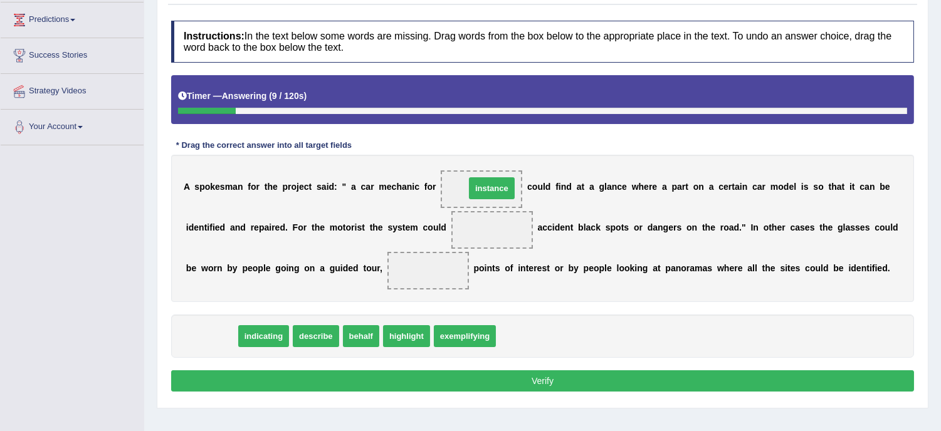
drag, startPoint x: 211, startPoint y: 339, endPoint x: 492, endPoint y: 191, distance: 317.3
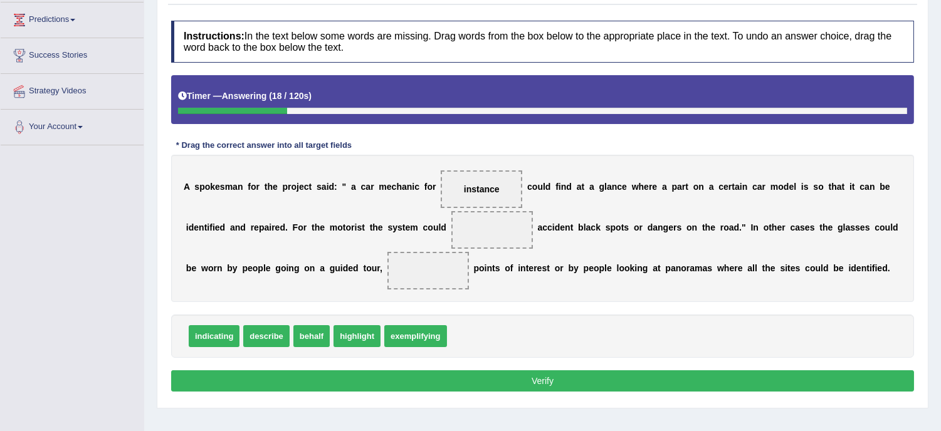
click at [631, 206] on div "A s p o k e s m a n f o r t h e p r o j e c t s a i d : " a c a r m e c h a n i…" at bounding box center [542, 228] width 743 height 147
drag, startPoint x: 552, startPoint y: 204, endPoint x: 371, endPoint y: 322, distance: 215.8
click at [371, 322] on div "Instructions: In the text below some words are missing. Drag words from the box…" at bounding box center [542, 208] width 749 height 388
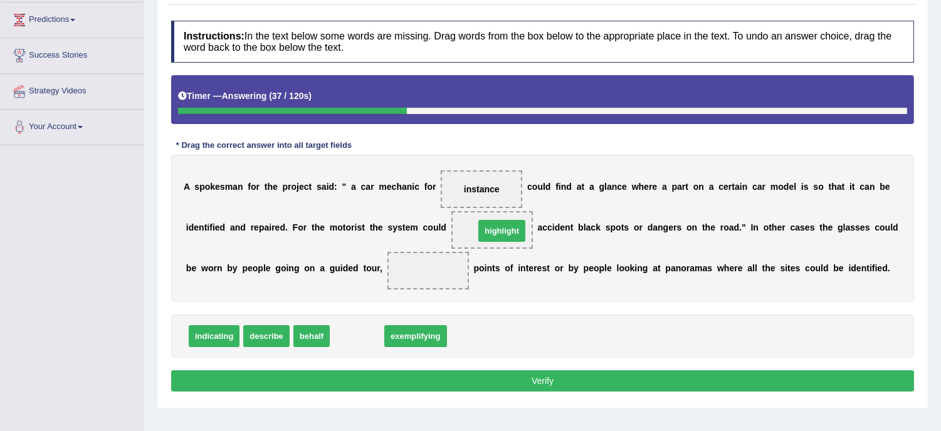
drag, startPoint x: 367, startPoint y: 334, endPoint x: 510, endPoint y: 228, distance: 178.5
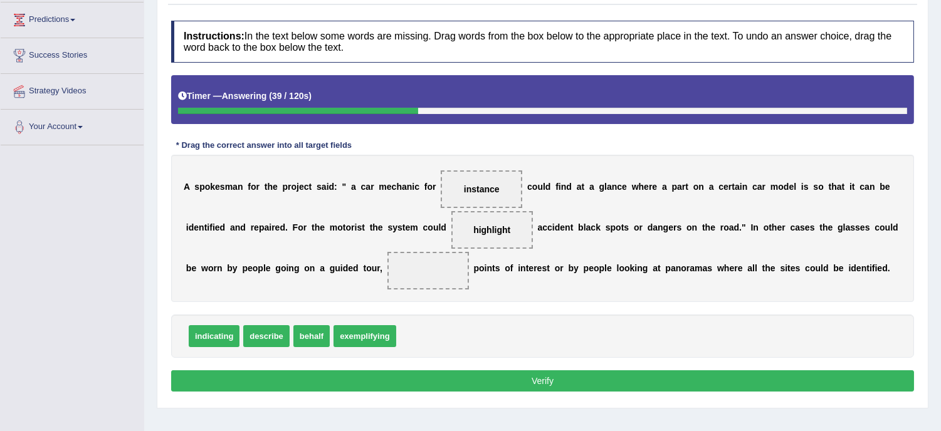
drag, startPoint x: 510, startPoint y: 228, endPoint x: 513, endPoint y: 235, distance: 7.9
click at [513, 235] on span "highlight" at bounding box center [492, 230] width 82 height 38
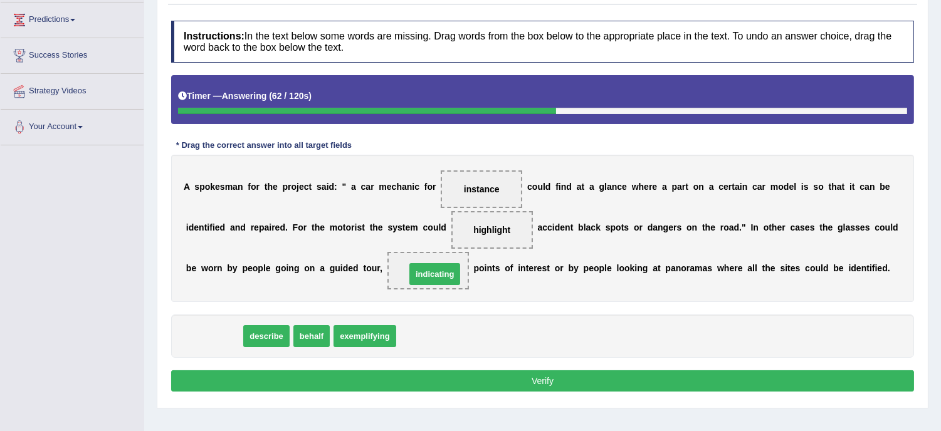
drag, startPoint x: 213, startPoint y: 336, endPoint x: 434, endPoint y: 274, distance: 229.3
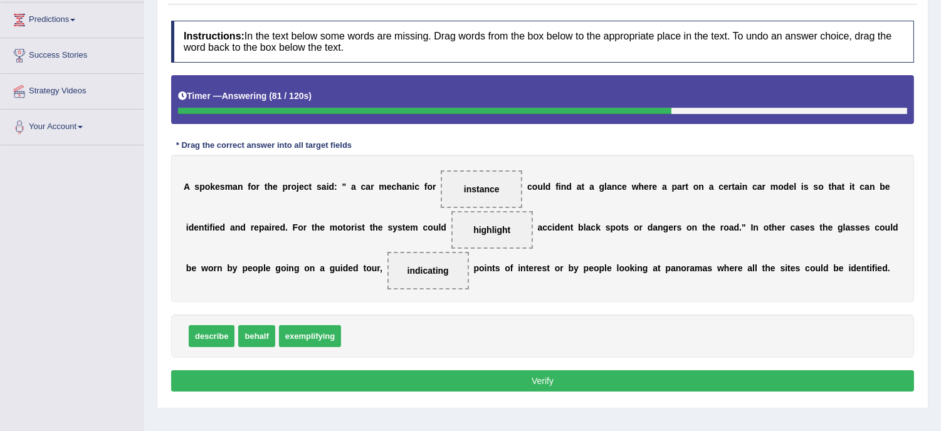
click at [538, 381] on button "Verify" at bounding box center [542, 381] width 743 height 21
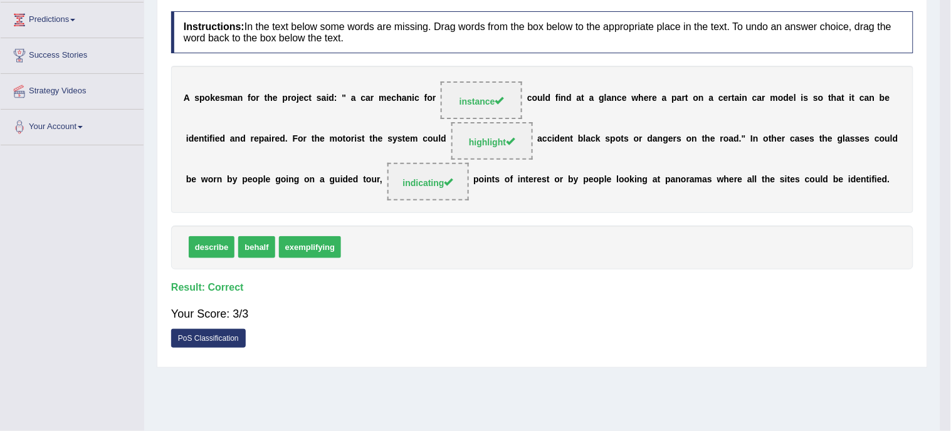
click at [538, 381] on div "Home Practice Reading: Fill In The Blanks Spokesman You have already given part…" at bounding box center [542, 146] width 796 height 627
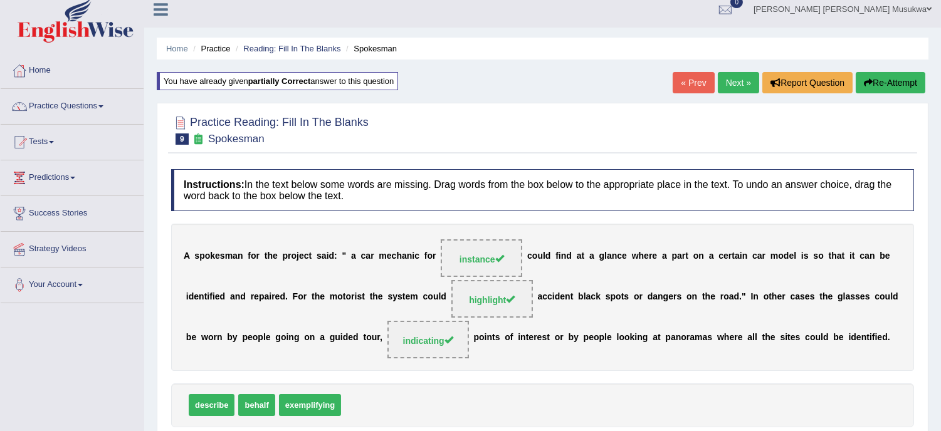
scroll to position [0, 0]
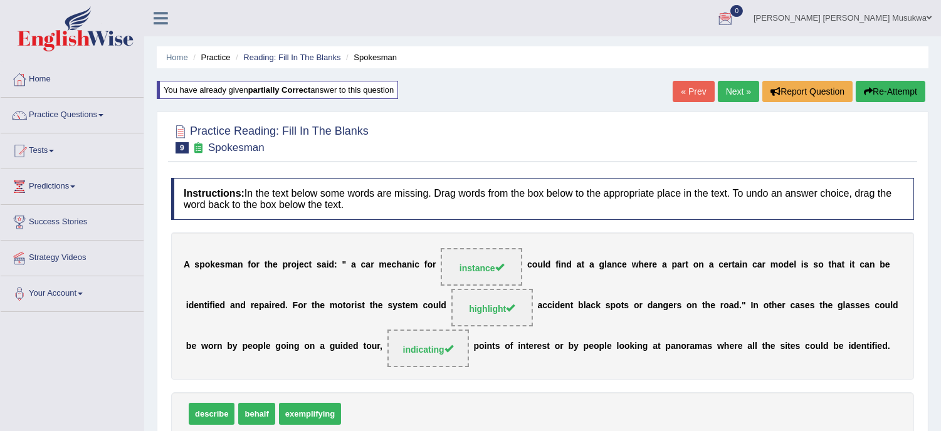
click at [734, 85] on link "Next »" at bounding box center [738, 91] width 41 height 21
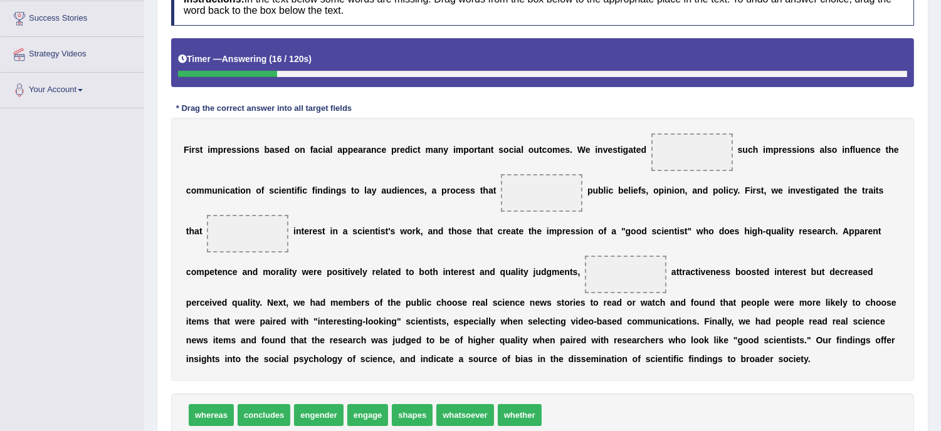
scroll to position [223, 0]
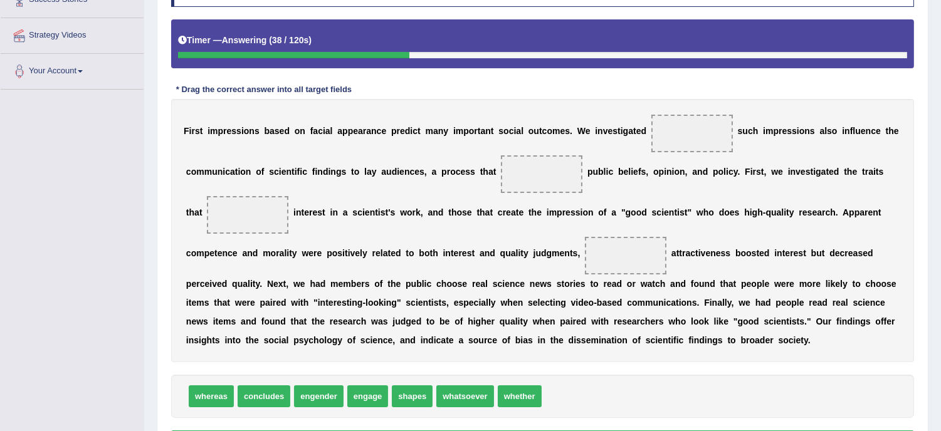
drag, startPoint x: 751, startPoint y: 423, endPoint x: 471, endPoint y: 277, distance: 316.4
click at [472, 277] on div "Instructions: In the text below some words are missing. Drag words from the box…" at bounding box center [542, 211] width 749 height 504
drag, startPoint x: 265, startPoint y: 394, endPoint x: 686, endPoint y: 129, distance: 497.6
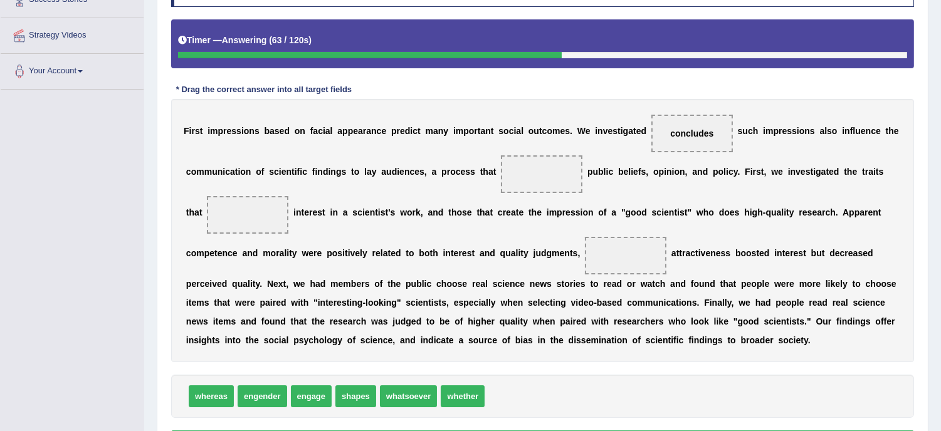
click at [443, 216] on div "F i r s t i m p r e s s i o n s b a s e d o n f a c i a l a p p e a r a n c e p…" at bounding box center [542, 230] width 743 height 263
click at [322, 406] on span "engage" at bounding box center [311, 397] width 41 height 22
drag, startPoint x: 317, startPoint y: 393, endPoint x: 541, endPoint y: 186, distance: 304.9
click at [305, 383] on div "whereas engender shapes whatsoever whether" at bounding box center [542, 396] width 743 height 43
drag, startPoint x: 305, startPoint y: 383, endPoint x: 287, endPoint y: 366, distance: 24.8
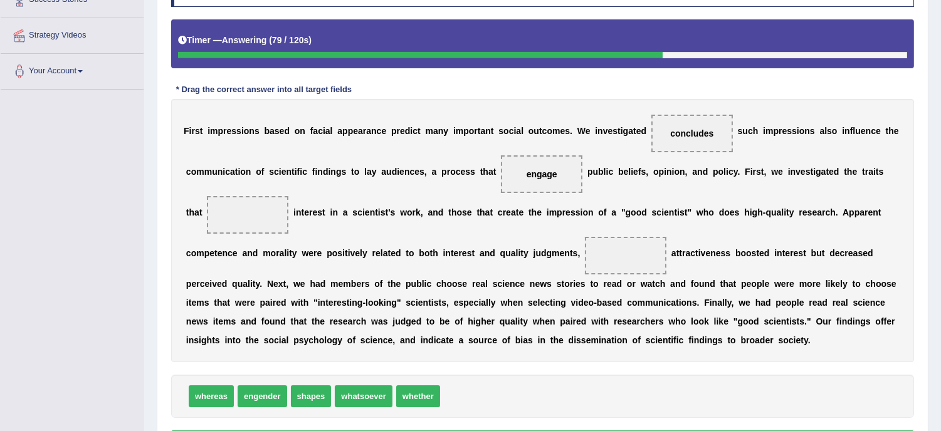
click at [287, 366] on div "Instructions: In the text below some words are missing. Drag words from the box…" at bounding box center [542, 211] width 749 height 504
drag, startPoint x: 428, startPoint y: 399, endPoint x: 271, endPoint y: 216, distance: 241.0
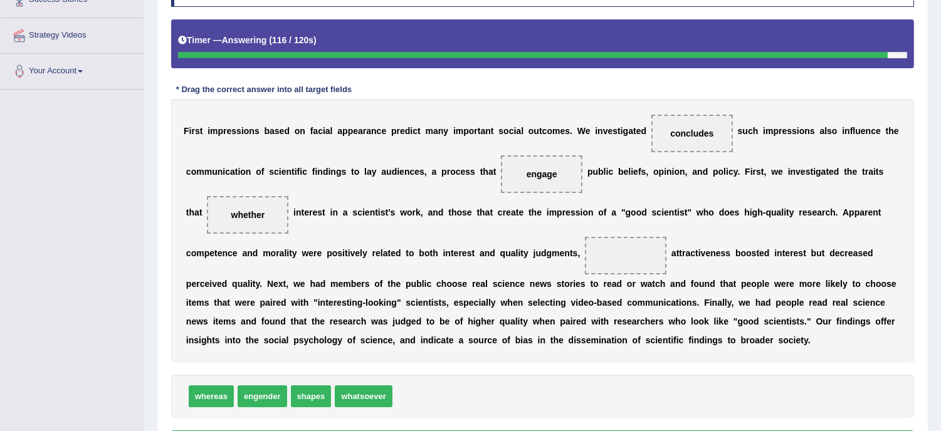
click at [277, 392] on span "engender" at bounding box center [263, 397] width 50 height 22
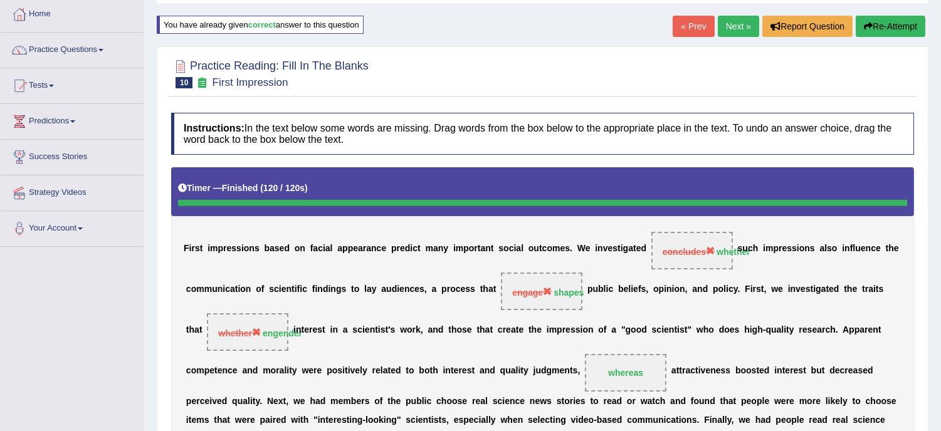
scroll to position [55, 0]
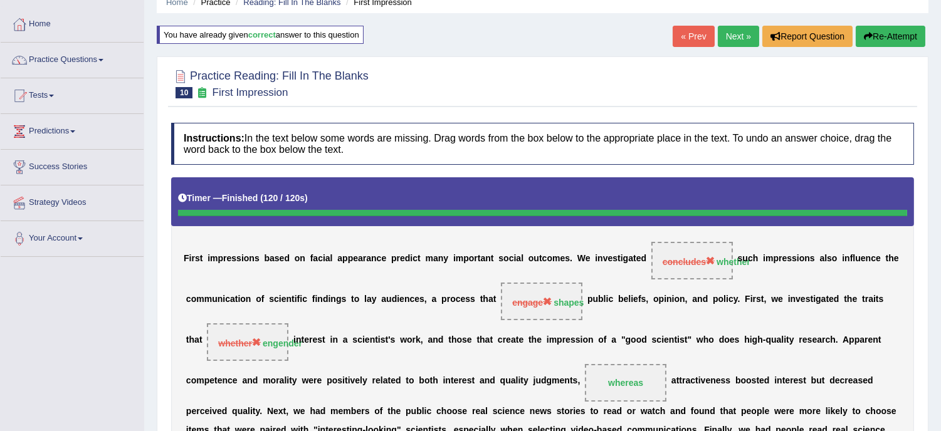
click at [892, 28] on button "Re-Attempt" at bounding box center [891, 36] width 70 height 21
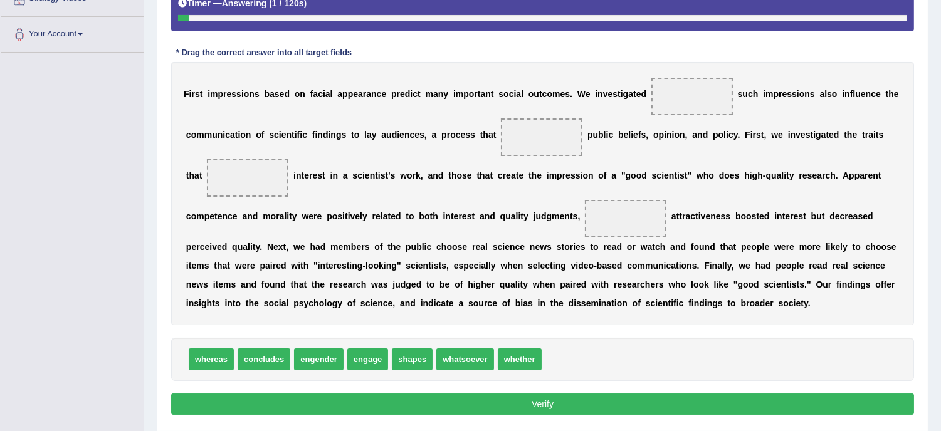
scroll to position [260, 0]
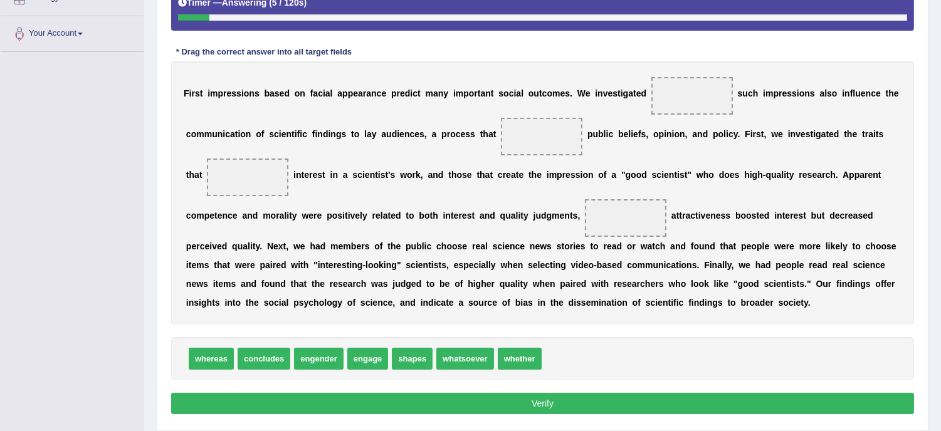
drag, startPoint x: 507, startPoint y: 414, endPoint x: 524, endPoint y: 353, distance: 63.3
click at [524, 353] on div "Practice Reading: Fill In The Blanks 10 First Impression Instructions: In the t…" at bounding box center [543, 146] width 772 height 571
drag, startPoint x: 524, startPoint y: 354, endPoint x: 675, endPoint y: 107, distance: 290.2
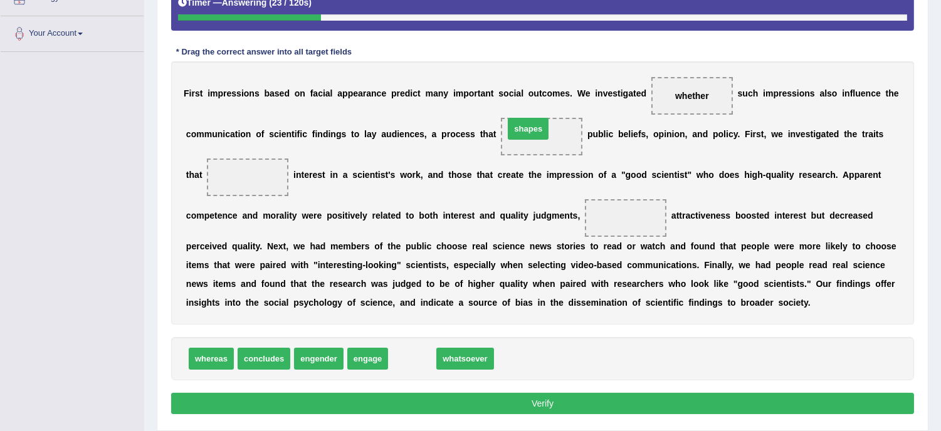
drag, startPoint x: 415, startPoint y: 357, endPoint x: 531, endPoint y: 127, distance: 257.7
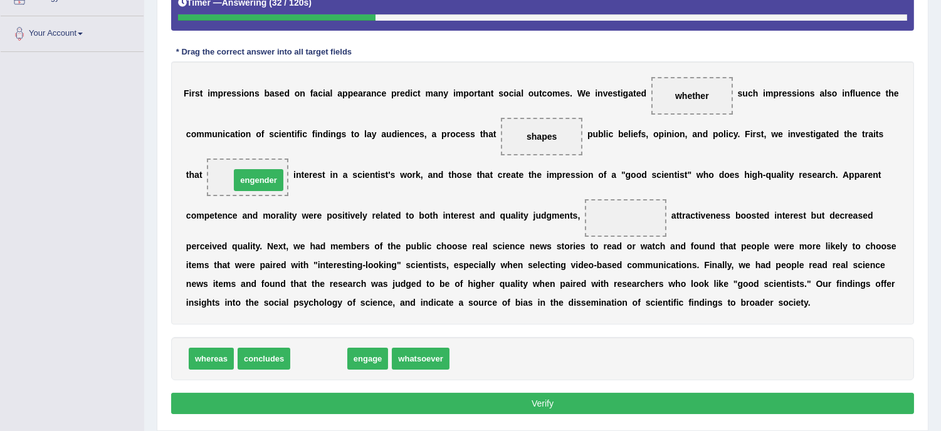
drag, startPoint x: 324, startPoint y: 357, endPoint x: 263, endPoint y: 178, distance: 189.2
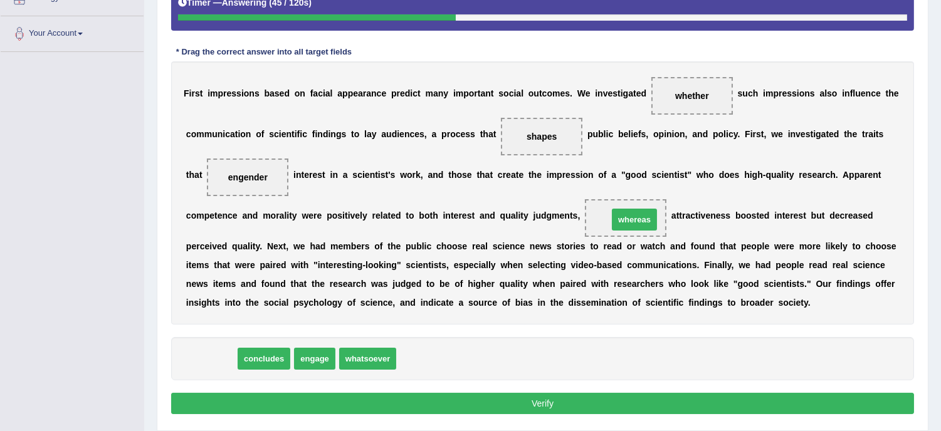
drag, startPoint x: 221, startPoint y: 356, endPoint x: 644, endPoint y: 216, distance: 445.6
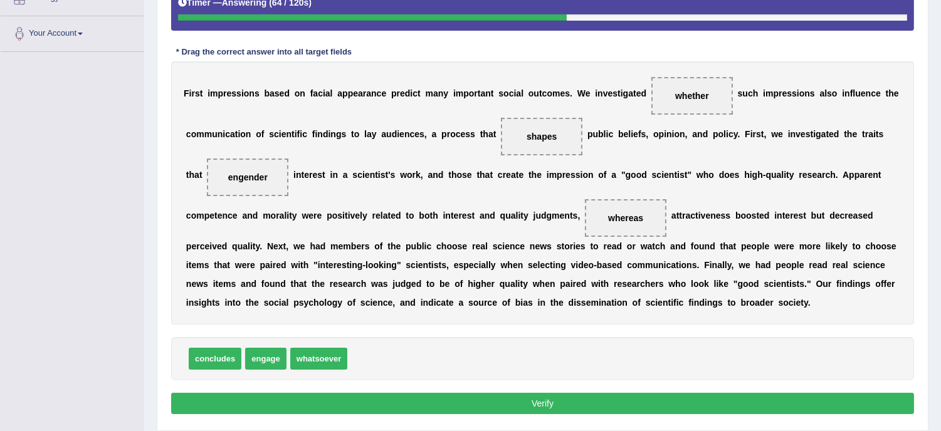
click at [535, 404] on button "Verify" at bounding box center [542, 403] width 743 height 21
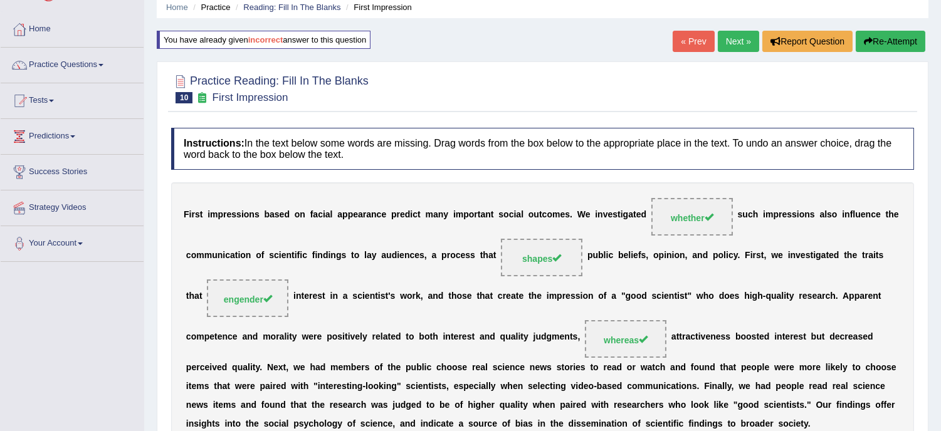
scroll to position [31, 0]
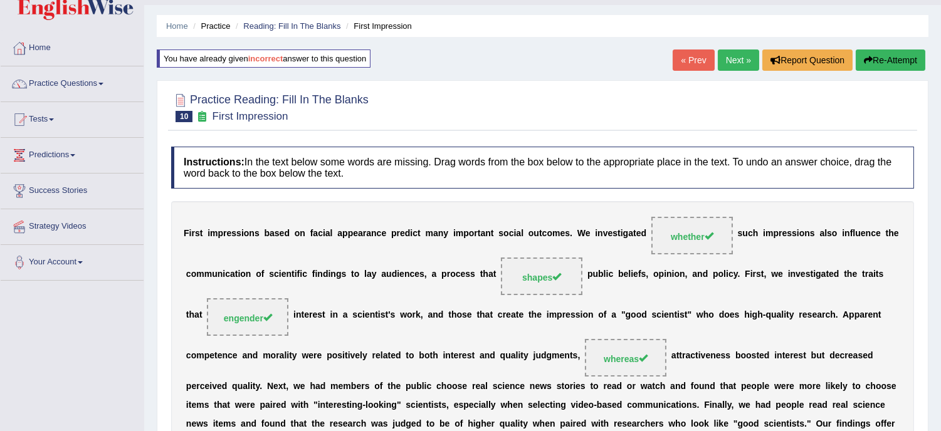
click at [740, 55] on link "Next »" at bounding box center [738, 60] width 41 height 21
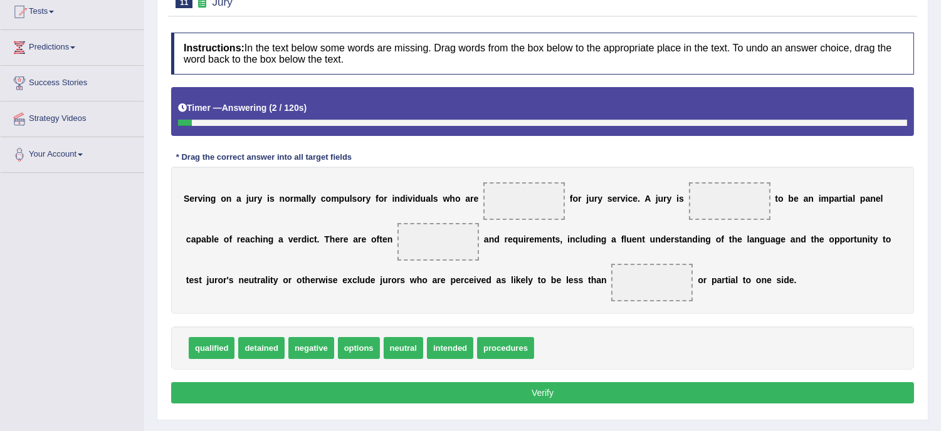
scroll to position [167, 0]
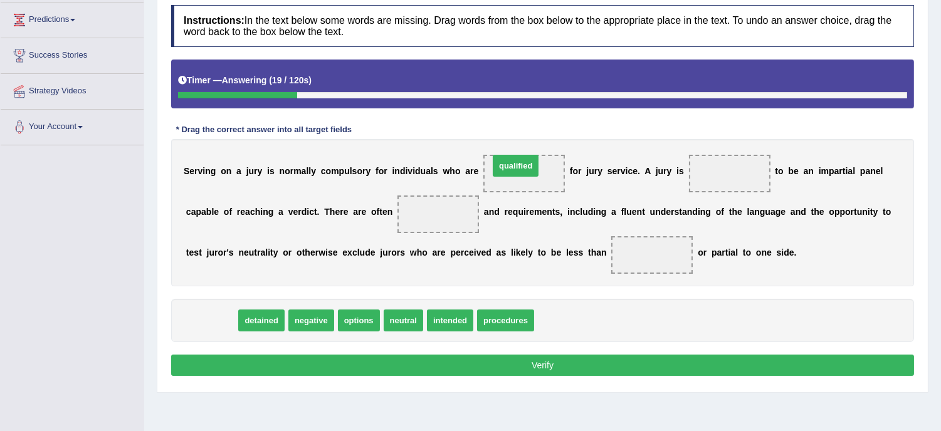
drag, startPoint x: 223, startPoint y: 315, endPoint x: 527, endPoint y: 161, distance: 341.3
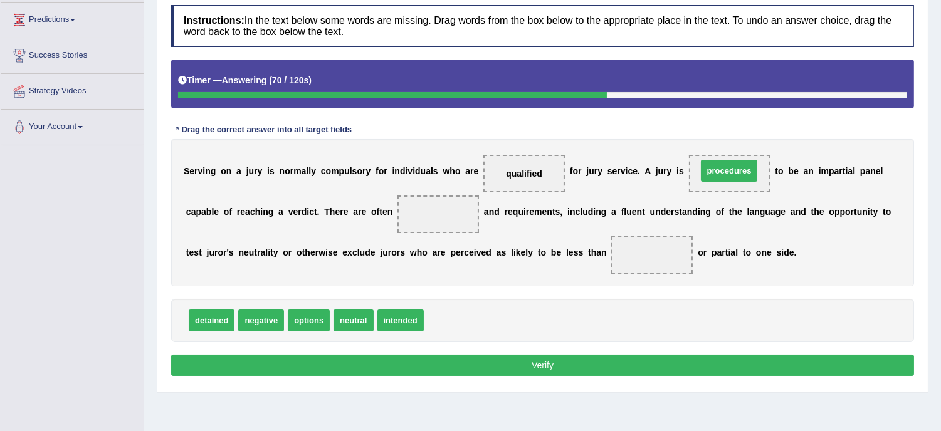
drag, startPoint x: 462, startPoint y: 318, endPoint x: 735, endPoint y: 168, distance: 311.8
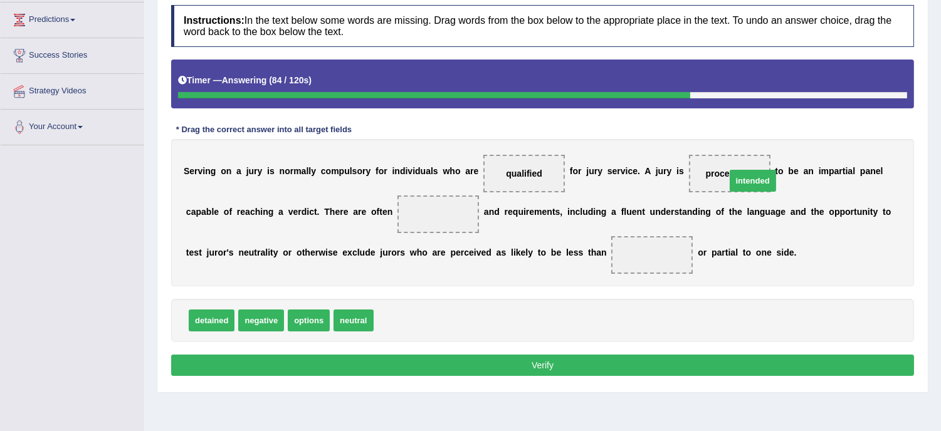
drag, startPoint x: 401, startPoint y: 315, endPoint x: 756, endPoint y: 174, distance: 381.1
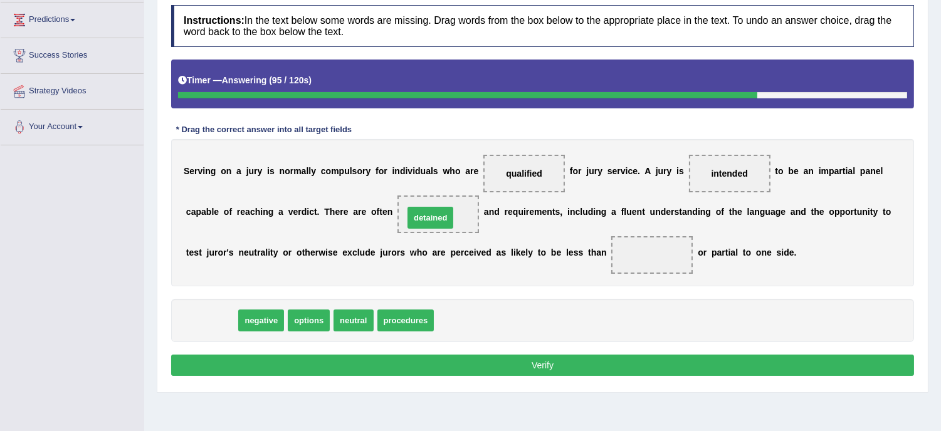
drag, startPoint x: 206, startPoint y: 321, endPoint x: 428, endPoint y: 217, distance: 245.2
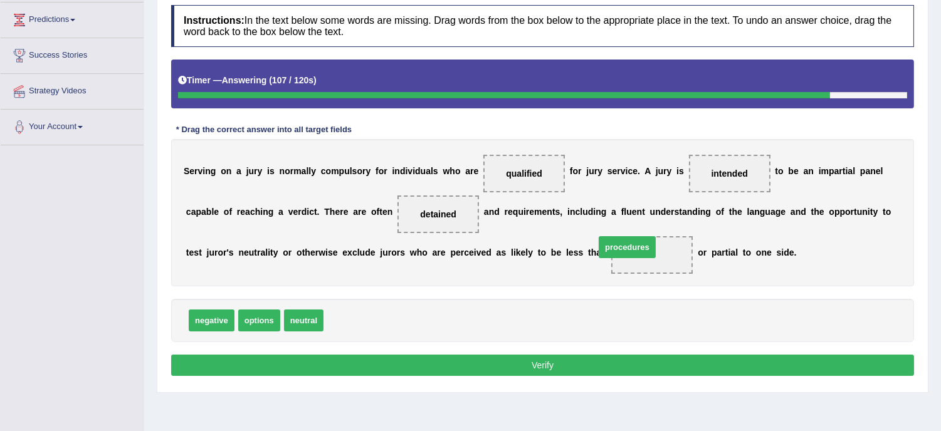
drag, startPoint x: 340, startPoint y: 324, endPoint x: 612, endPoint y: 251, distance: 281.1
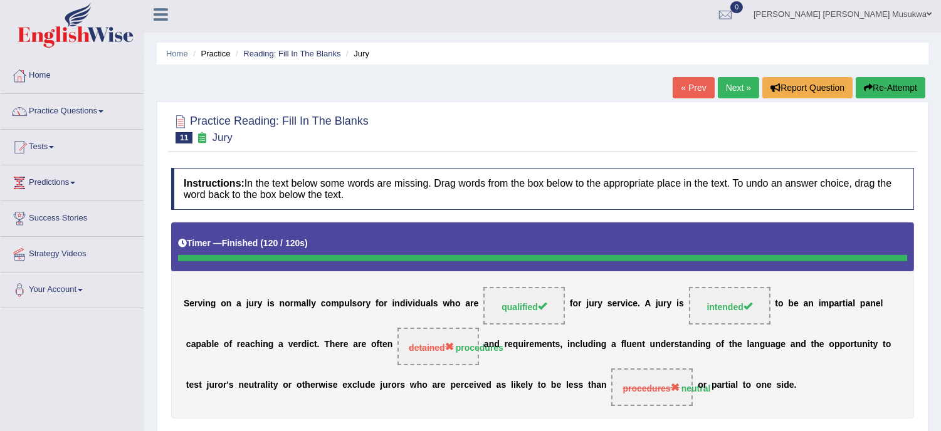
scroll to position [0, 0]
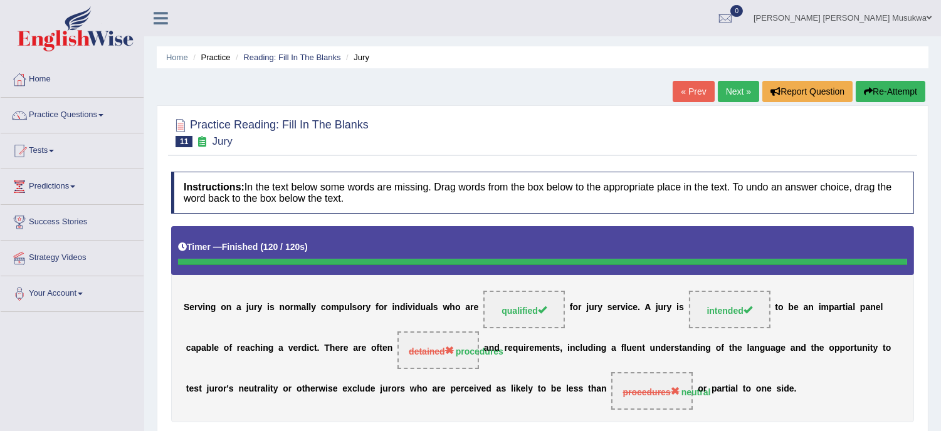
click at [886, 85] on button "Re-Attempt" at bounding box center [891, 91] width 70 height 21
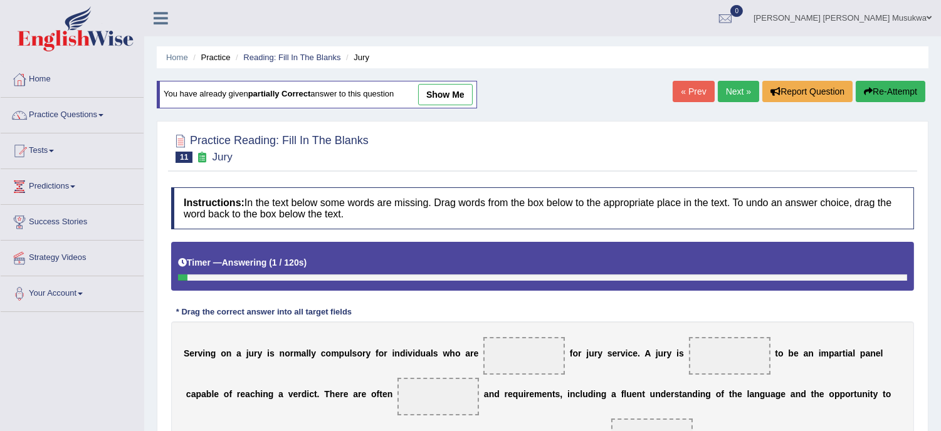
click at [937, 428] on div "Home Practice Reading: Fill In The Blanks Jury You have already given partially…" at bounding box center [542, 313] width 797 height 627
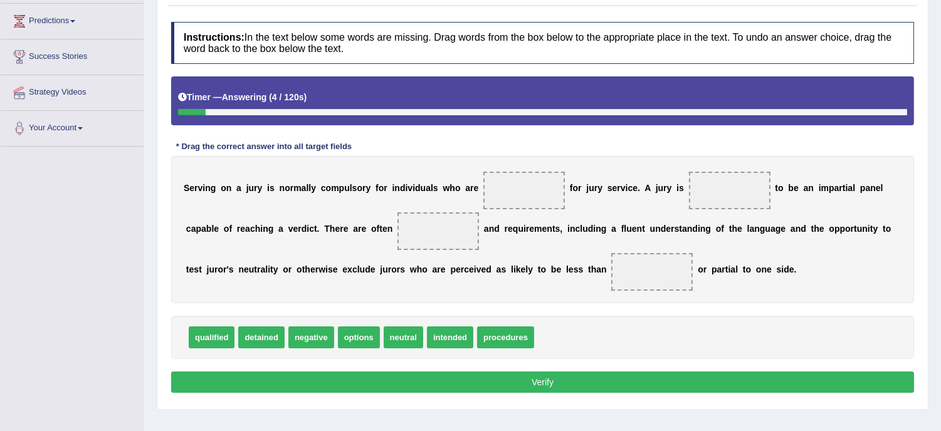
scroll to position [167, 0]
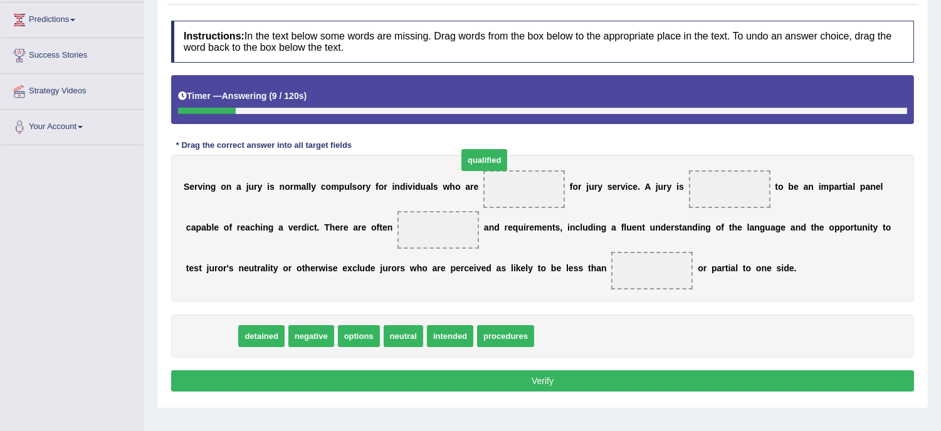
drag, startPoint x: 211, startPoint y: 336, endPoint x: 484, endPoint y: 160, distance: 324.7
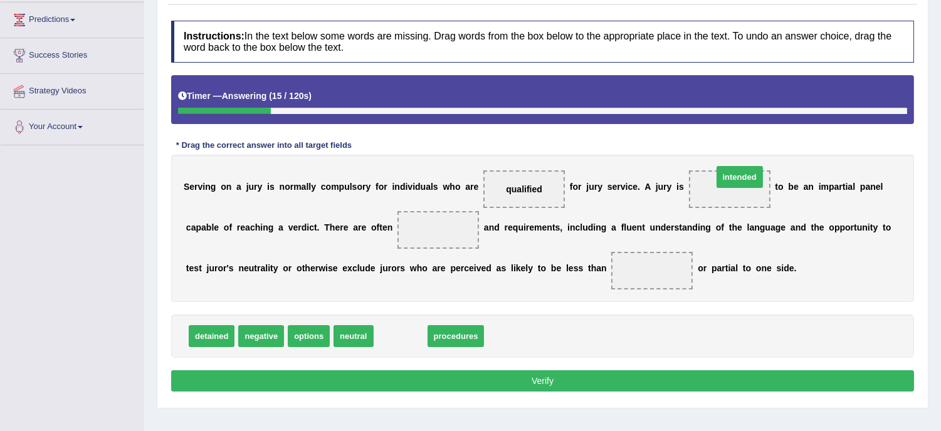
drag, startPoint x: 402, startPoint y: 334, endPoint x: 740, endPoint y: 177, distance: 372.8
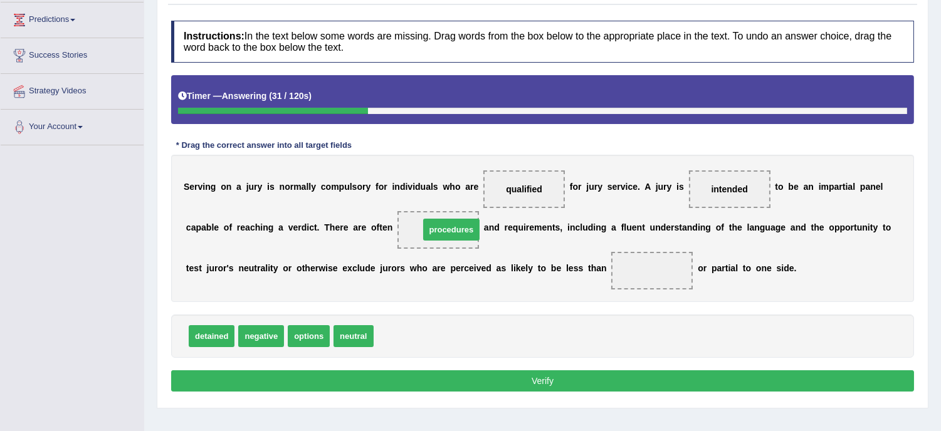
drag, startPoint x: 409, startPoint y: 336, endPoint x: 455, endPoint y: 233, distance: 112.6
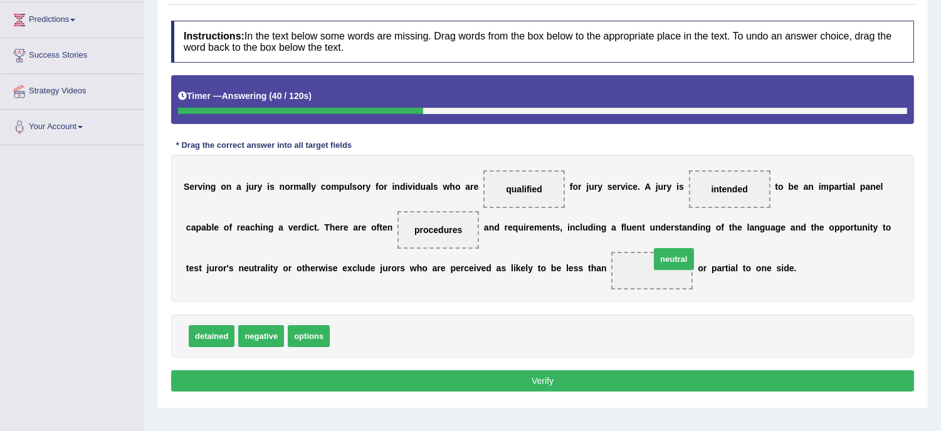
drag, startPoint x: 356, startPoint y: 332, endPoint x: 676, endPoint y: 256, distance: 329.4
click at [547, 379] on button "Verify" at bounding box center [542, 381] width 743 height 21
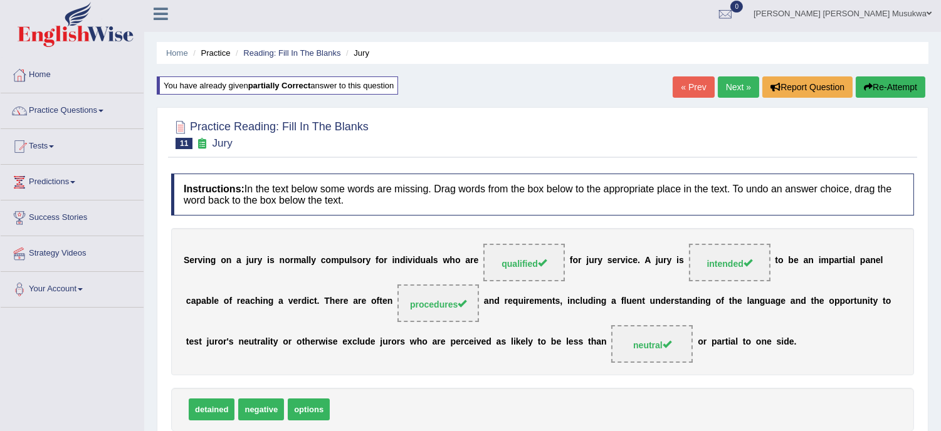
scroll to position [0, 0]
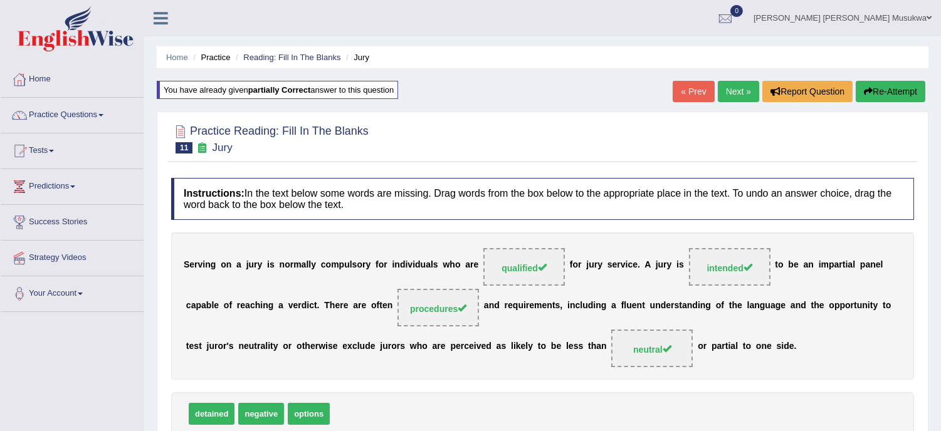
click at [735, 87] on link "Next »" at bounding box center [738, 91] width 41 height 21
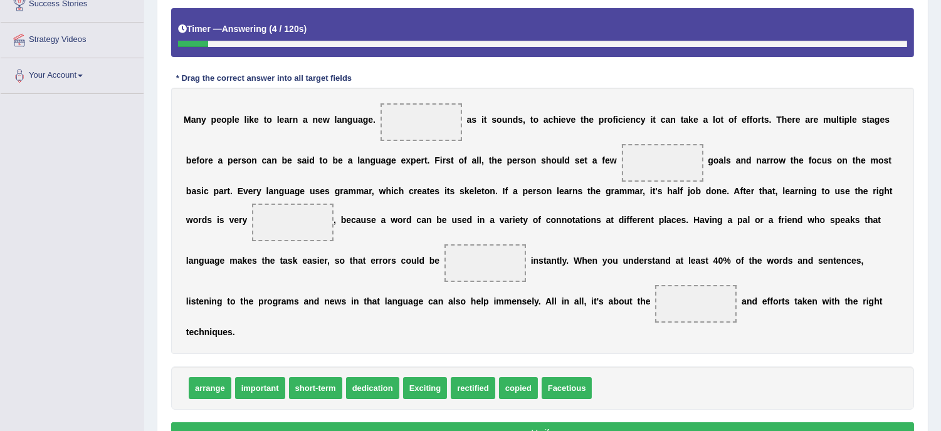
scroll to position [232, 0]
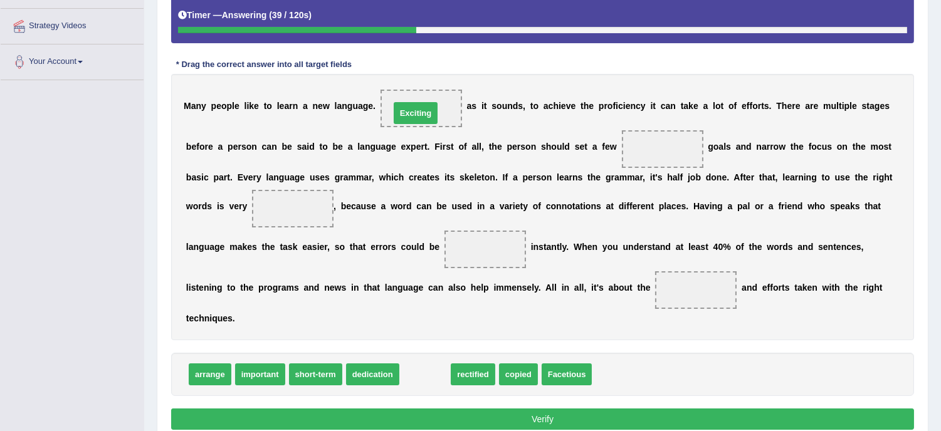
drag, startPoint x: 439, startPoint y: 379, endPoint x: 430, endPoint y: 115, distance: 264.2
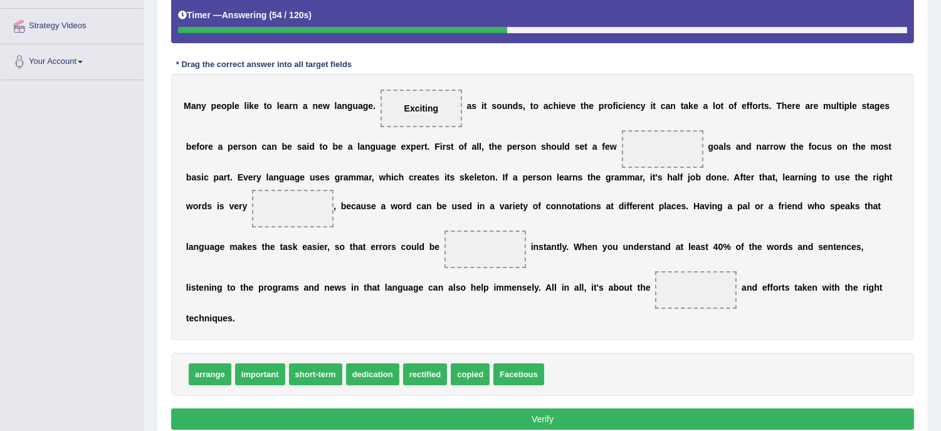
drag, startPoint x: 689, startPoint y: 171, endPoint x: 655, endPoint y: 223, distance: 61.2
click at [655, 223] on div "M a n y p e o p l e l i k e t o l e a r n a n e w l a n g u a g e . Exciting a …" at bounding box center [542, 207] width 743 height 267
drag, startPoint x: 364, startPoint y: 376, endPoint x: 566, endPoint y: 271, distance: 227.7
drag, startPoint x: 374, startPoint y: 372, endPoint x: 492, endPoint y: 307, distance: 134.7
click at [374, 374] on span "dedication" at bounding box center [372, 375] width 53 height 22
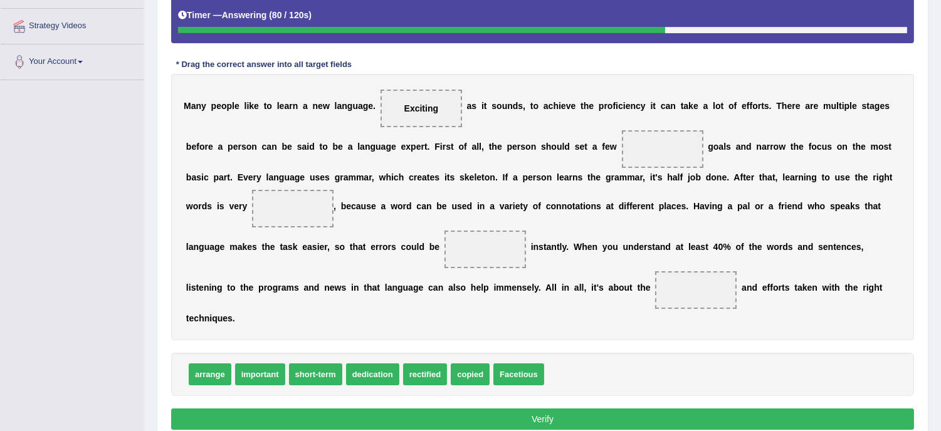
click at [374, 374] on span "dedication" at bounding box center [372, 375] width 53 height 22
click at [379, 372] on span "dedication" at bounding box center [372, 375] width 53 height 22
drag, startPoint x: 366, startPoint y: 375, endPoint x: 653, endPoint y: 158, distance: 359.9
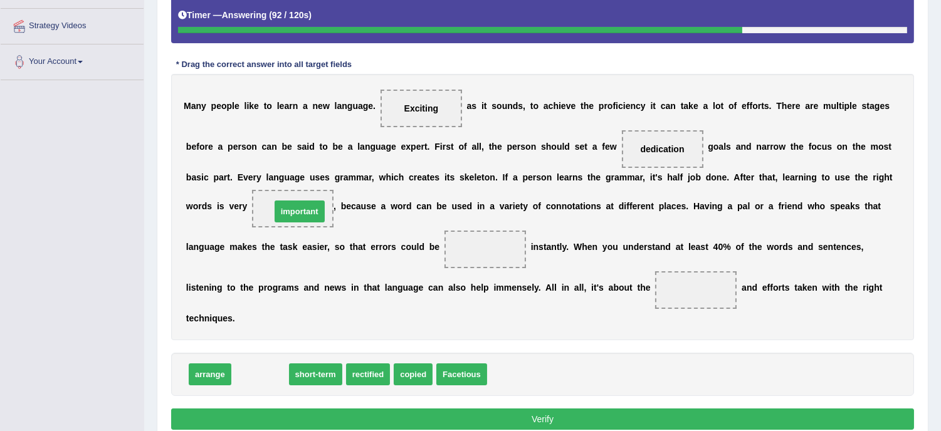
drag, startPoint x: 260, startPoint y: 374, endPoint x: 300, endPoint y: 211, distance: 167.8
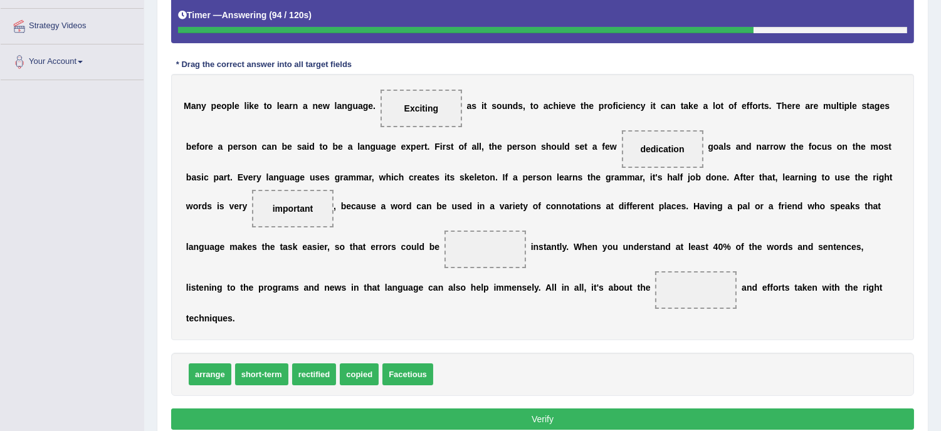
click at [492, 255] on span at bounding box center [486, 250] width 82 height 38
drag, startPoint x: 209, startPoint y: 381, endPoint x: 495, endPoint y: 272, distance: 306.6
drag, startPoint x: 420, startPoint y: 404, endPoint x: 398, endPoint y: 408, distance: 22.9
click at [398, 408] on div "Instructions: In the text below some words are missing. Drag words from the box…" at bounding box center [542, 187] width 749 height 507
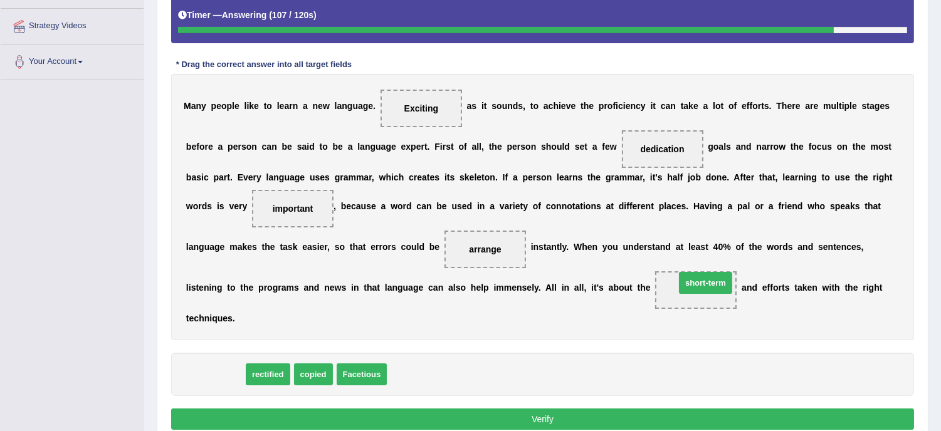
drag, startPoint x: 207, startPoint y: 377, endPoint x: 697, endPoint y: 285, distance: 498.8
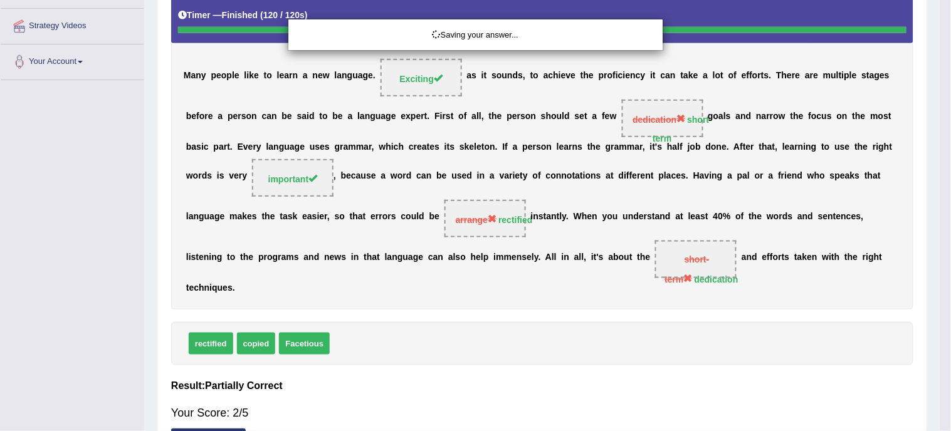
click at [386, 369] on div "Saving your answer..." at bounding box center [475, 215] width 951 height 431
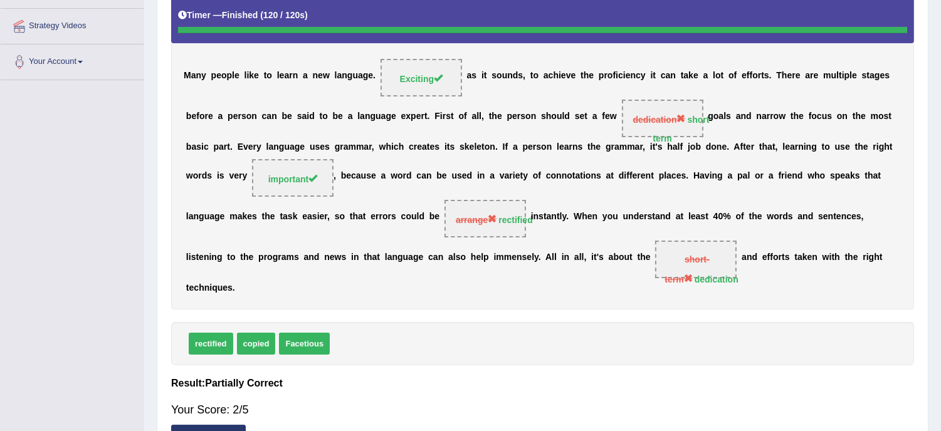
drag, startPoint x: 951, startPoint y: 1, endPoint x: 667, endPoint y: 6, distance: 284.1
click at [667, 6] on div "Timer — Finished ( 120 / 120s ) Skip" at bounding box center [542, 15] width 729 height 22
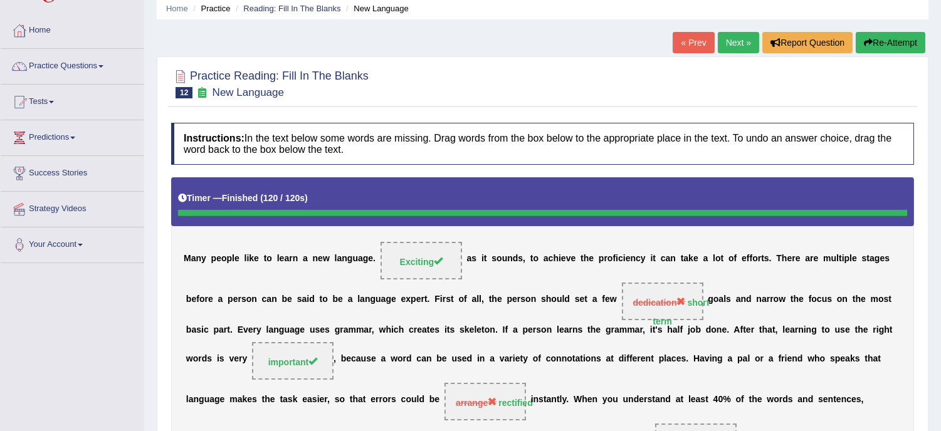
scroll to position [36, 0]
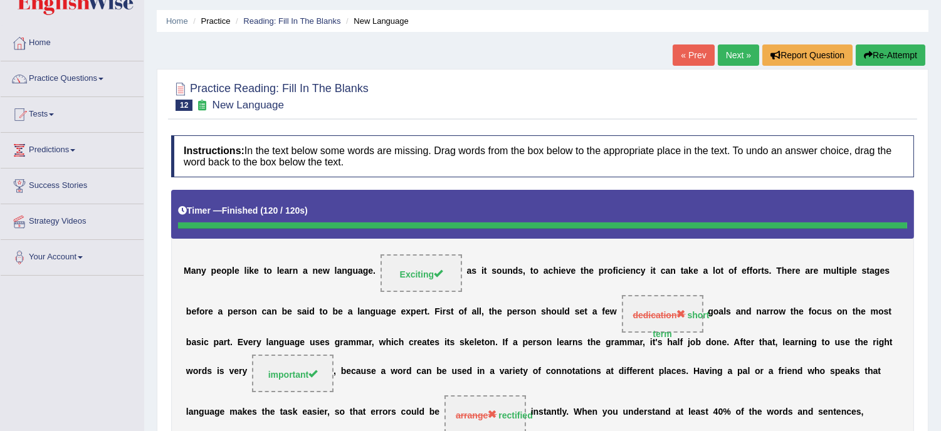
click at [879, 50] on button "Re-Attempt" at bounding box center [891, 55] width 70 height 21
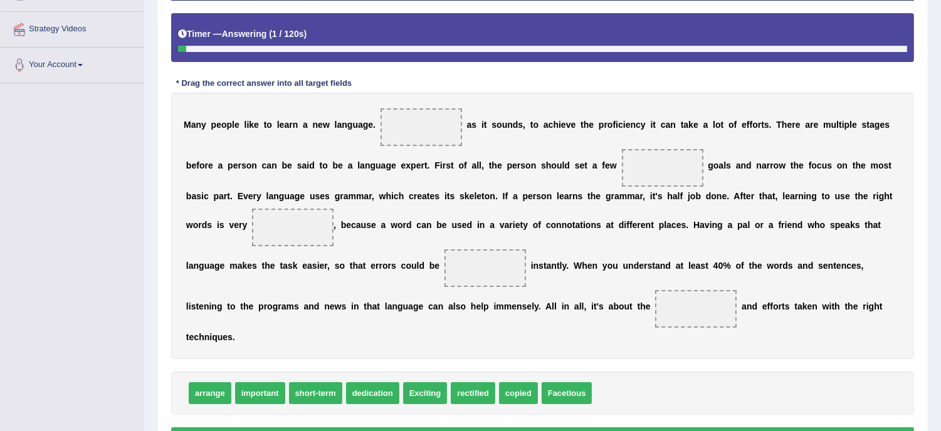
scroll to position [241, 0]
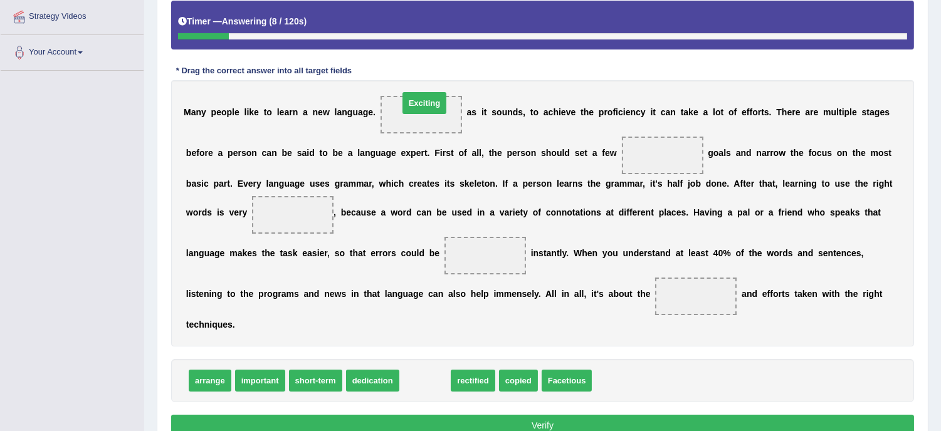
drag, startPoint x: 425, startPoint y: 385, endPoint x: 424, endPoint y: 108, distance: 276.5
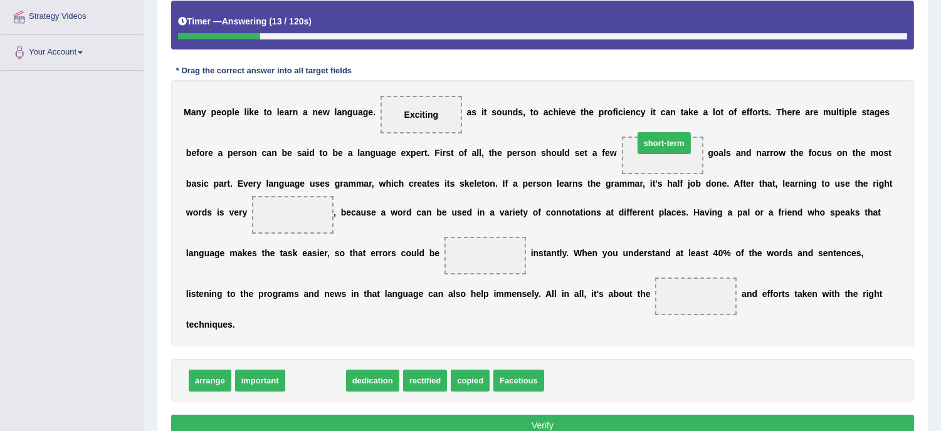
drag, startPoint x: 320, startPoint y: 379, endPoint x: 669, endPoint y: 141, distance: 421.9
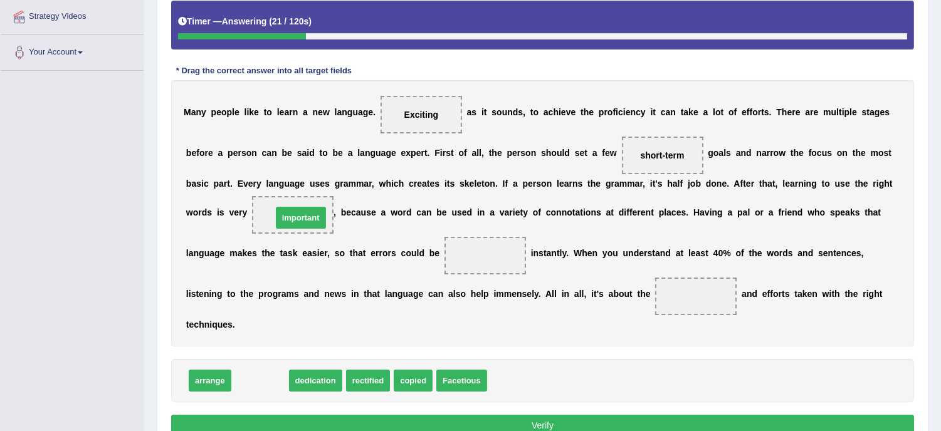
drag, startPoint x: 267, startPoint y: 380, endPoint x: 307, endPoint y: 217, distance: 168.1
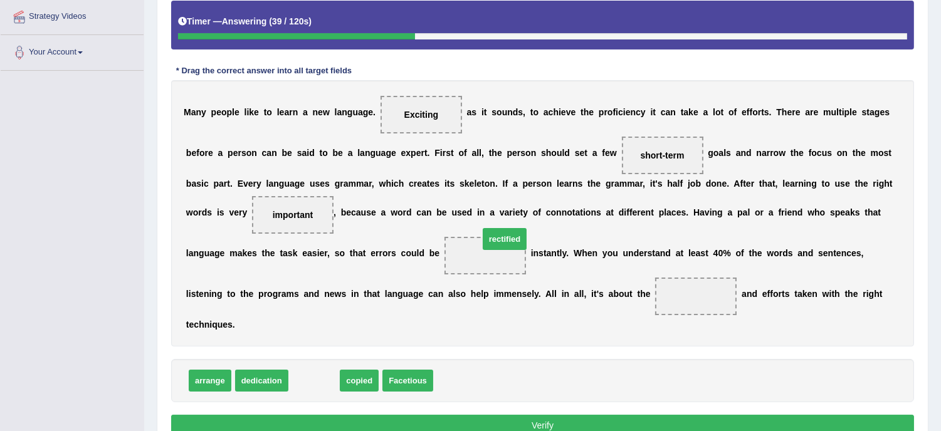
drag, startPoint x: 316, startPoint y: 379, endPoint x: 502, endPoint y: 245, distance: 229.9
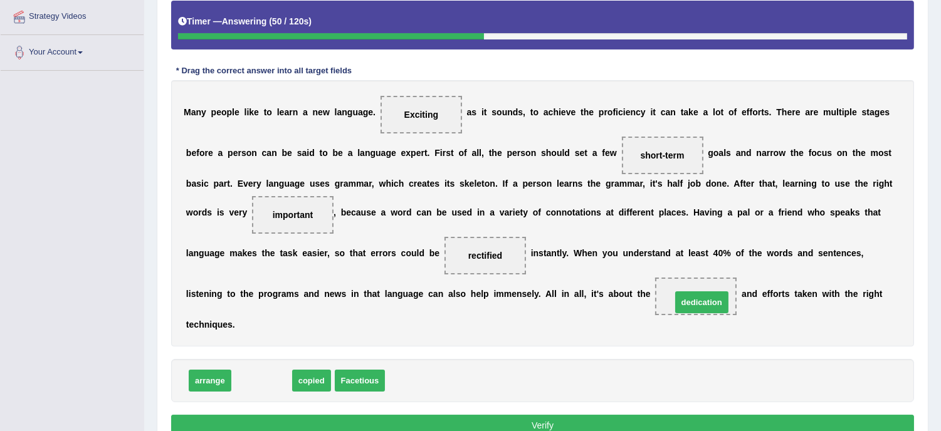
drag, startPoint x: 263, startPoint y: 378, endPoint x: 704, endPoint y: 299, distance: 447.2
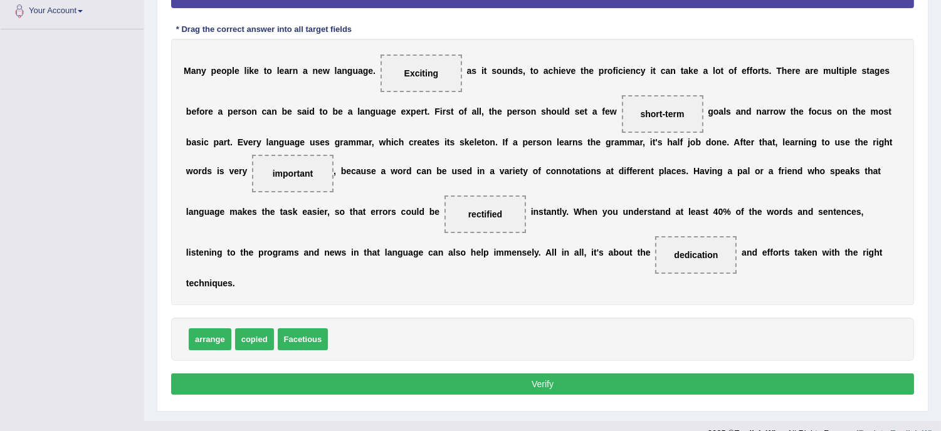
scroll to position [297, 0]
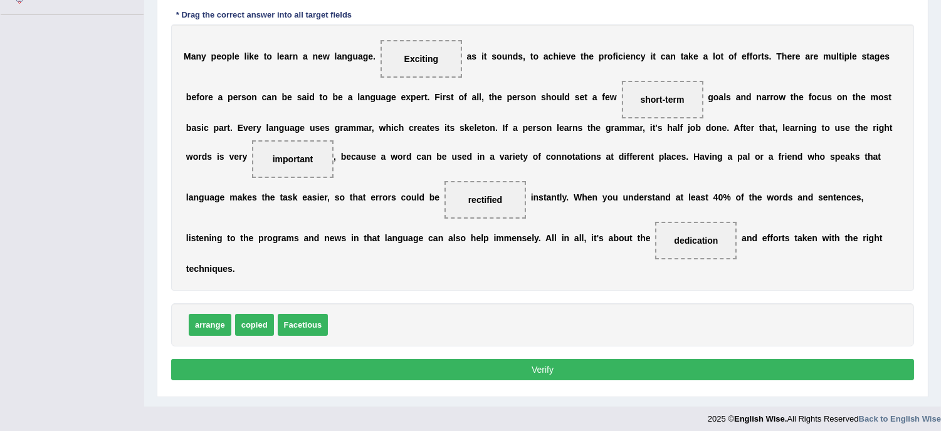
click at [549, 364] on button "Verify" at bounding box center [542, 369] width 743 height 21
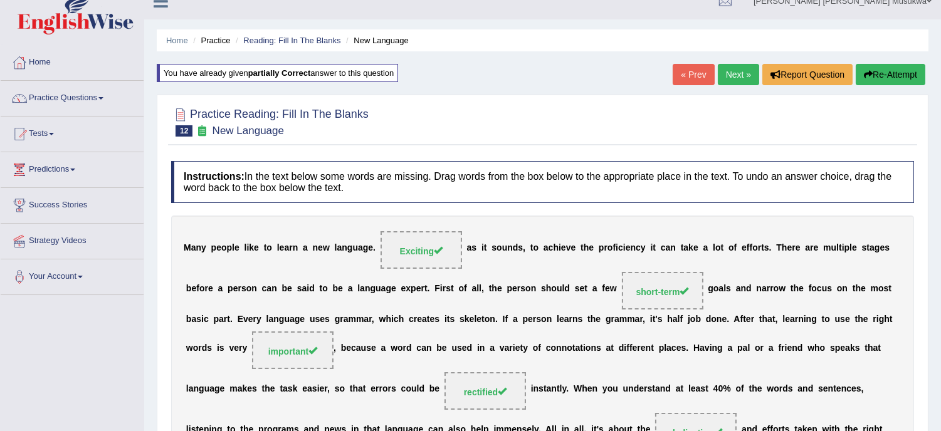
scroll to position [13, 0]
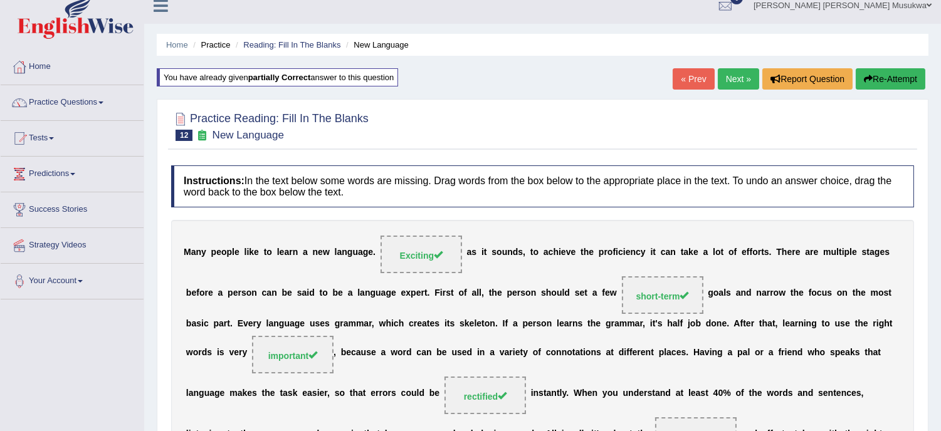
click at [732, 76] on link "Next »" at bounding box center [738, 78] width 41 height 21
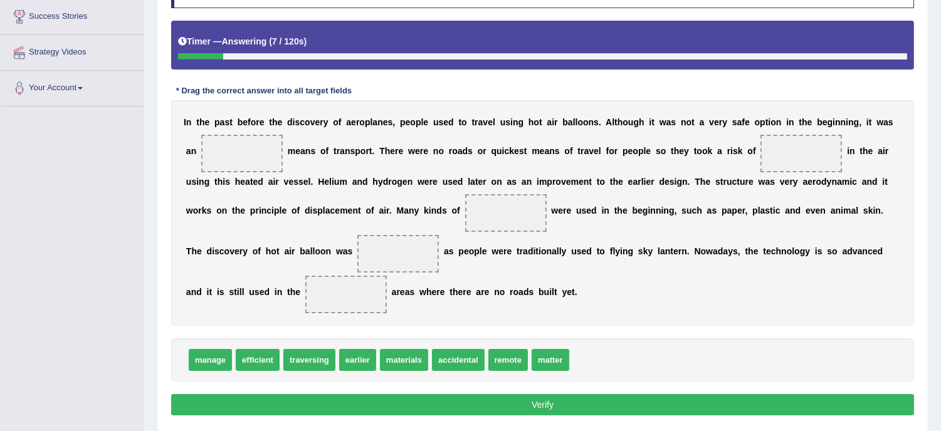
scroll to position [223, 0]
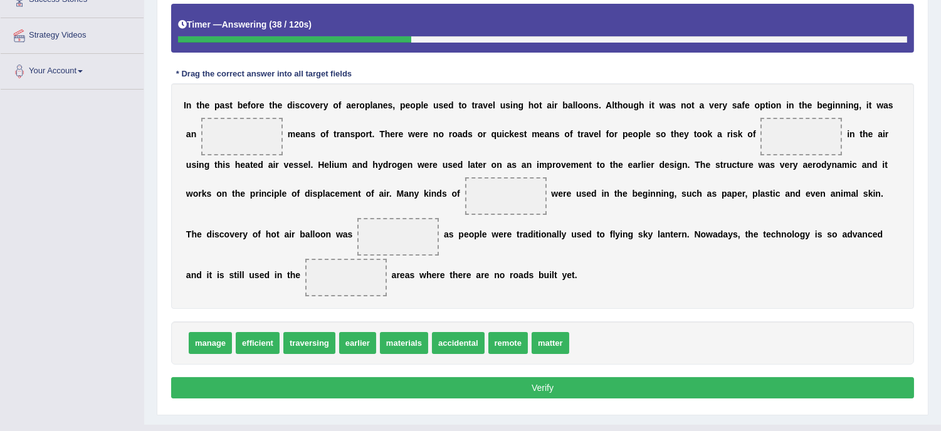
click at [329, 347] on span "traversing" at bounding box center [309, 343] width 52 height 22
drag, startPoint x: 366, startPoint y: 343, endPoint x: 239, endPoint y: 133, distance: 245.3
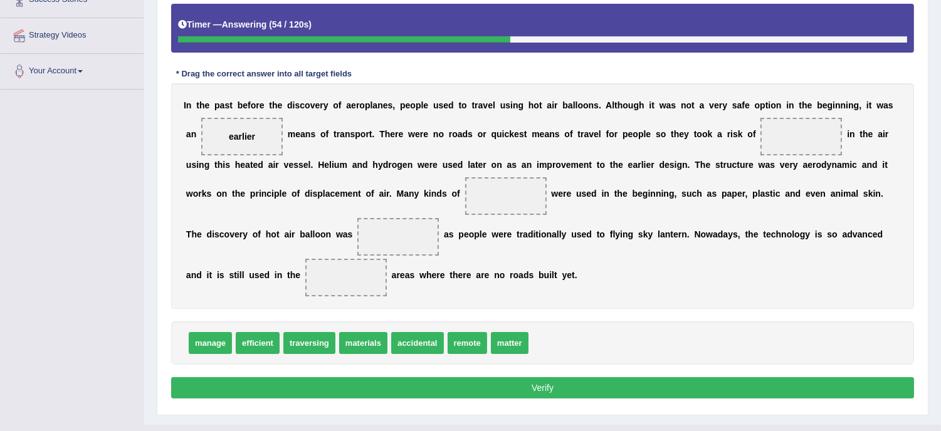
drag, startPoint x: 480, startPoint y: 267, endPoint x: 435, endPoint y: 279, distance: 46.3
click at [435, 279] on div "I n t h e p a s t b e f o r e t h e d i s c o v e r y o f a e r o p l a n e s ,…" at bounding box center [542, 196] width 743 height 226
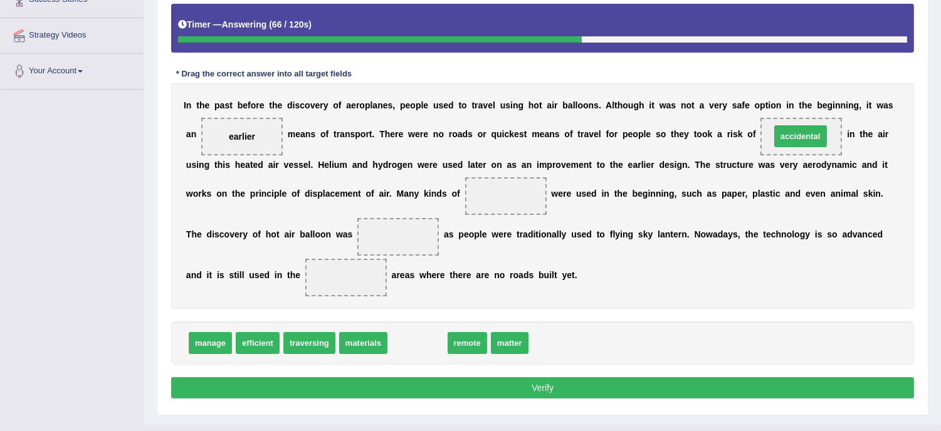
drag, startPoint x: 417, startPoint y: 340, endPoint x: 800, endPoint y: 134, distance: 435.4
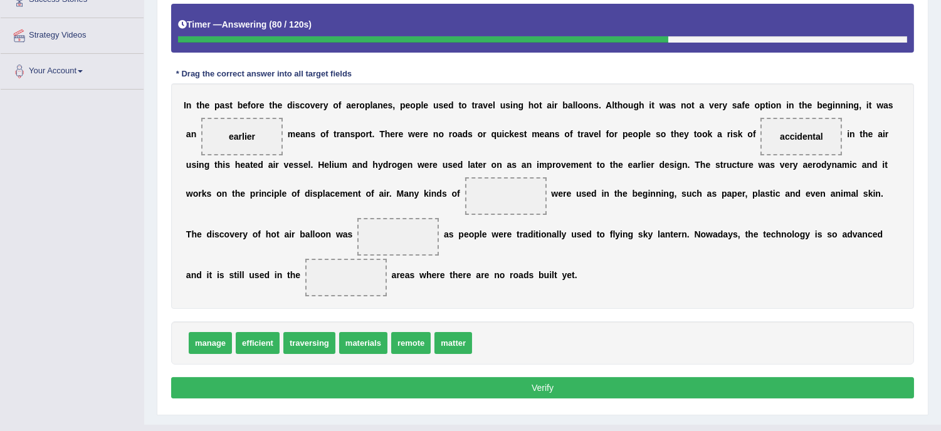
click at [322, 291] on span at bounding box center [346, 278] width 82 height 38
click at [339, 320] on div "Instructions: In the text below some words are missing. Drag words from the box…" at bounding box center [542, 176] width 749 height 466
drag, startPoint x: 360, startPoint y: 342, endPoint x: 502, endPoint y: 195, distance: 204.9
click at [453, 246] on div "I n t h e p a s t b e f o r e t h e d i s c o v e r y o f a e r o p l a n e s ,…" at bounding box center [542, 196] width 743 height 226
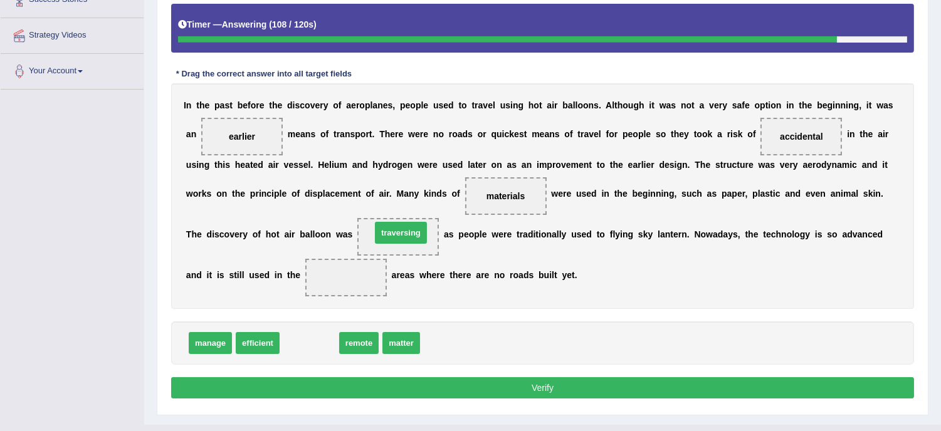
drag, startPoint x: 317, startPoint y: 346, endPoint x: 409, endPoint y: 235, distance: 143.9
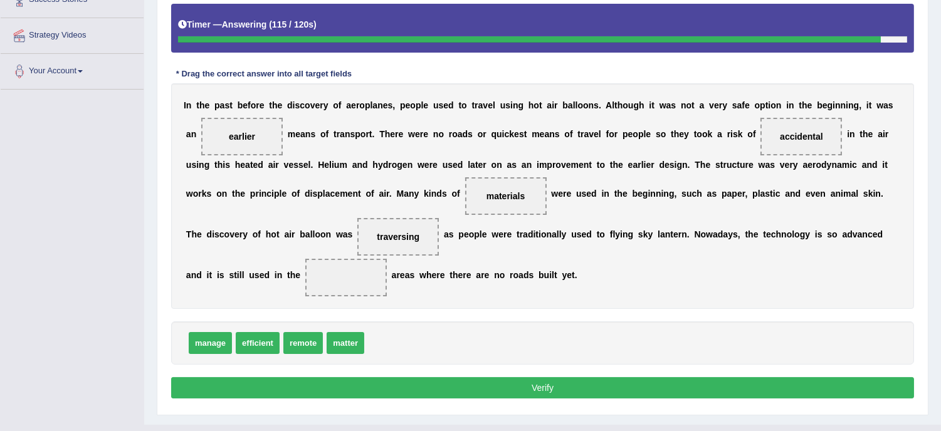
click at [341, 343] on span "matter" at bounding box center [346, 343] width 38 height 22
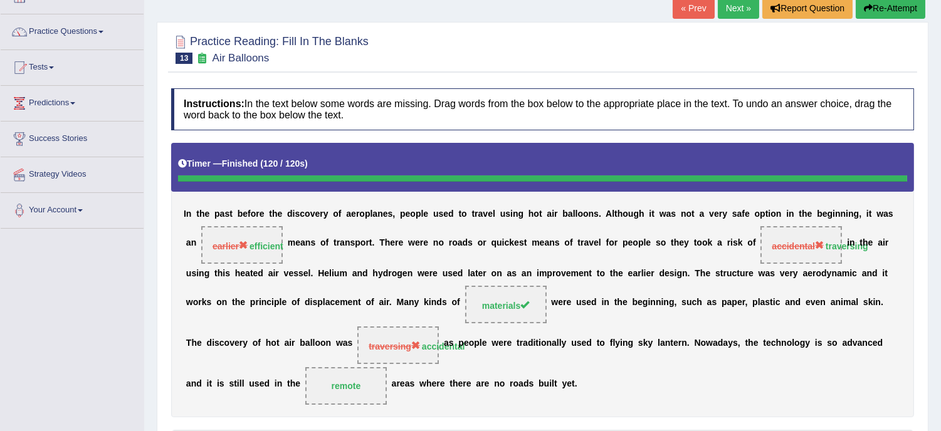
scroll to position [0, 0]
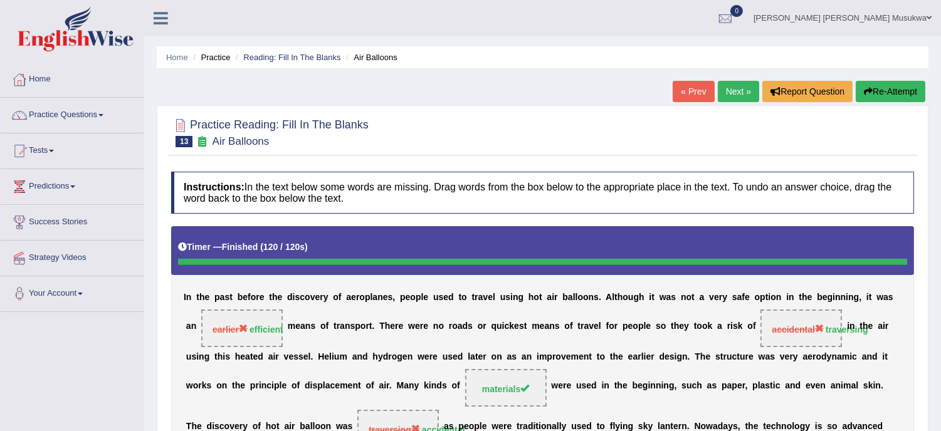
click at [895, 83] on button "Re-Attempt" at bounding box center [891, 91] width 70 height 21
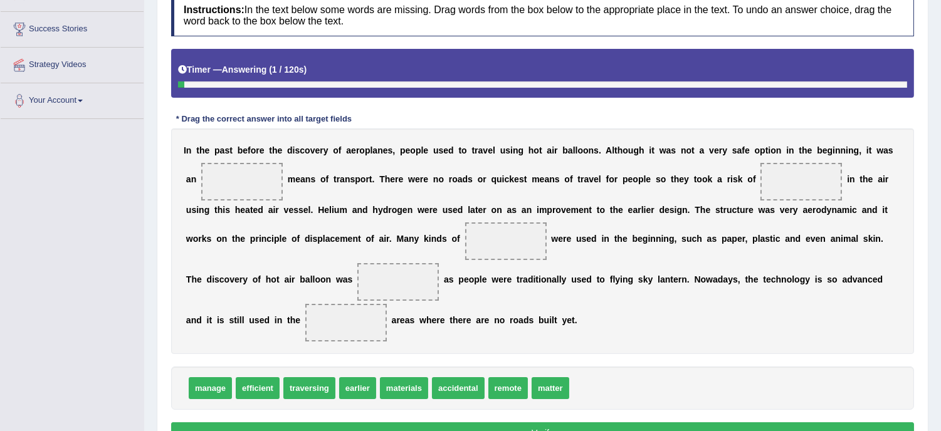
scroll to position [195, 0]
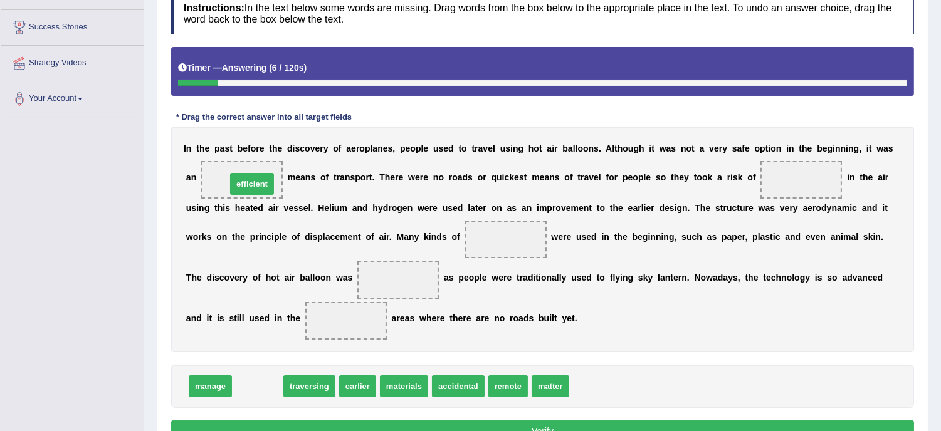
drag, startPoint x: 252, startPoint y: 389, endPoint x: 246, endPoint y: 186, distance: 202.6
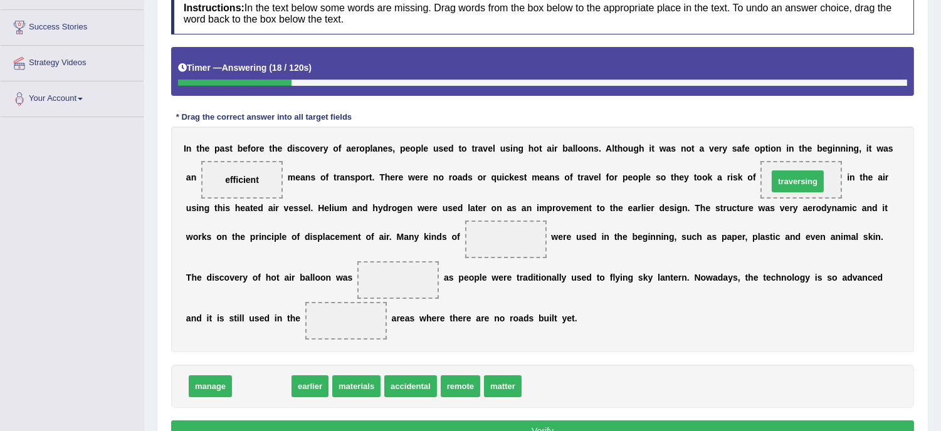
drag, startPoint x: 262, startPoint y: 386, endPoint x: 798, endPoint y: 181, distance: 574.2
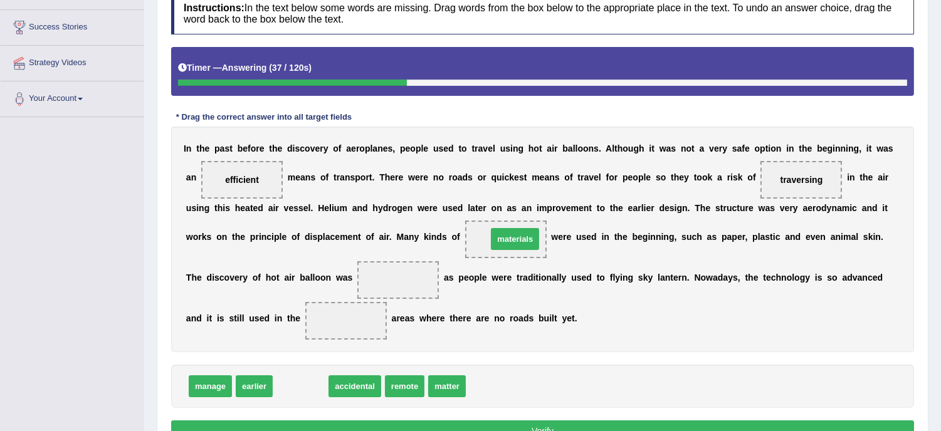
drag, startPoint x: 310, startPoint y: 383, endPoint x: 524, endPoint y: 236, distance: 260.2
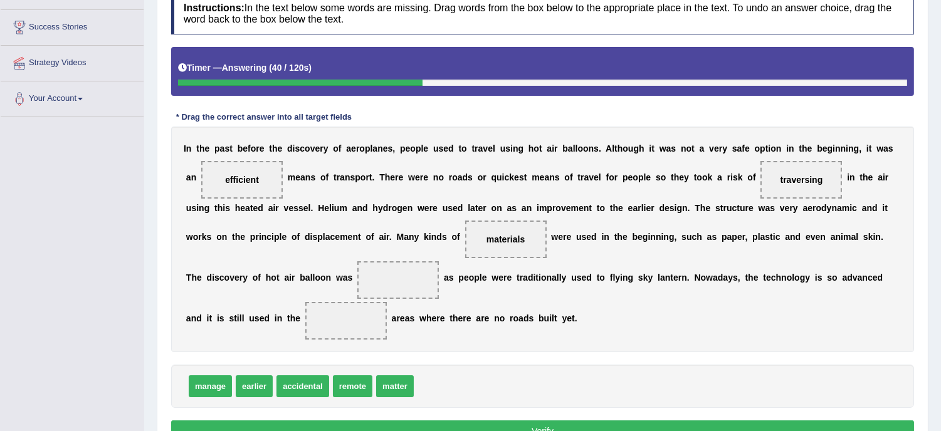
click at [431, 292] on span at bounding box center [398, 280] width 82 height 38
click at [361, 326] on span at bounding box center [346, 321] width 82 height 38
click at [311, 372] on div "manage earlier accidental remote matter" at bounding box center [542, 386] width 743 height 43
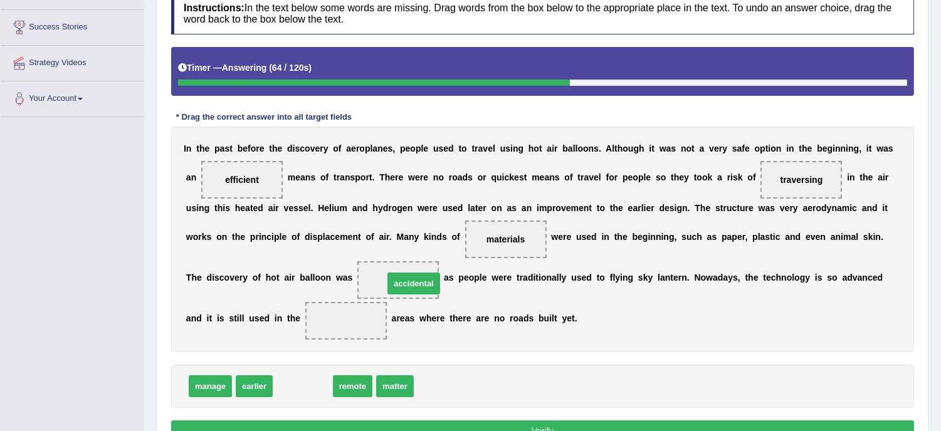
drag, startPoint x: 305, startPoint y: 388, endPoint x: 416, endPoint y: 285, distance: 150.9
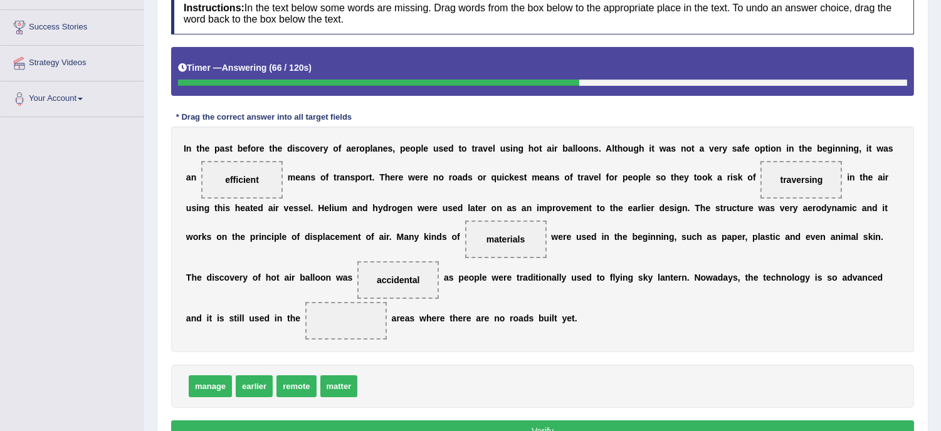
click at [435, 316] on b "e" at bounding box center [434, 319] width 5 height 10
drag, startPoint x: 302, startPoint y: 386, endPoint x: 361, endPoint y: 323, distance: 86.5
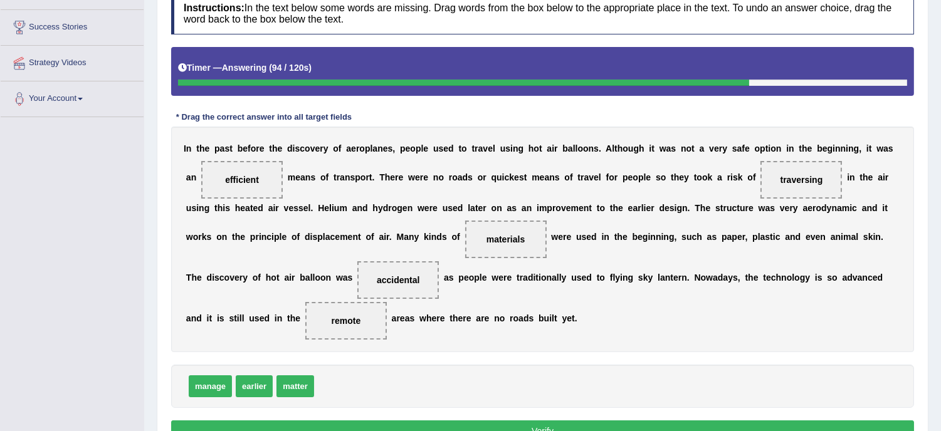
click at [509, 426] on button "Verify" at bounding box center [542, 431] width 743 height 21
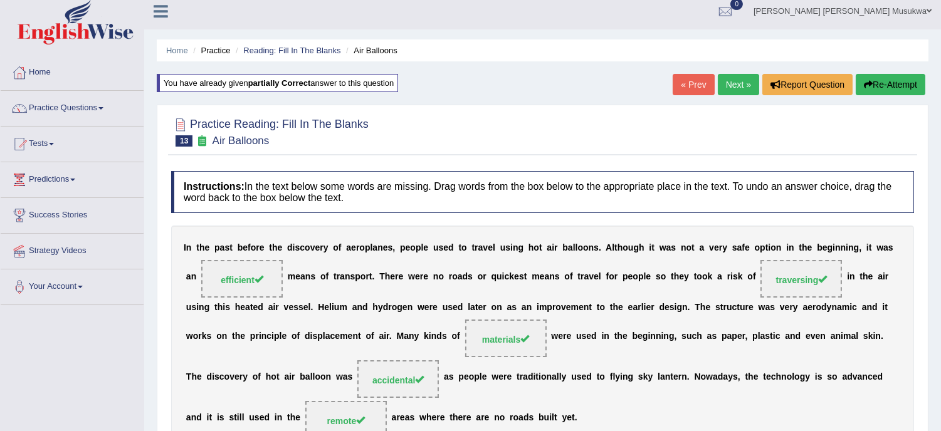
scroll to position [0, 0]
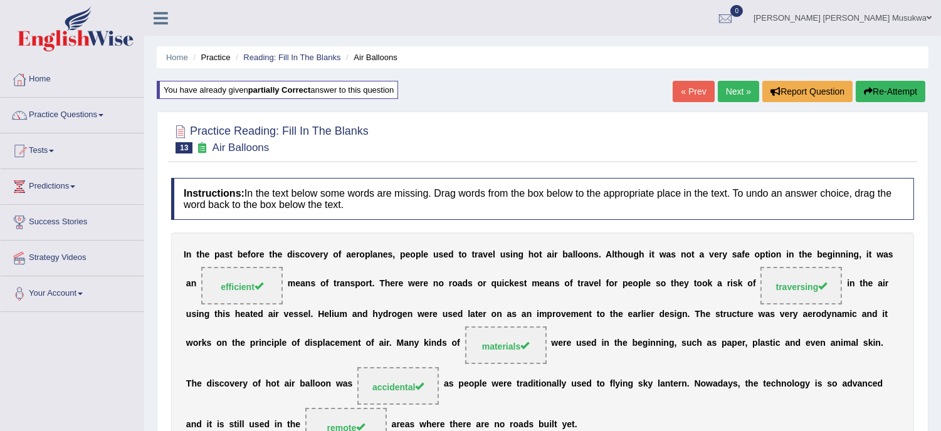
click at [731, 87] on link "Next »" at bounding box center [738, 91] width 41 height 21
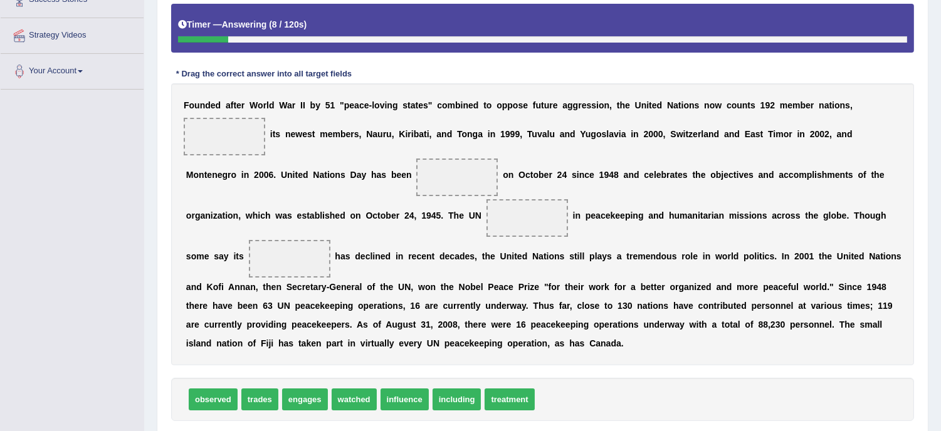
scroll to position [251, 0]
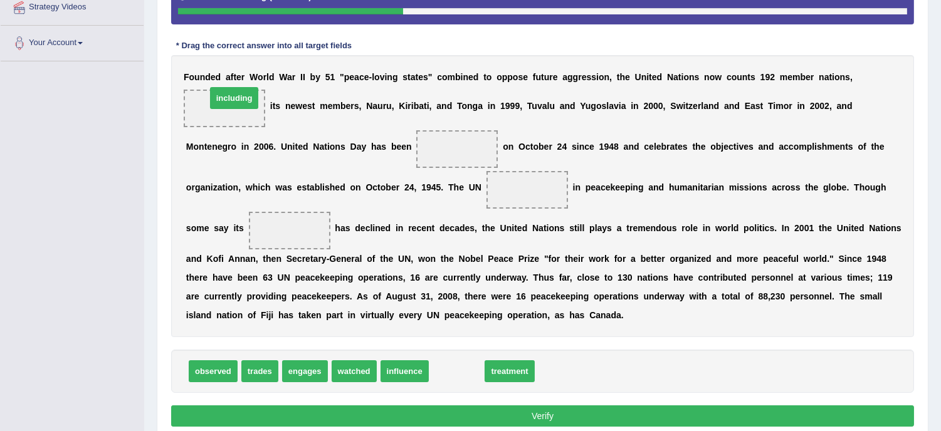
drag, startPoint x: 452, startPoint y: 369, endPoint x: 230, endPoint y: 95, distance: 352.6
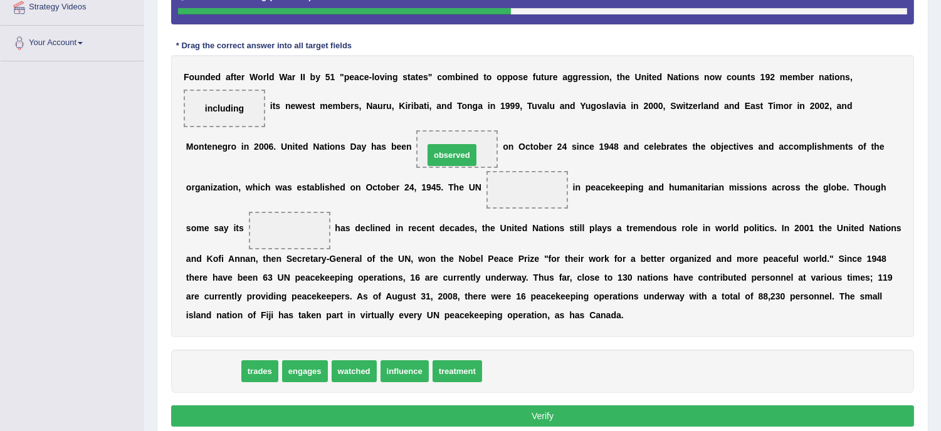
drag, startPoint x: 202, startPoint y: 374, endPoint x: 441, endPoint y: 158, distance: 322.3
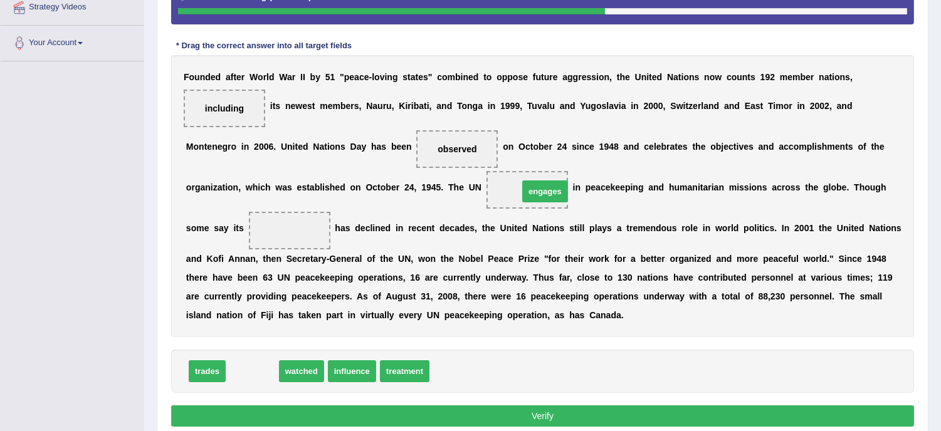
drag, startPoint x: 255, startPoint y: 377, endPoint x: 547, endPoint y: 197, distance: 343.7
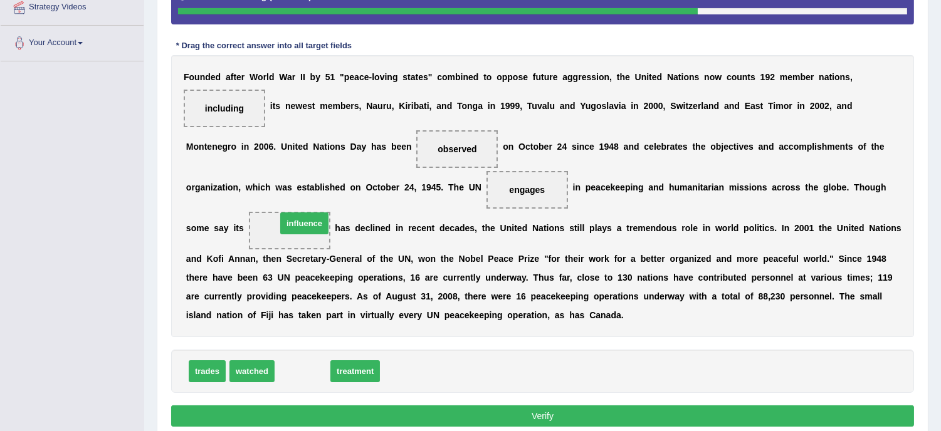
drag, startPoint x: 305, startPoint y: 374, endPoint x: 307, endPoint y: 226, distance: 148.0
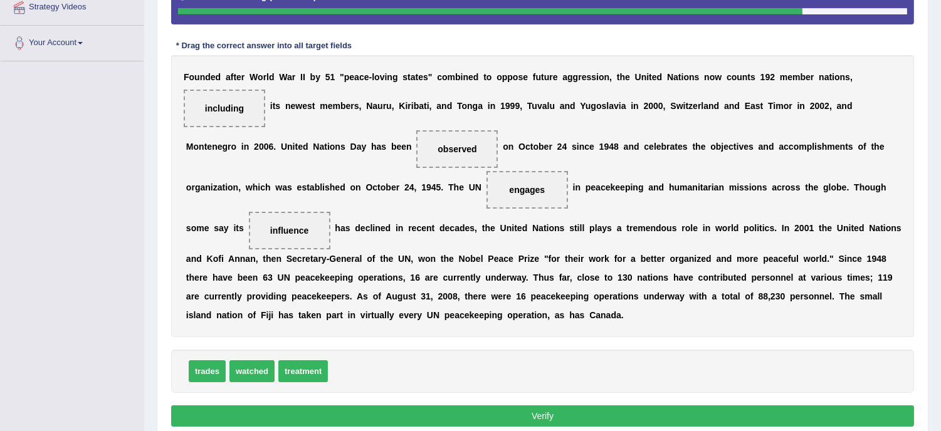
click at [441, 329] on div "F o u n d e d a f t e r W o r l d W a r I I b y 5 1 " p e a c e - l o v i n g s…" at bounding box center [542, 196] width 743 height 282
click at [559, 424] on button "Verify" at bounding box center [542, 416] width 743 height 21
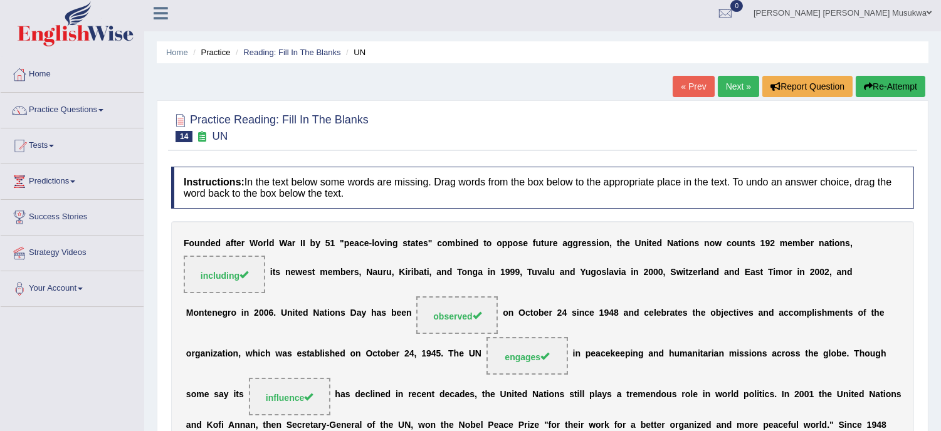
scroll to position [0, 0]
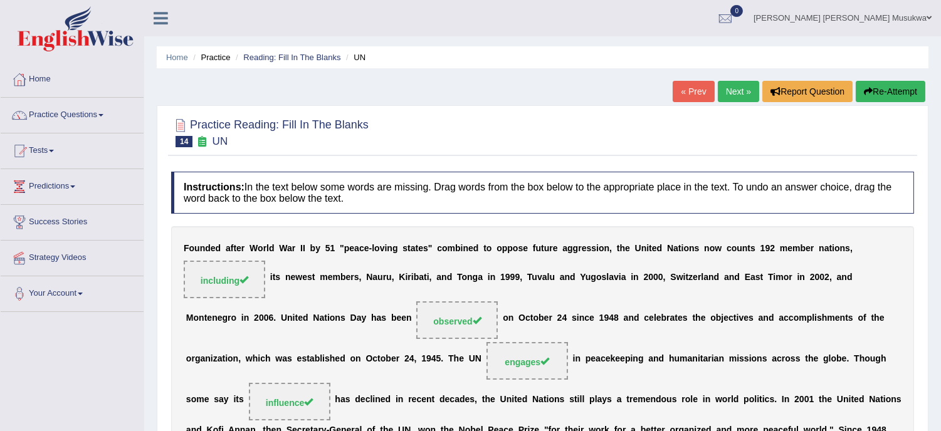
click at [734, 92] on link "Next »" at bounding box center [738, 91] width 41 height 21
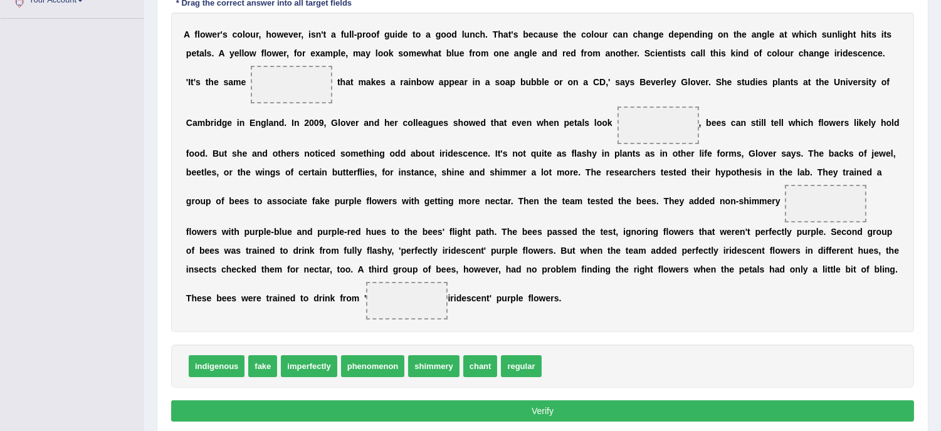
scroll to position [306, 0]
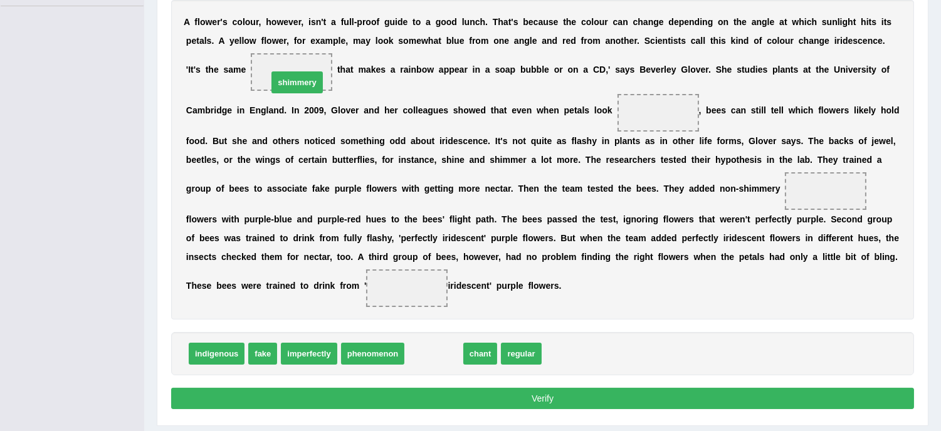
drag, startPoint x: 438, startPoint y: 345, endPoint x: 301, endPoint y: 73, distance: 304.5
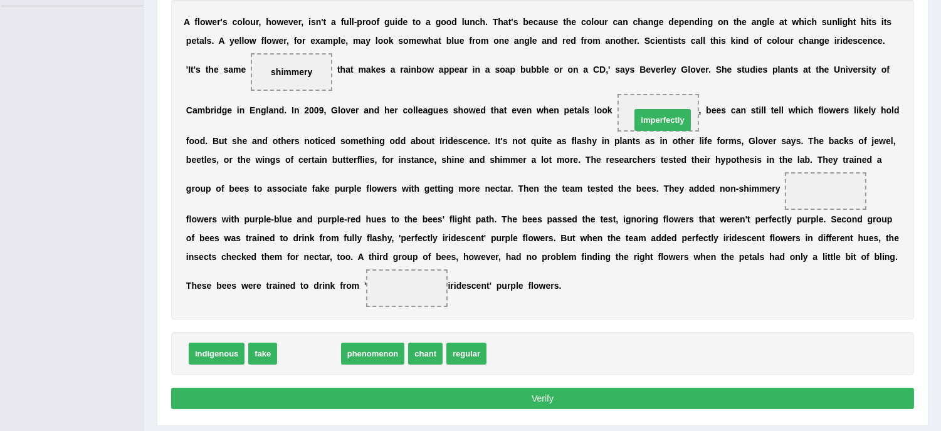
drag, startPoint x: 303, startPoint y: 356, endPoint x: 657, endPoint y: 122, distance: 424.0
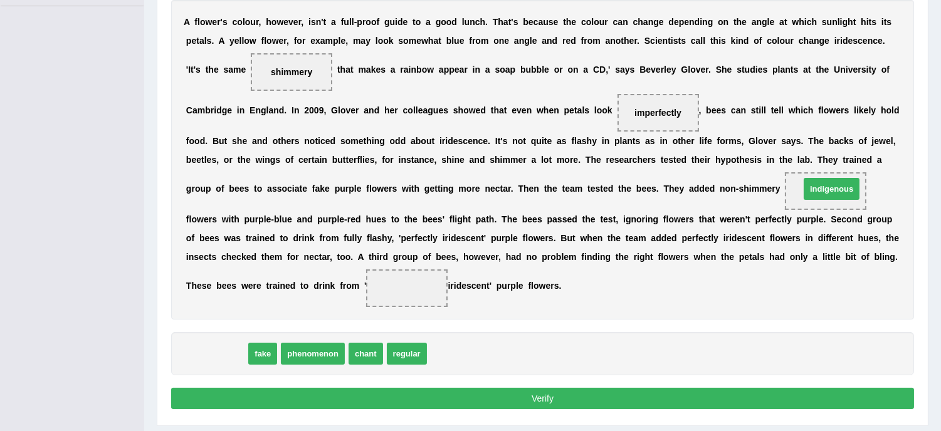
drag, startPoint x: 227, startPoint y: 354, endPoint x: 842, endPoint y: 189, distance: 636.9
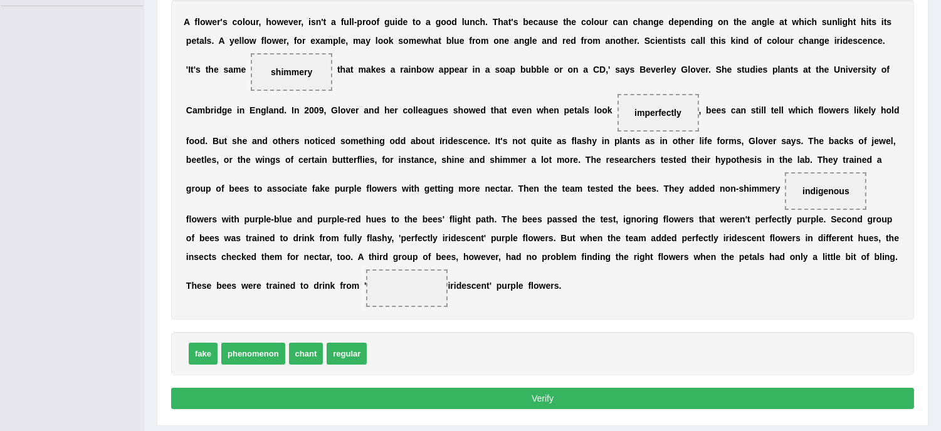
click at [252, 359] on span "phenomenon" at bounding box center [253, 354] width 64 height 22
drag, startPoint x: 371, startPoint y: 347, endPoint x: 358, endPoint y: 335, distance: 17.8
click at [372, 307] on div "Instructions: In the text below some words are missing. Drag words from the box…" at bounding box center [542, 140] width 749 height 560
drag, startPoint x: 345, startPoint y: 357, endPoint x: 399, endPoint y: 295, distance: 82.7
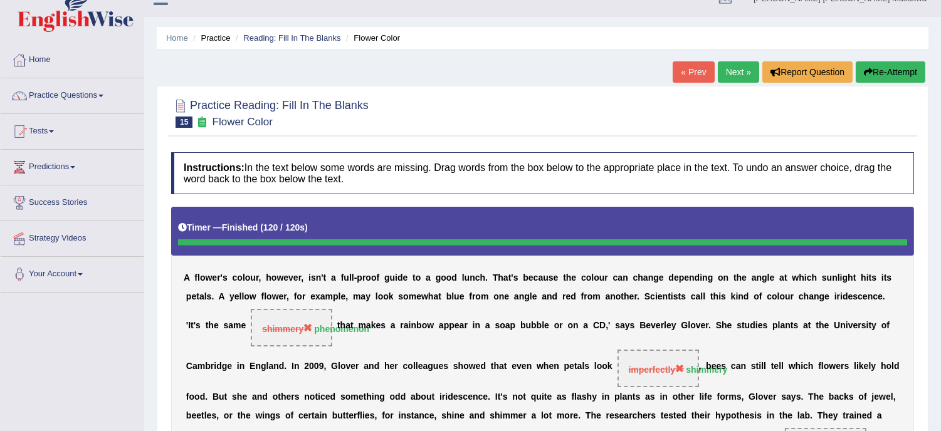
scroll to position [0, 0]
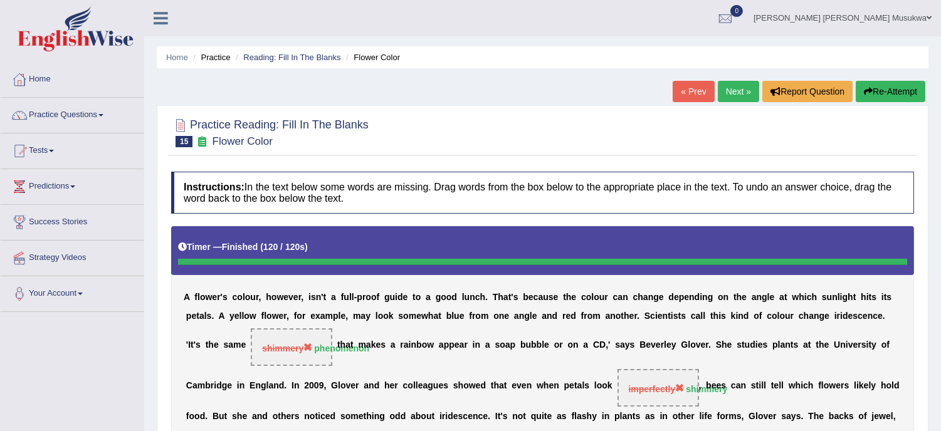
click at [887, 91] on button "Re-Attempt" at bounding box center [891, 91] width 70 height 21
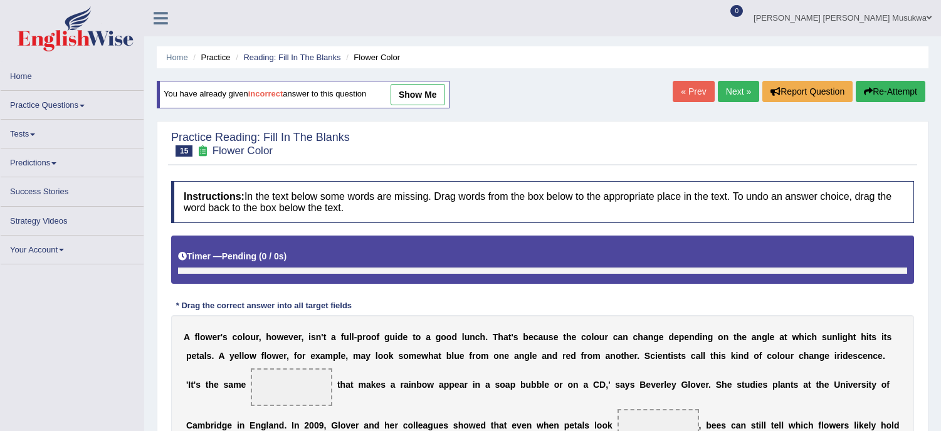
click at [887, 91] on button "Re-Attempt" at bounding box center [891, 91] width 70 height 21
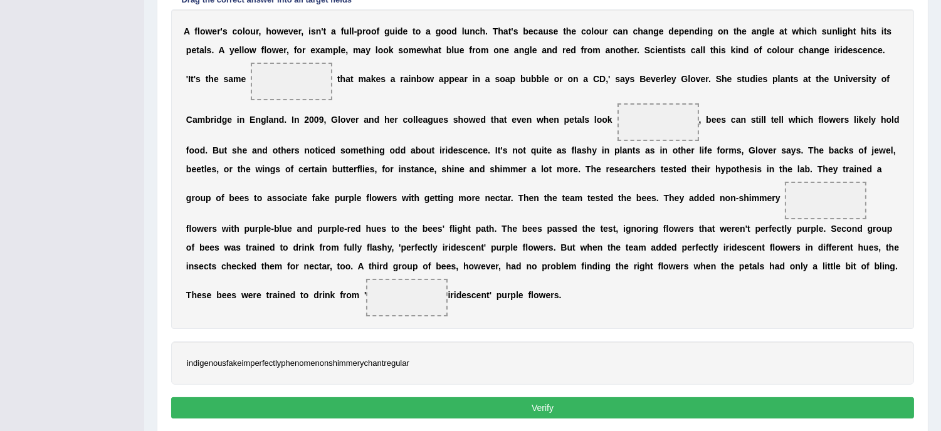
scroll to position [314, 0]
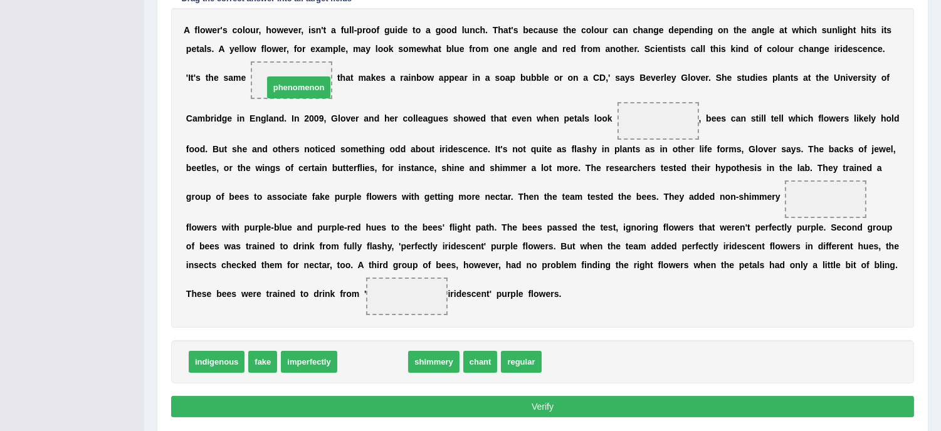
drag, startPoint x: 384, startPoint y: 364, endPoint x: 310, endPoint y: 88, distance: 285.1
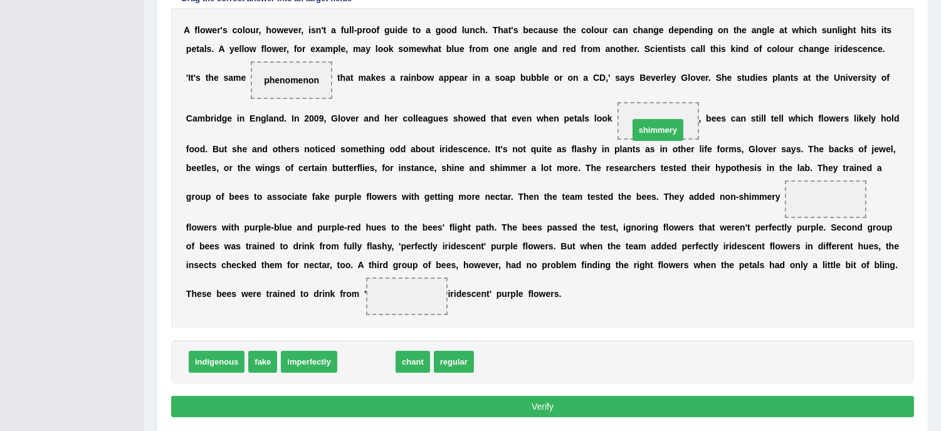
drag, startPoint x: 367, startPoint y: 362, endPoint x: 659, endPoint y: 129, distance: 373.4
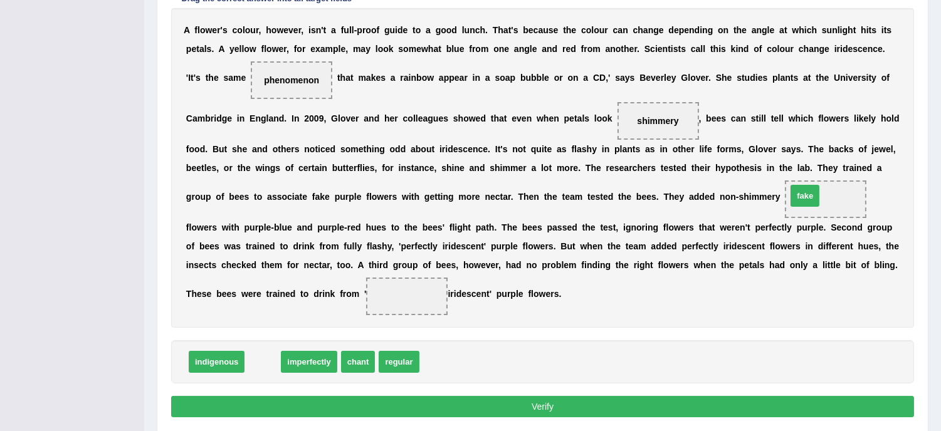
drag, startPoint x: 262, startPoint y: 359, endPoint x: 806, endPoint y: 193, distance: 568.3
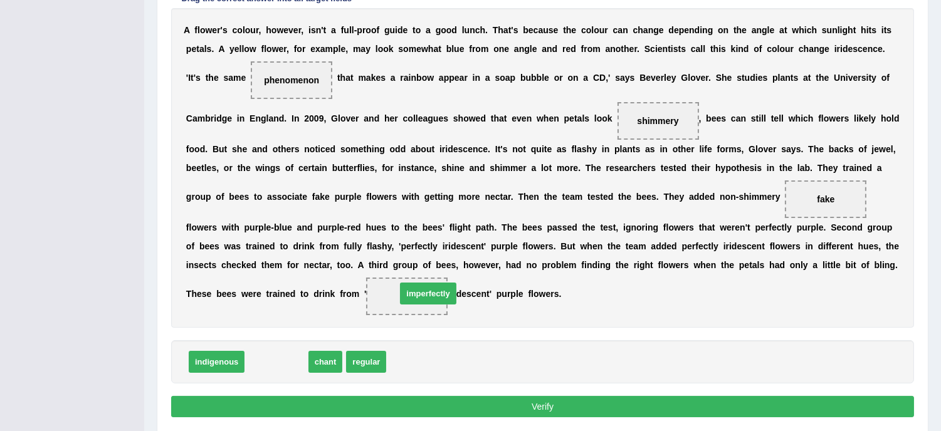
drag, startPoint x: 283, startPoint y: 364, endPoint x: 435, endPoint y: 295, distance: 166.4
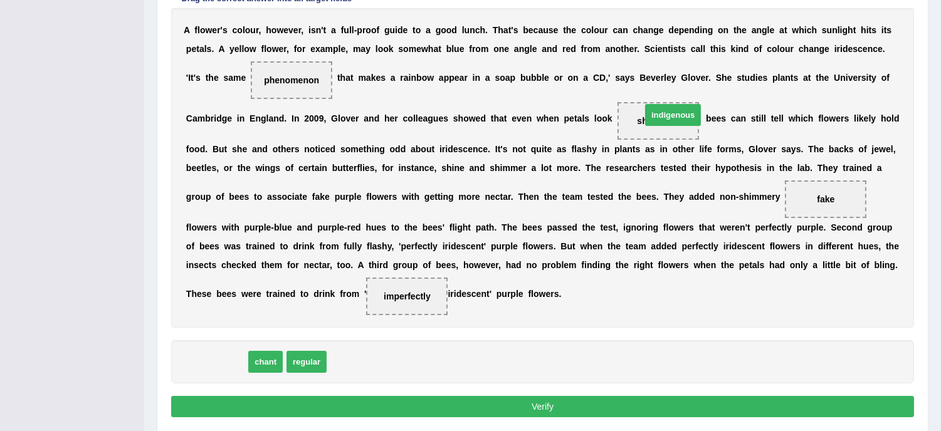
drag, startPoint x: 227, startPoint y: 362, endPoint x: 683, endPoint y: 115, distance: 519.1
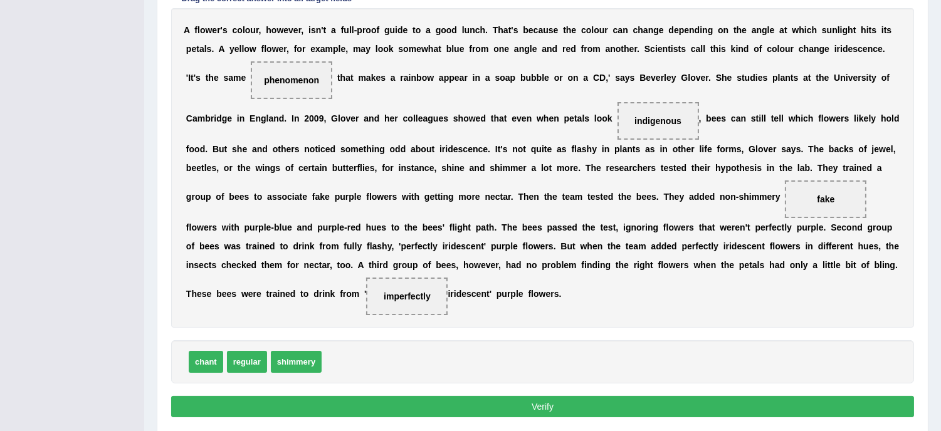
click at [568, 411] on button "Verify" at bounding box center [542, 406] width 743 height 21
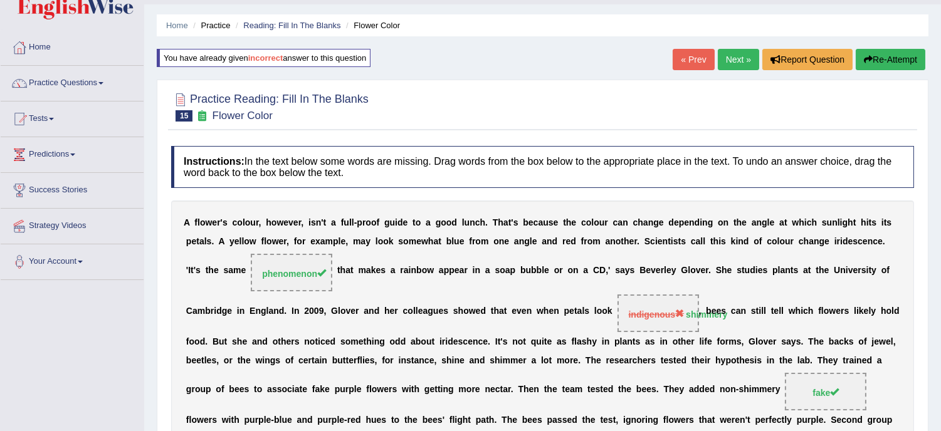
scroll to position [0, 0]
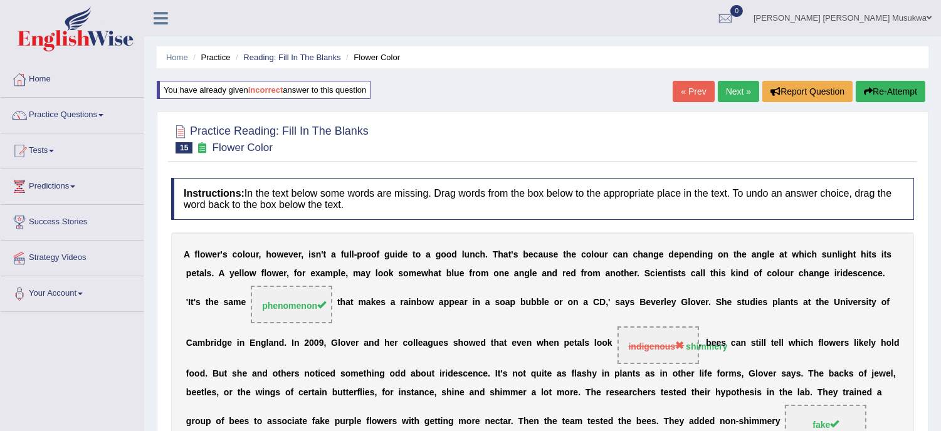
click at [878, 93] on button "Re-Attempt" at bounding box center [891, 91] width 70 height 21
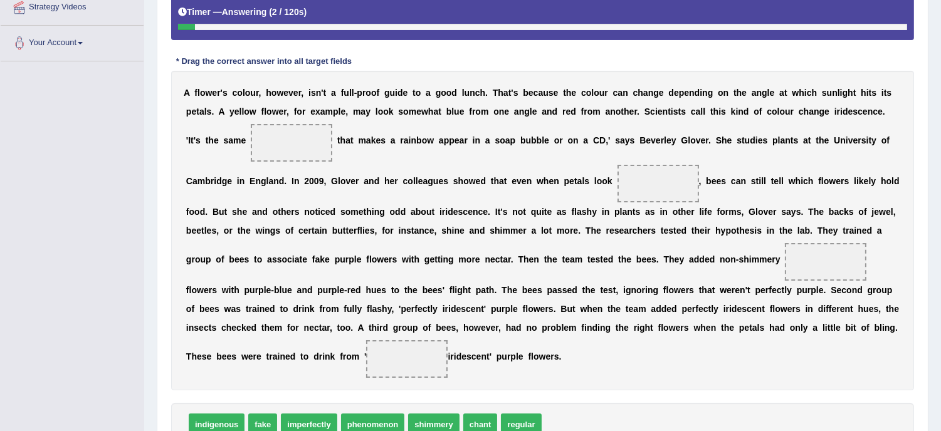
scroll to position [278, 0]
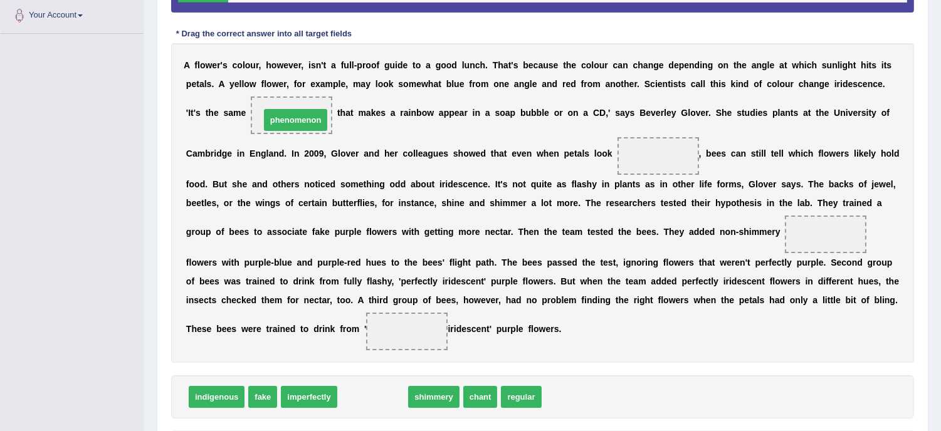
drag, startPoint x: 372, startPoint y: 396, endPoint x: 295, endPoint y: 118, distance: 288.3
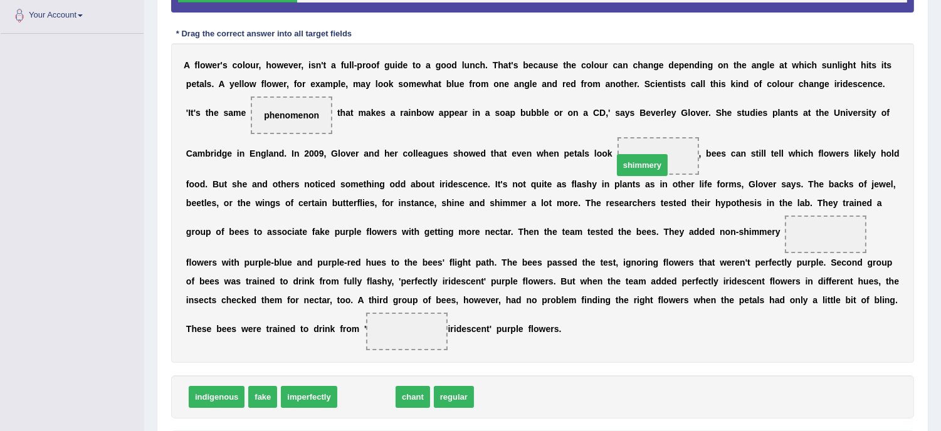
drag, startPoint x: 359, startPoint y: 394, endPoint x: 643, endPoint y: 156, distance: 370.8
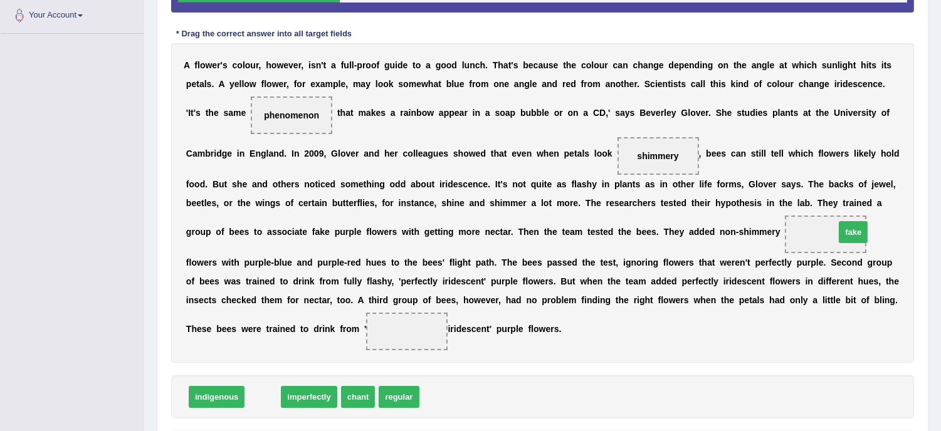
drag, startPoint x: 261, startPoint y: 396, endPoint x: 837, endPoint y: 233, distance: 598.9
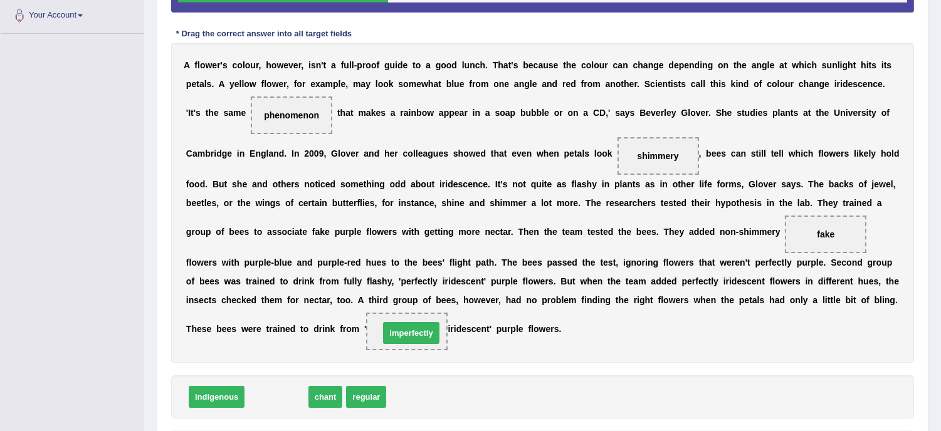
drag, startPoint x: 286, startPoint y: 395, endPoint x: 421, endPoint y: 330, distance: 149.5
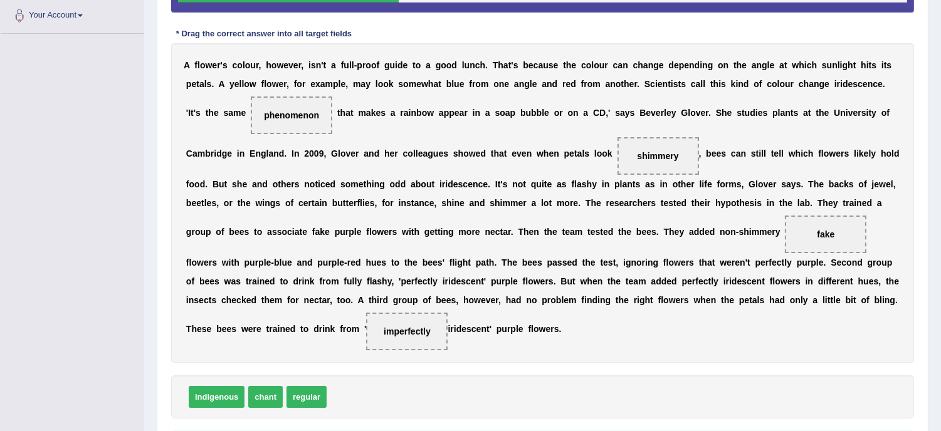
drag, startPoint x: 613, startPoint y: 364, endPoint x: 640, endPoint y: 370, distance: 27.5
click at [640, 370] on div "Instructions: In the text below some words are missing. Drag words from the box…" at bounding box center [542, 183] width 749 height 560
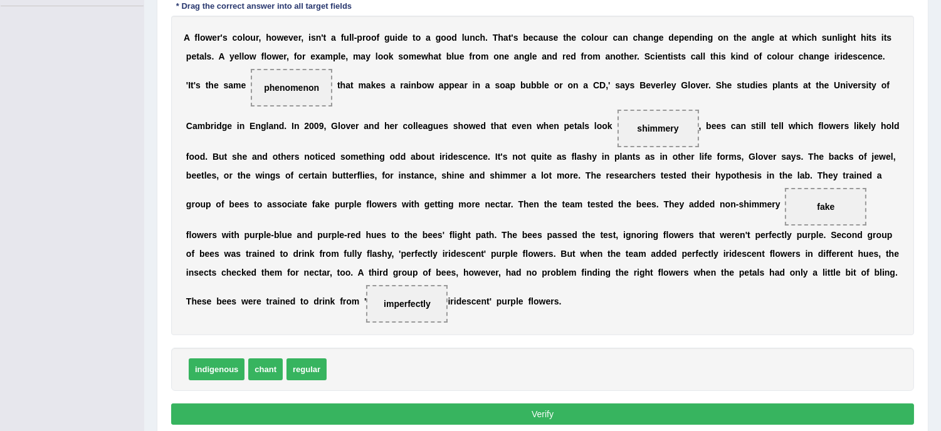
scroll to position [357, 0]
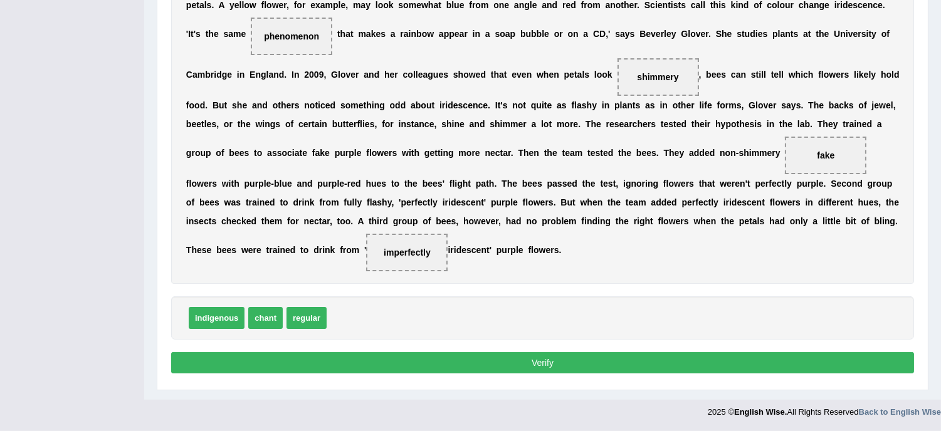
click at [694, 355] on button "Verify" at bounding box center [542, 362] width 743 height 21
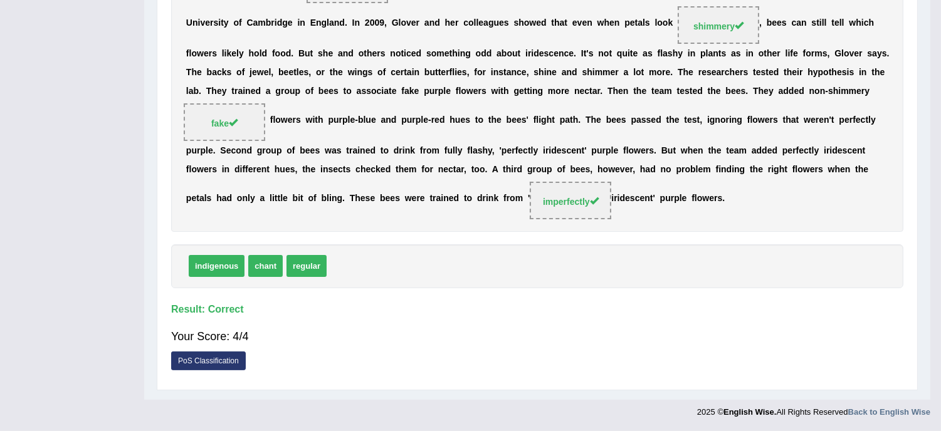
scroll to position [247, 0]
